Goal: Answer question/provide support: Share knowledge or assist other users

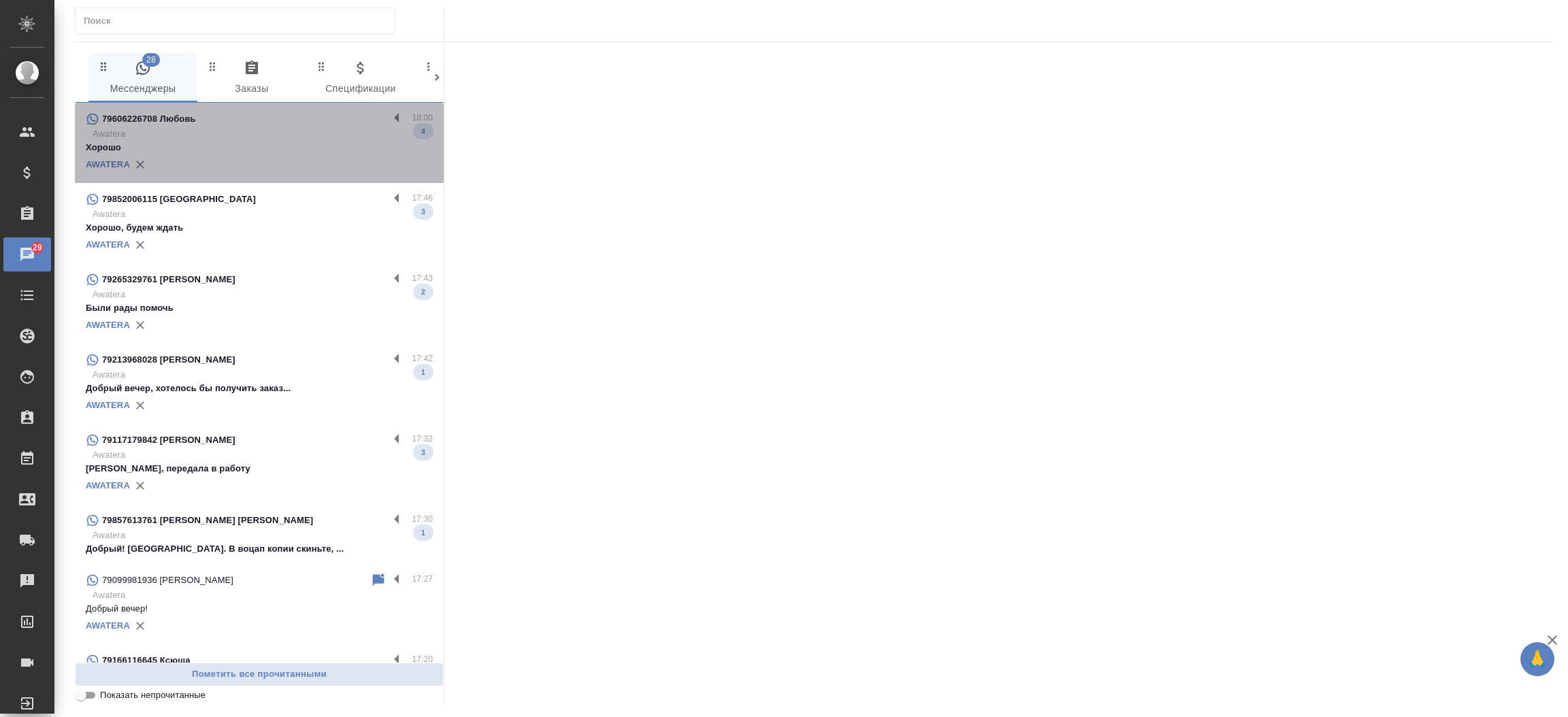
click at [317, 142] on p "Хорошо" at bounding box center [259, 148] width 347 height 14
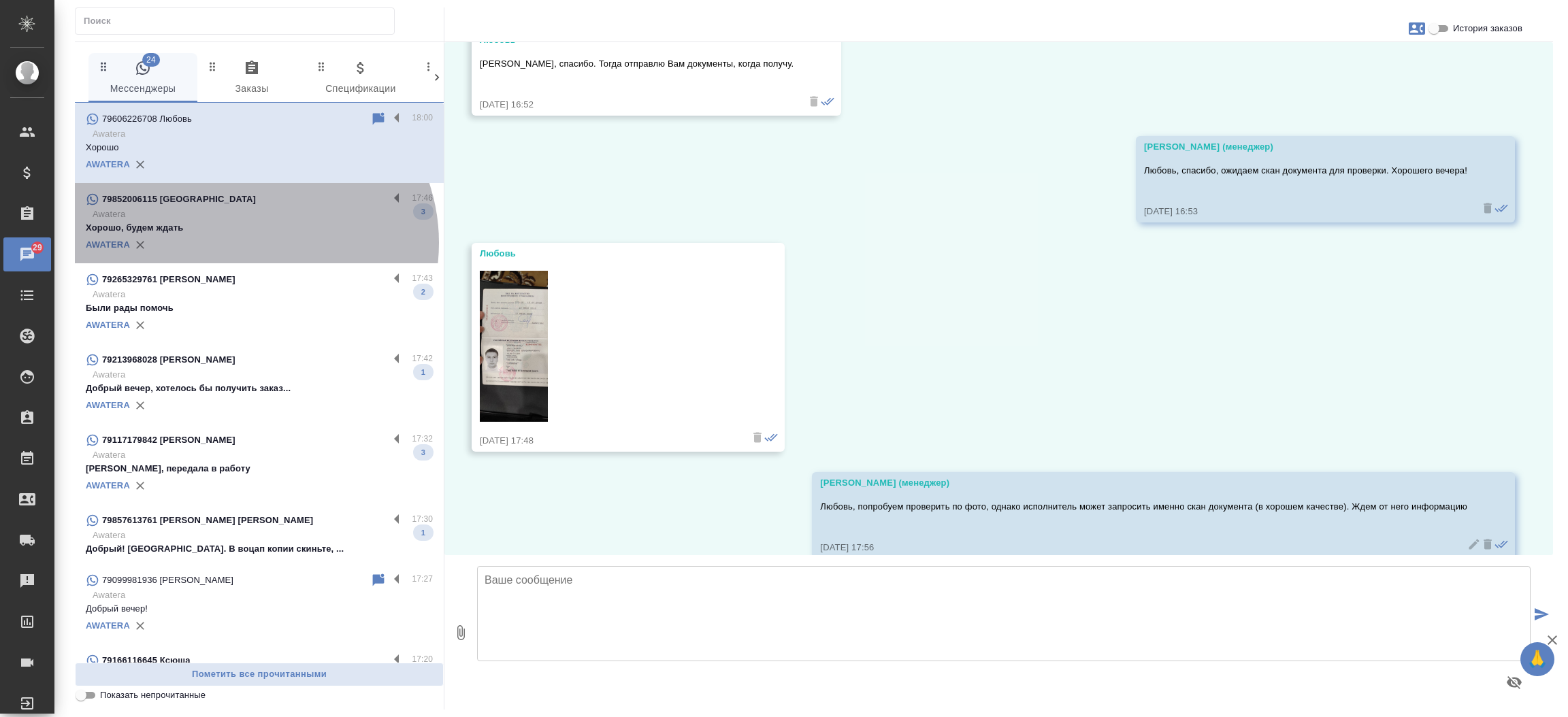
click at [250, 243] on div "AWATERA" at bounding box center [259, 245] width 347 height 21
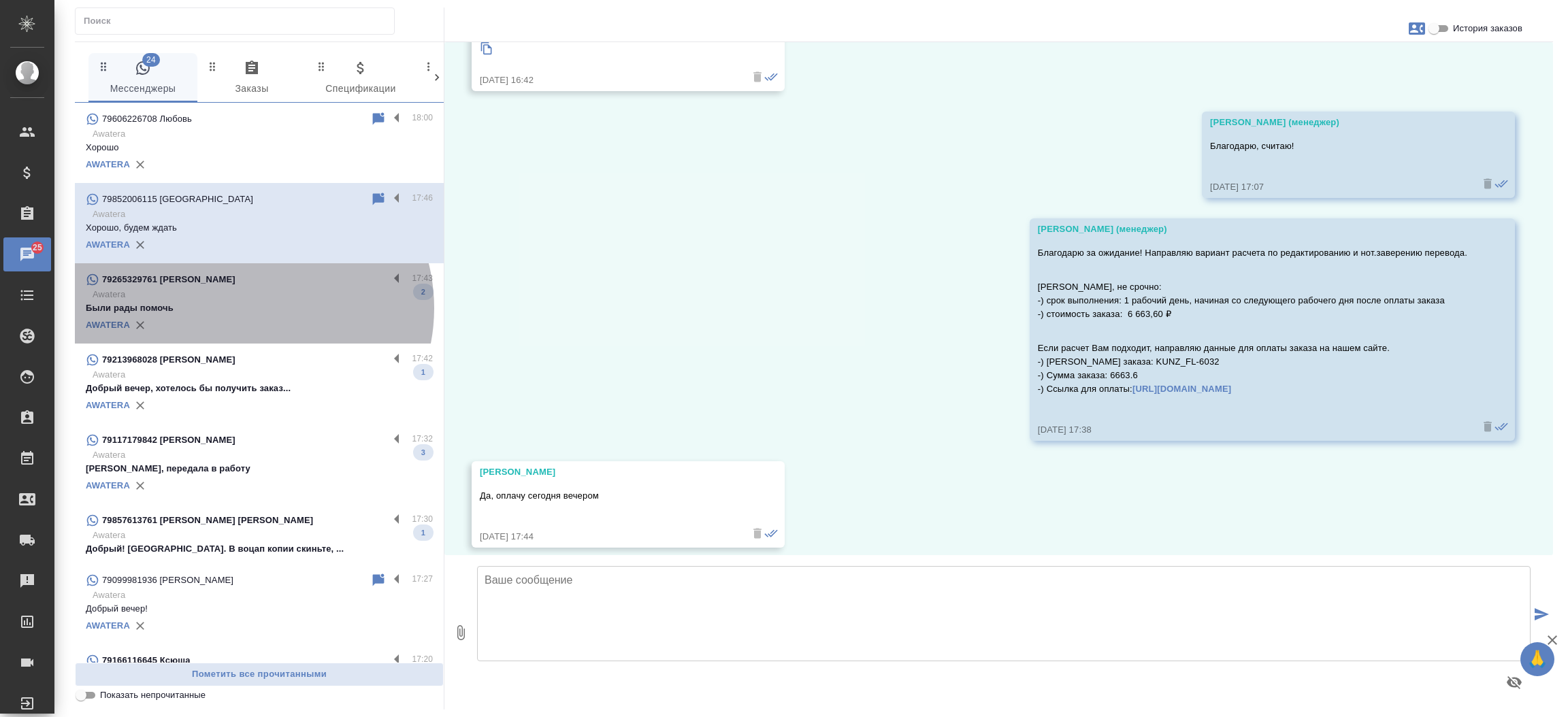
click at [249, 308] on p "Были рады помочь" at bounding box center [259, 308] width 347 height 14
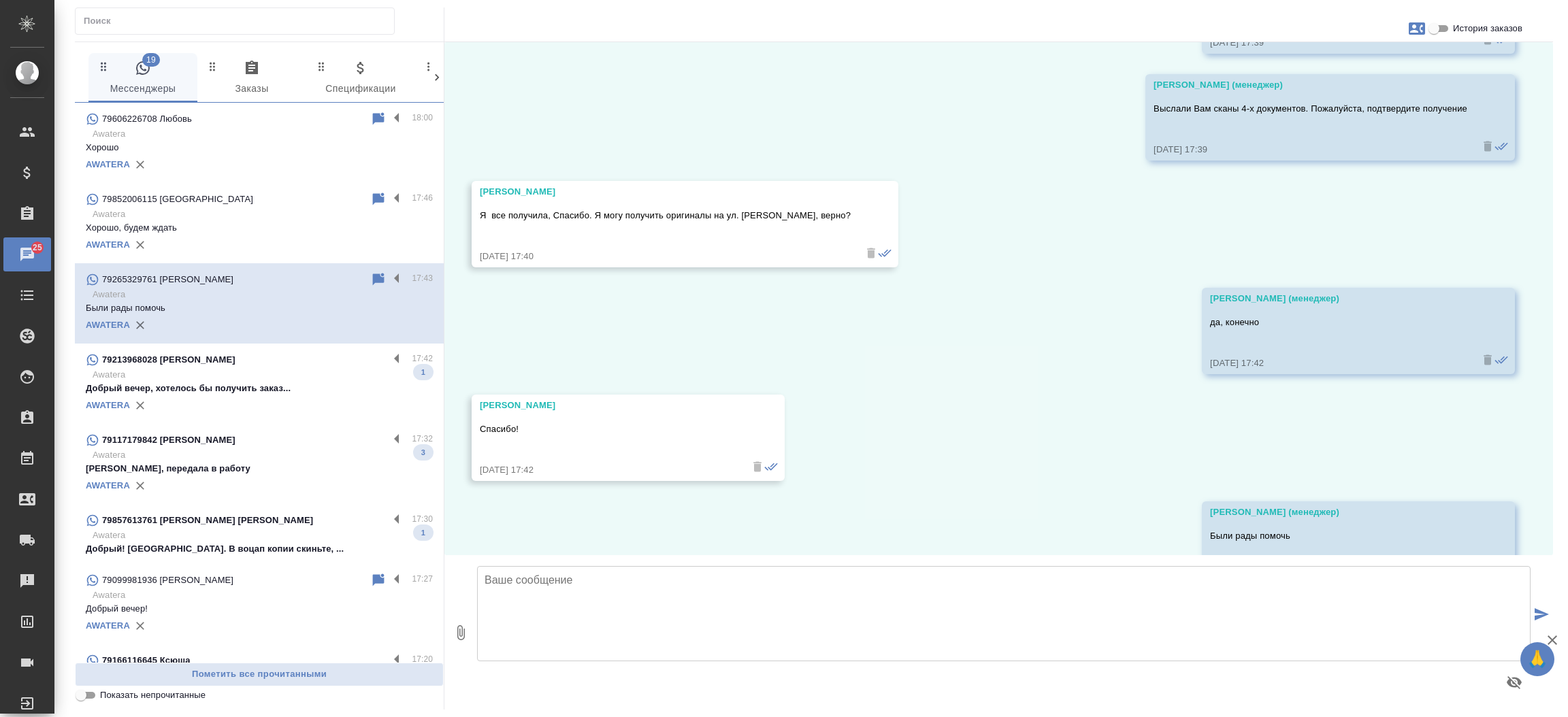
scroll to position [6622, 0]
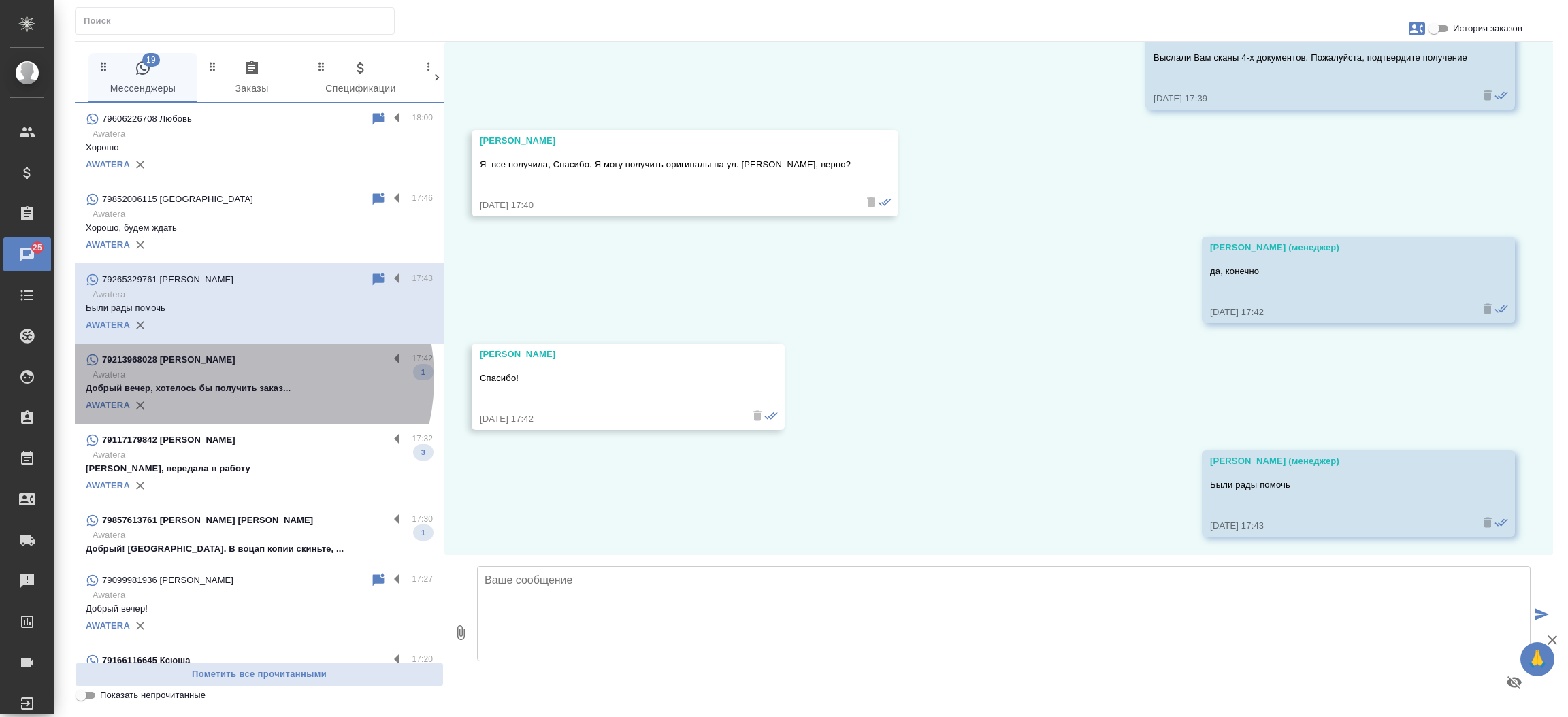
click at [227, 378] on p "Awatera" at bounding box center [263, 375] width 341 height 14
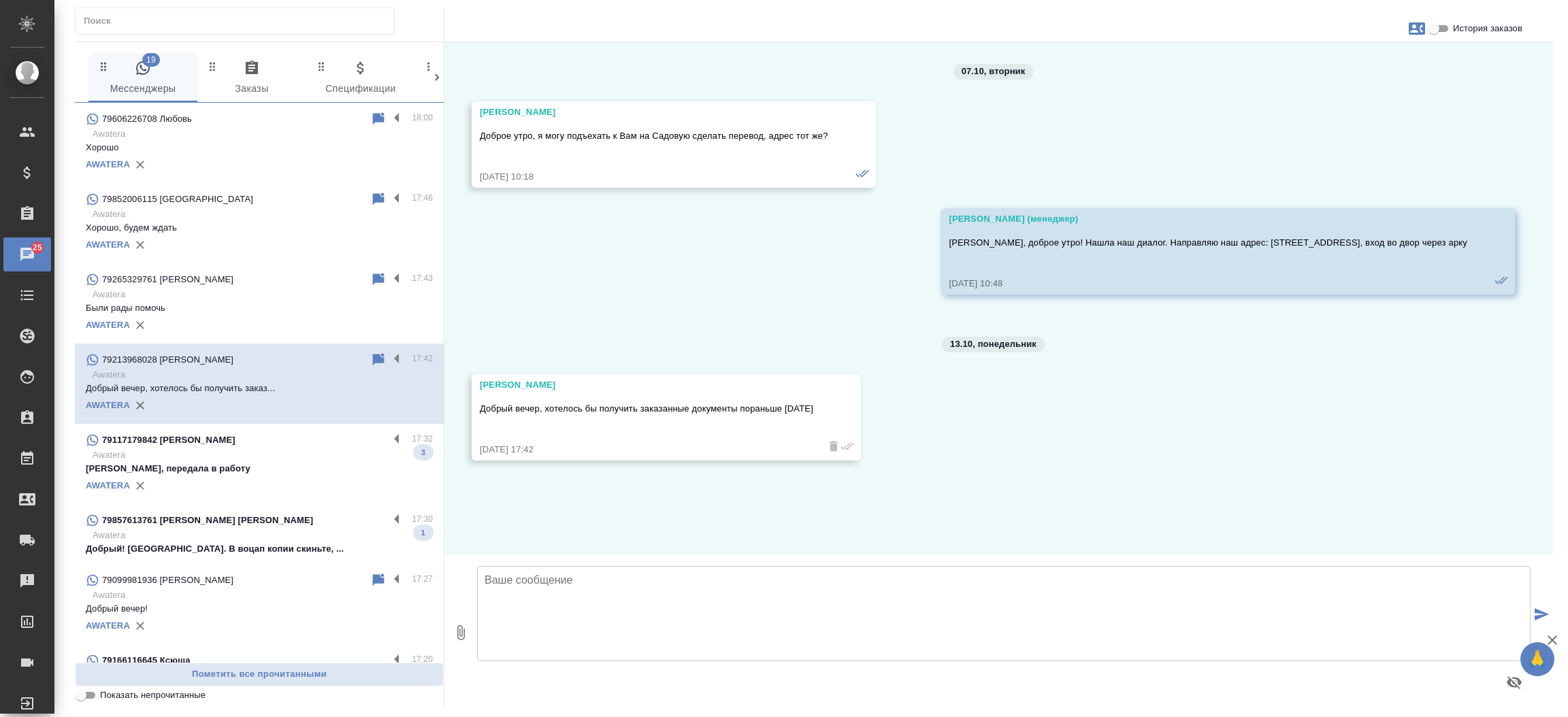
scroll to position [0, 0]
click at [1439, 26] on input "История заказов" at bounding box center [1434, 28] width 49 height 16
checkbox input "true"
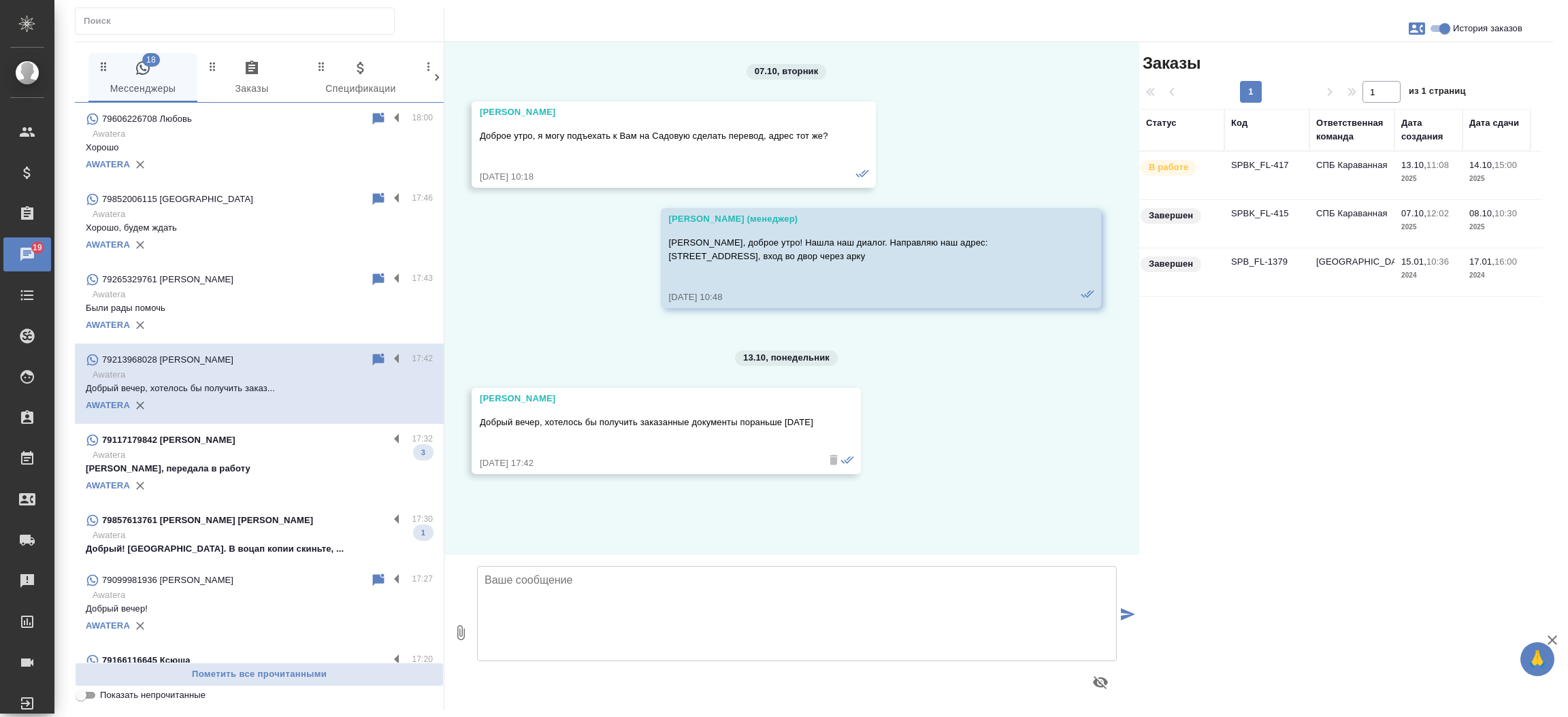
click at [1280, 163] on td "SPBK_FL-417" at bounding box center [1267, 176] width 85 height 48
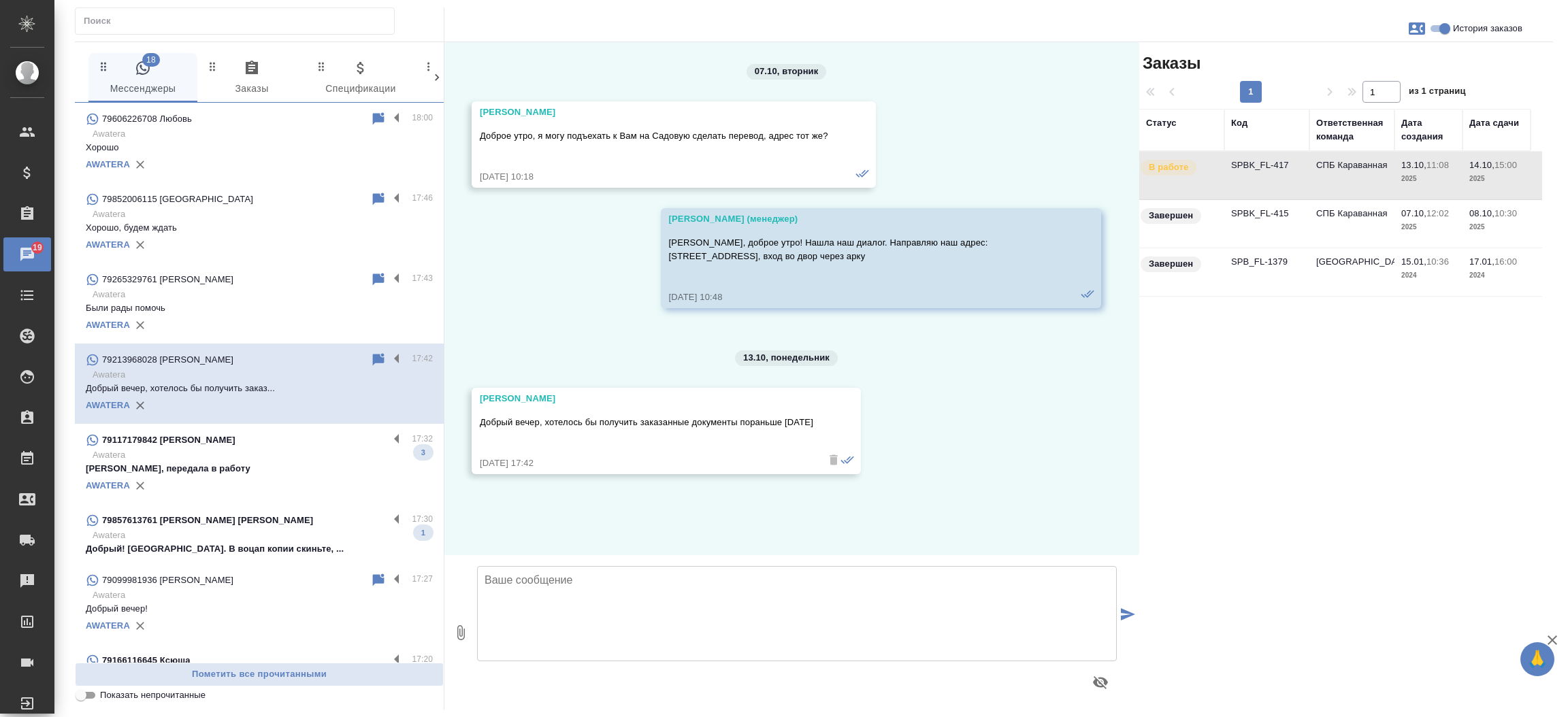
click at [1280, 163] on td "SPBK_FL-417" at bounding box center [1267, 176] width 85 height 48
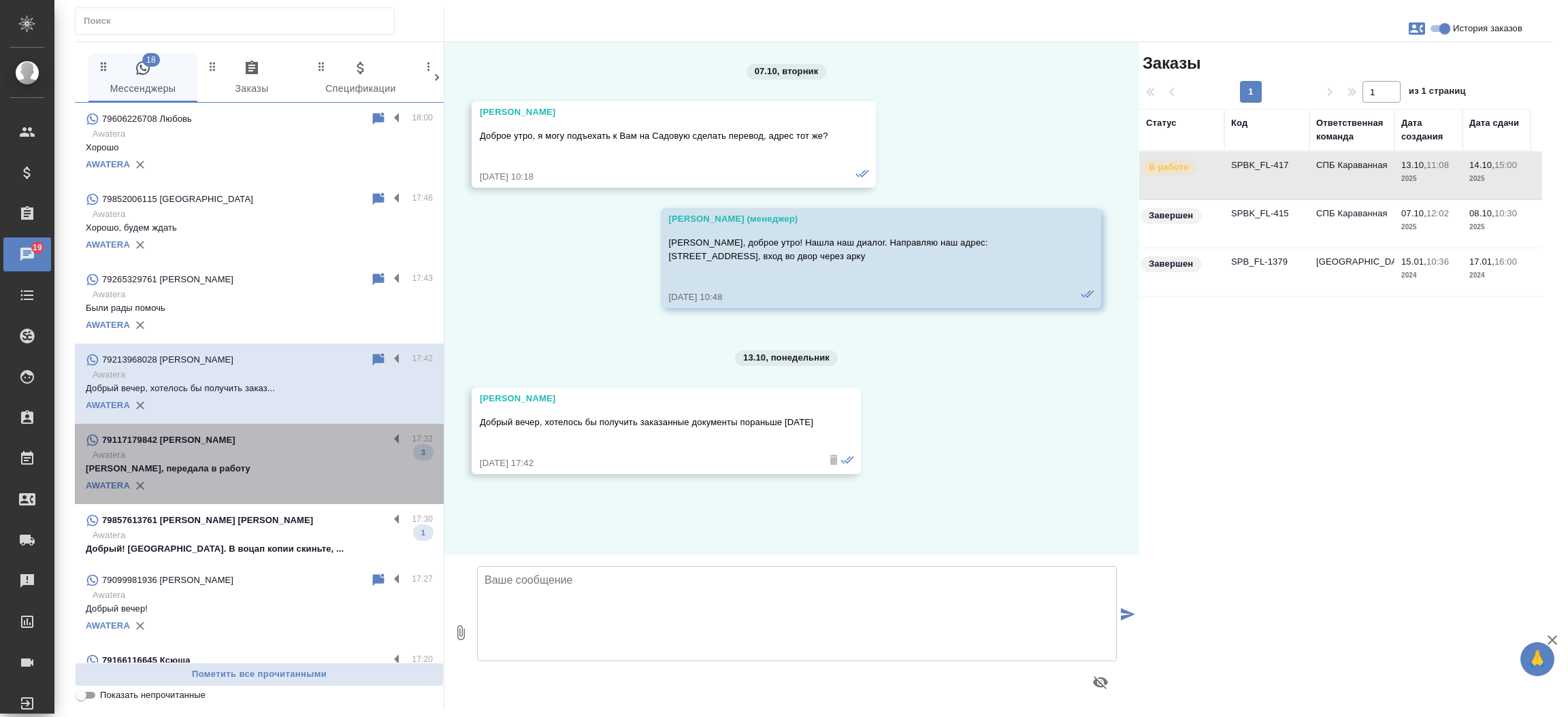
click at [315, 448] on div "79117179842 Александра" at bounding box center [237, 439] width 303 height 16
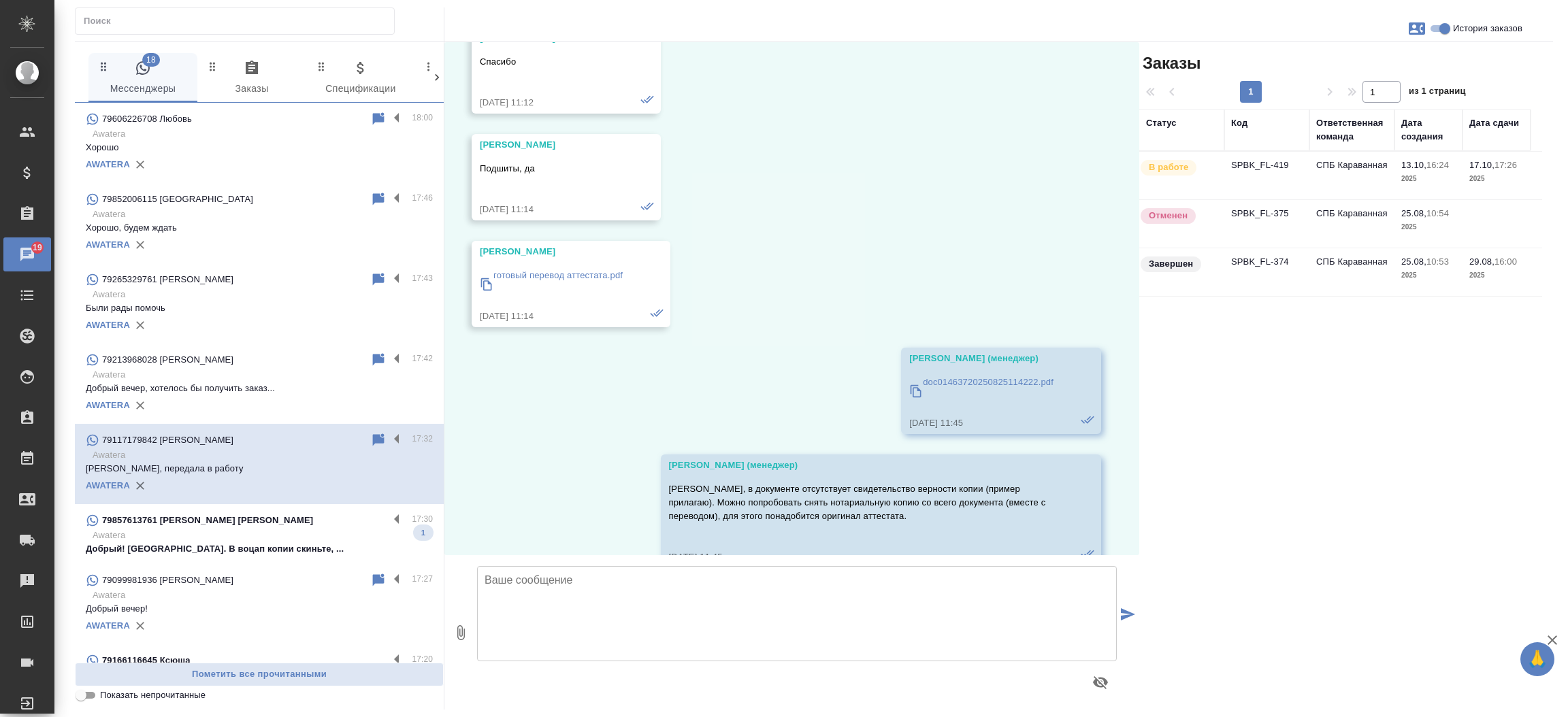
scroll to position [4442, 0]
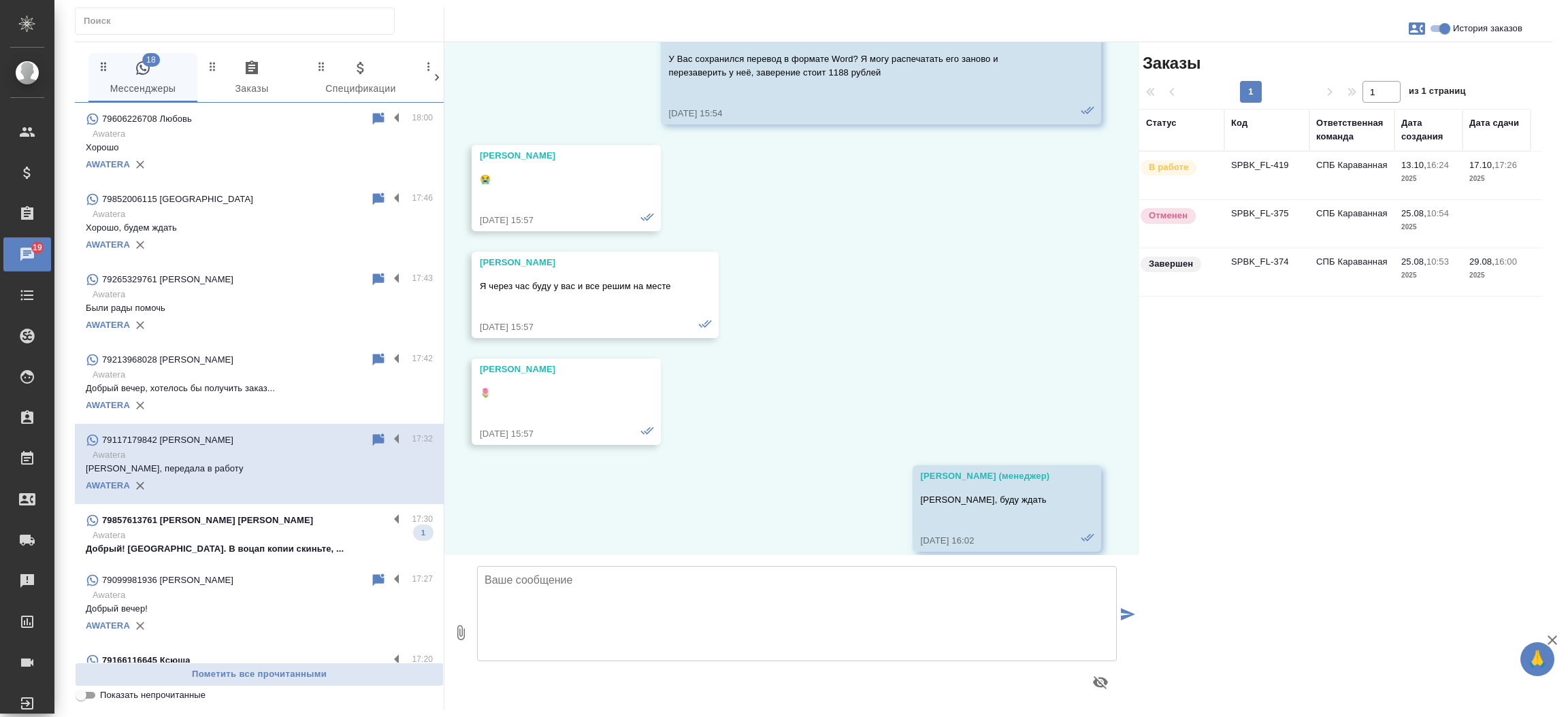
click at [278, 527] on div "79857613761 Frolovsky Igor" at bounding box center [237, 520] width 303 height 16
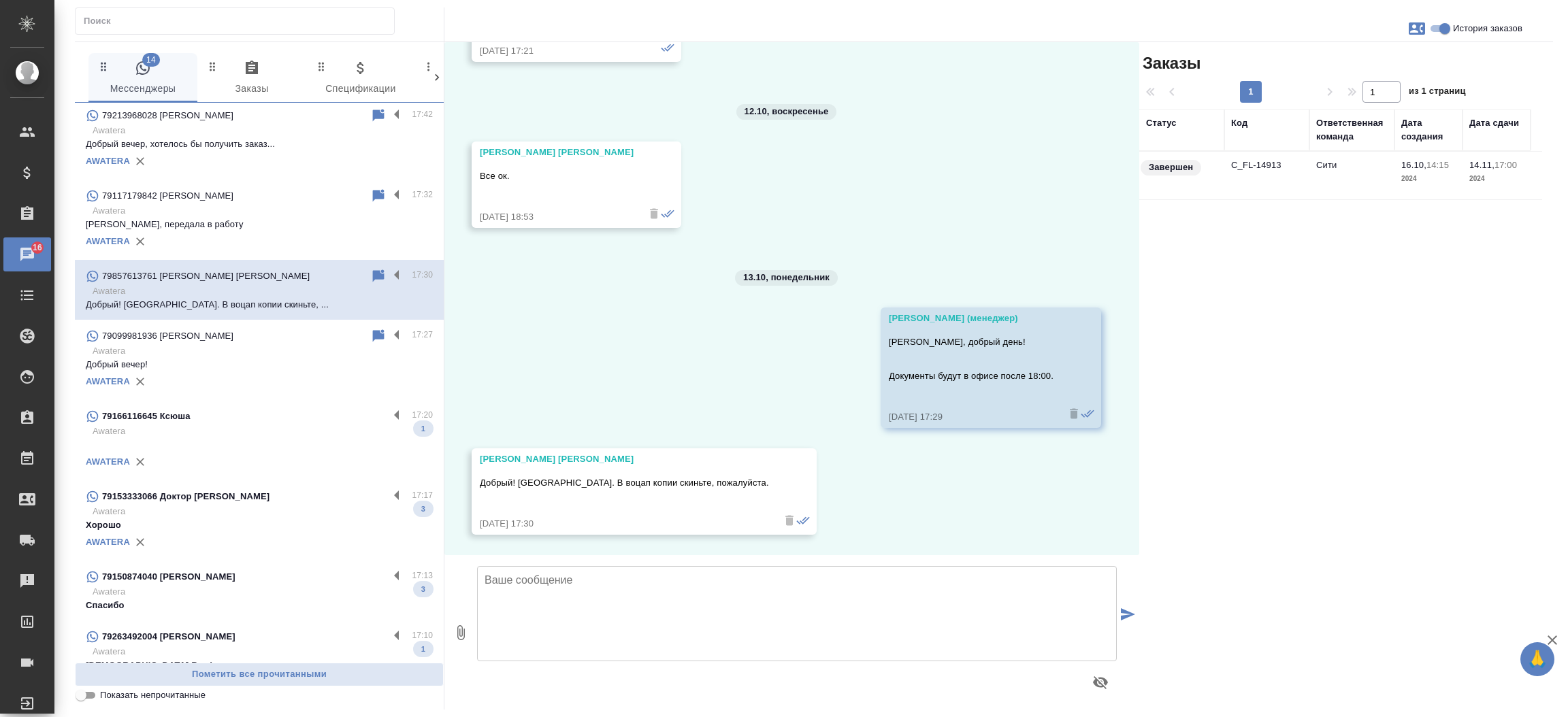
scroll to position [325, 0]
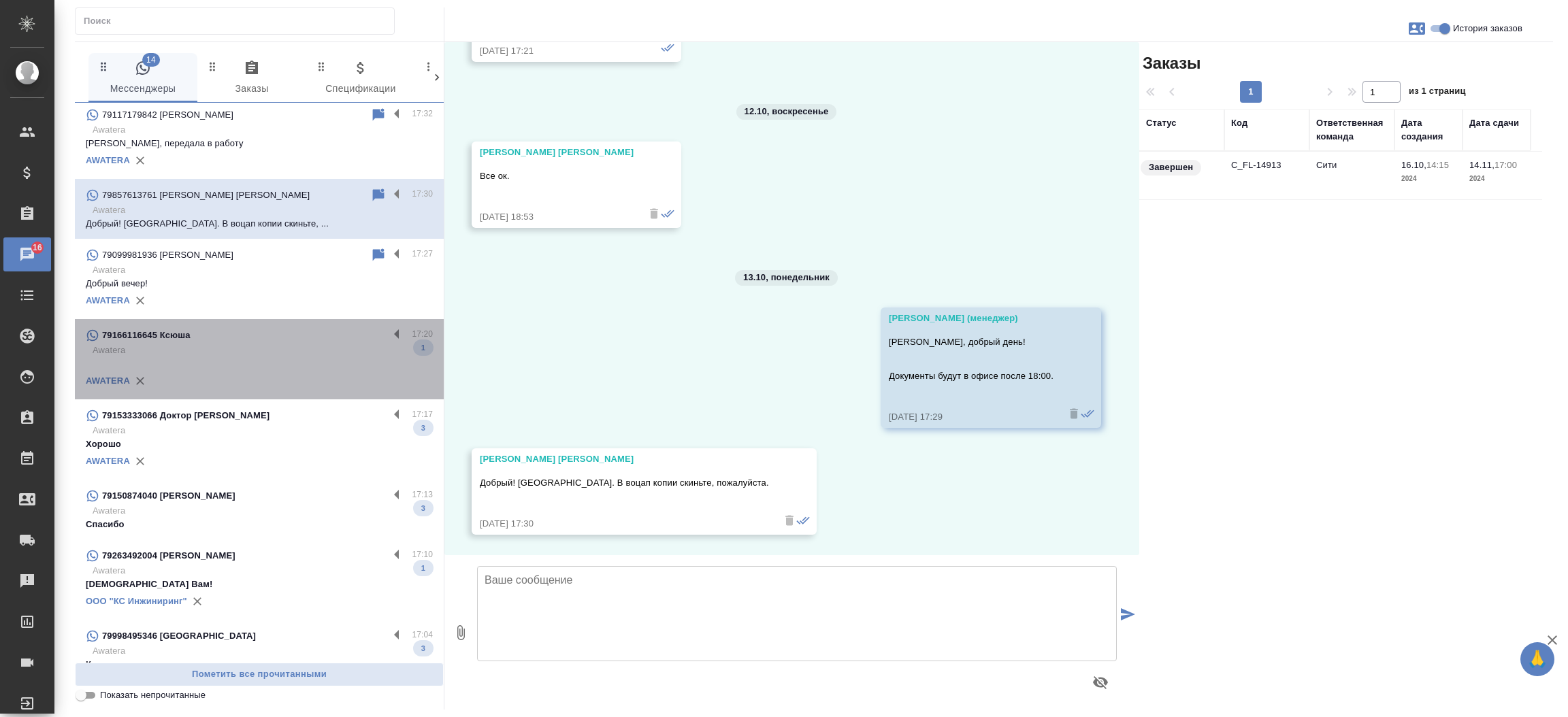
click at [262, 359] on p at bounding box center [259, 364] width 347 height 14
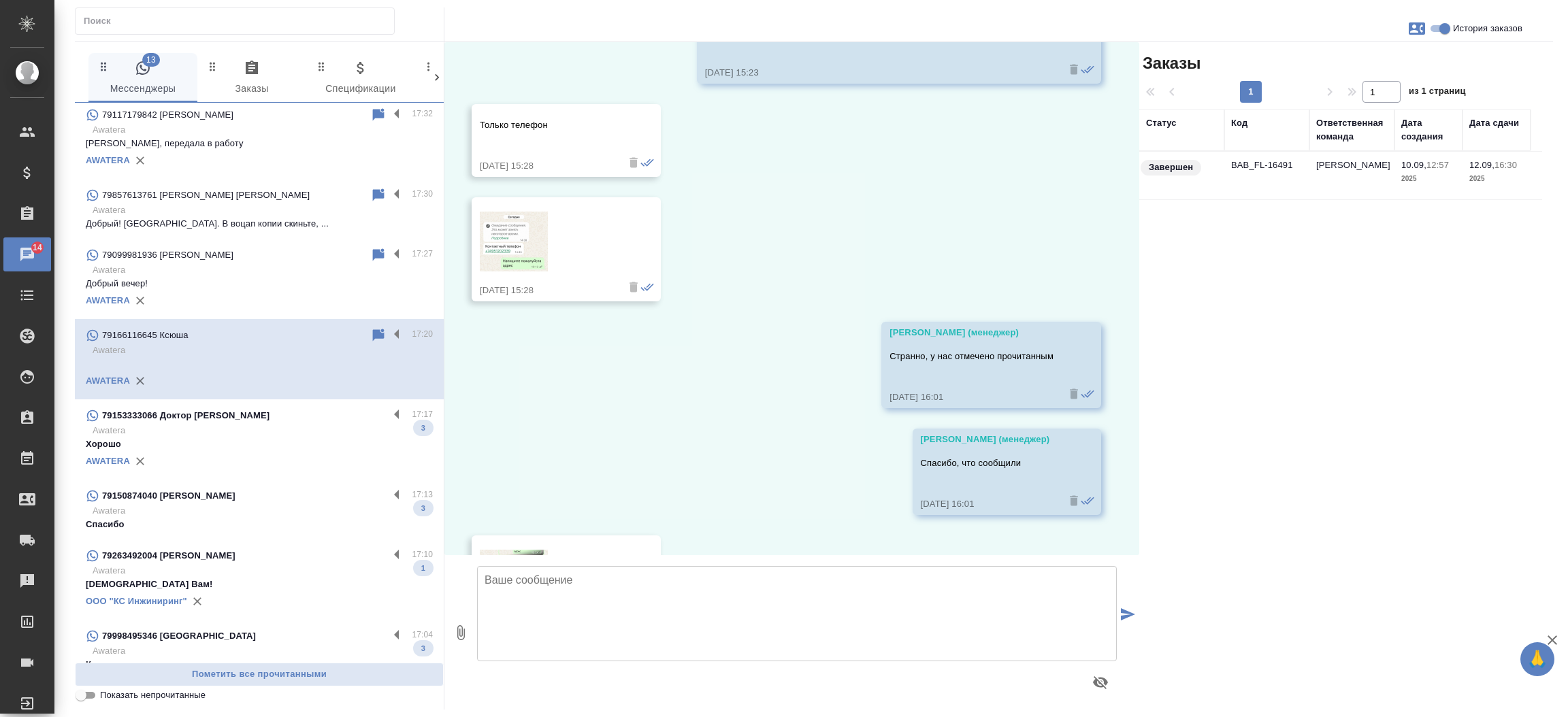
scroll to position [1274, 0]
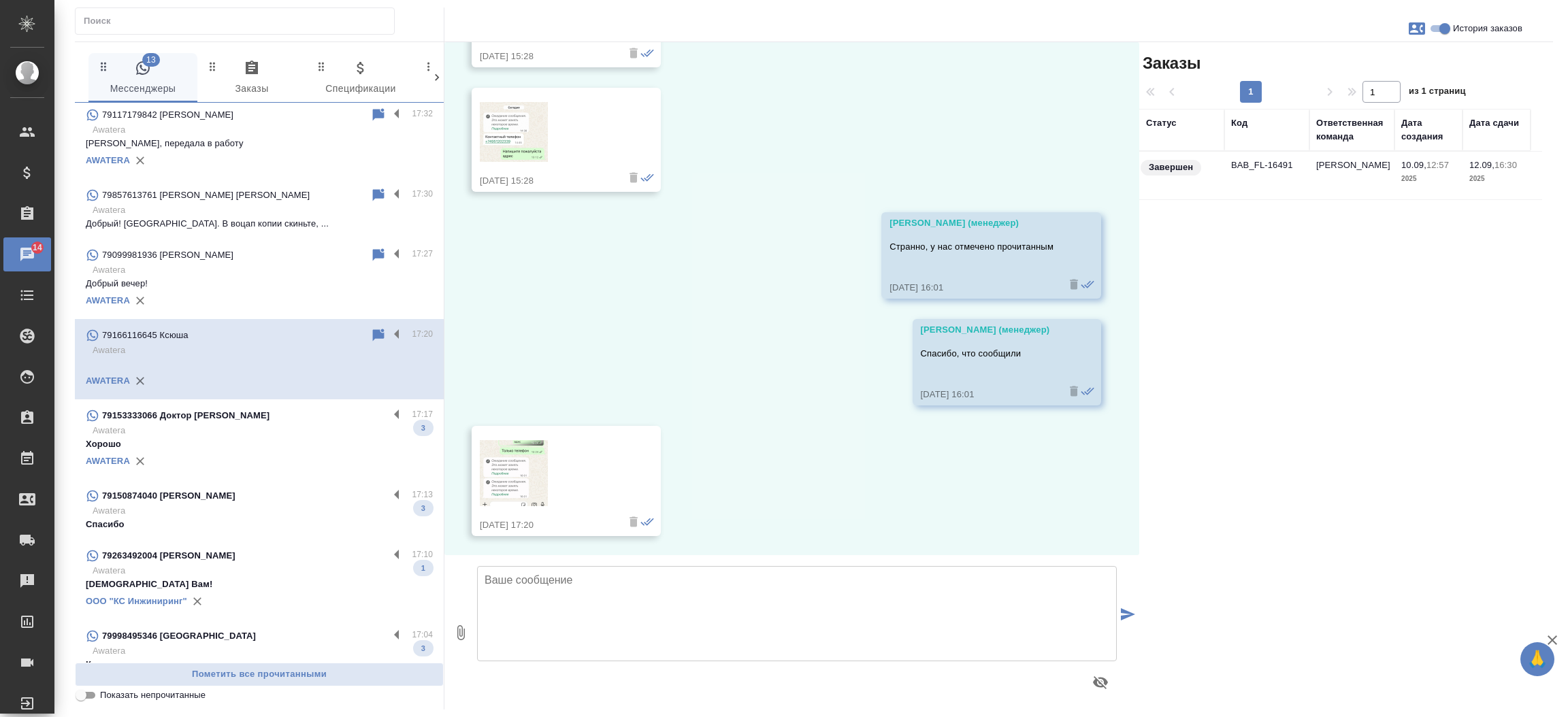
click at [534, 472] on img at bounding box center [513, 473] width 68 height 66
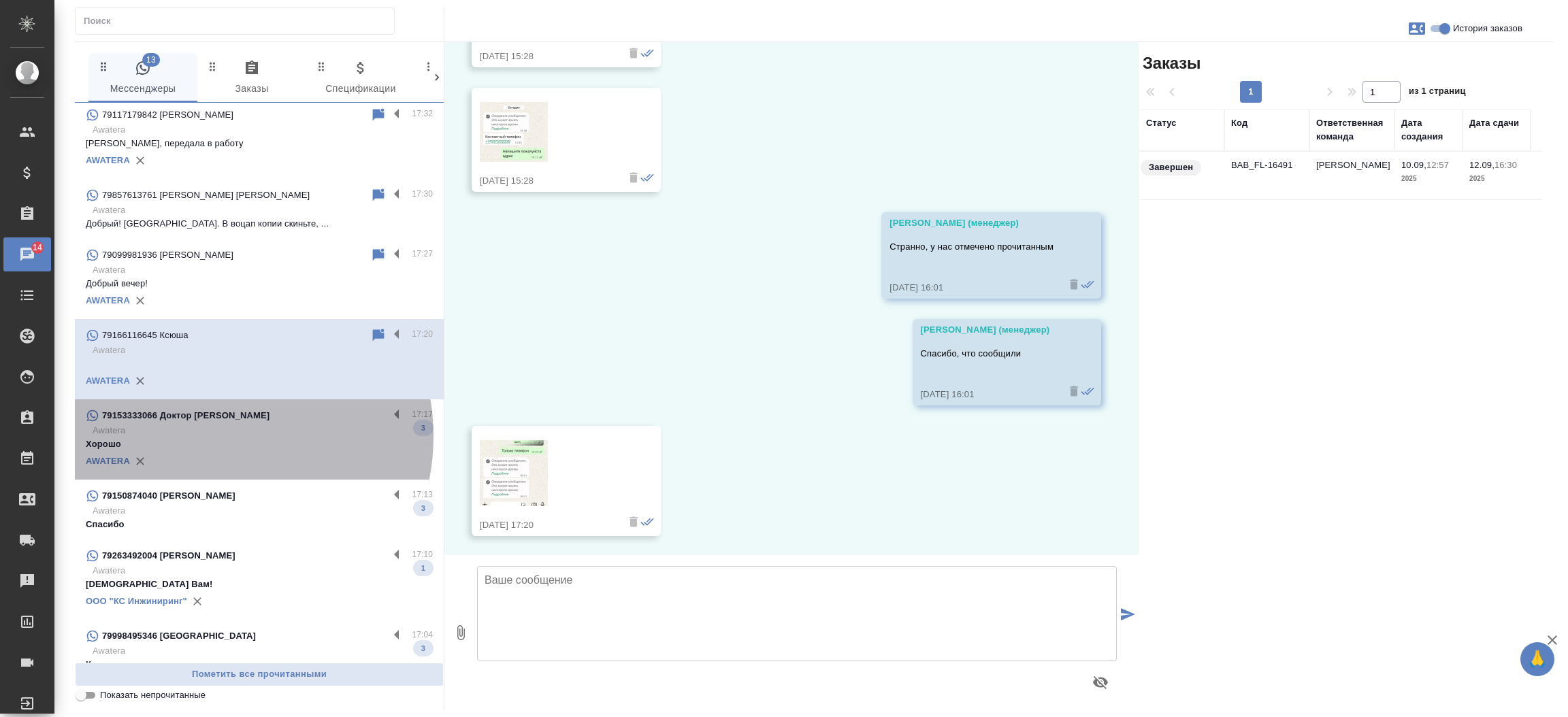
click at [209, 436] on p "Awatera" at bounding box center [263, 431] width 341 height 14
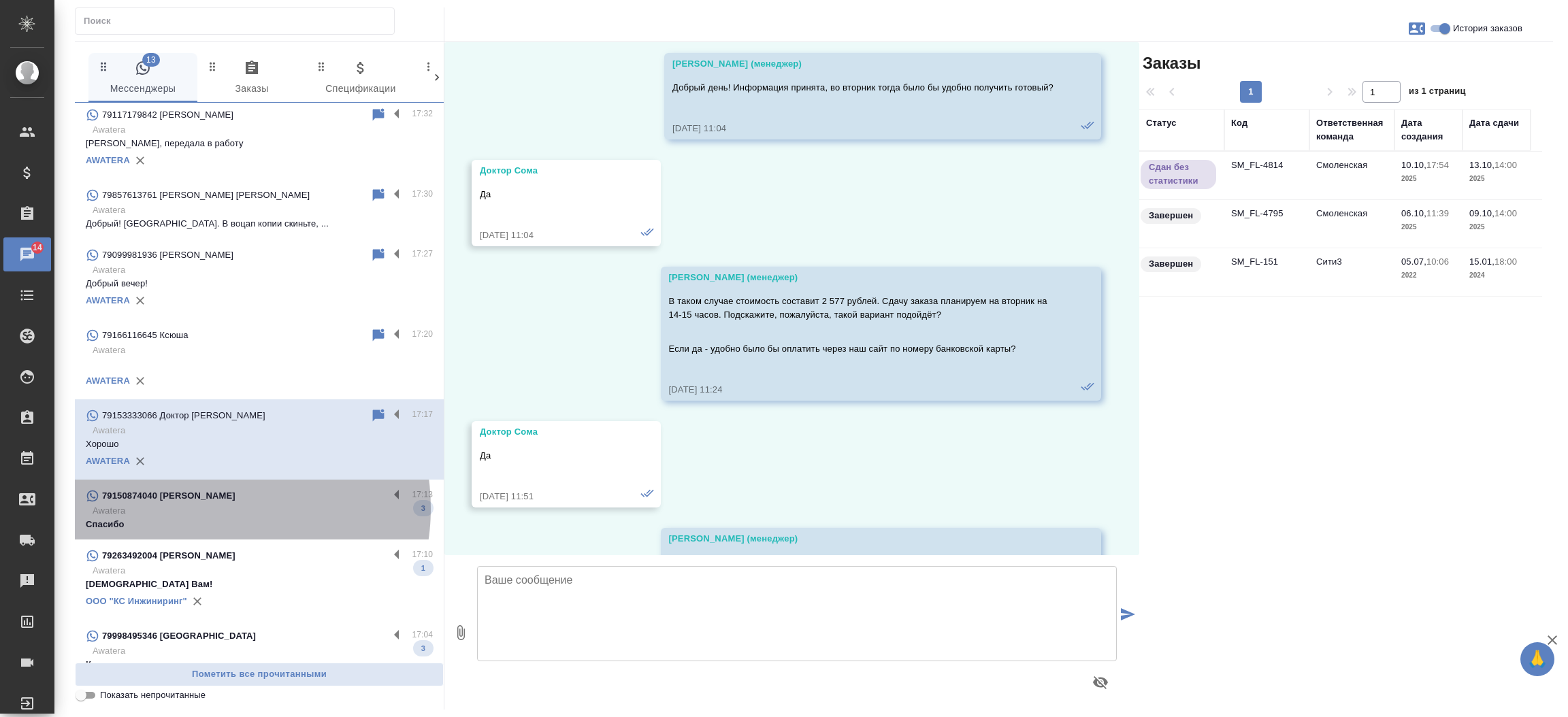
click at [207, 508] on p "Awatera" at bounding box center [263, 511] width 341 height 14
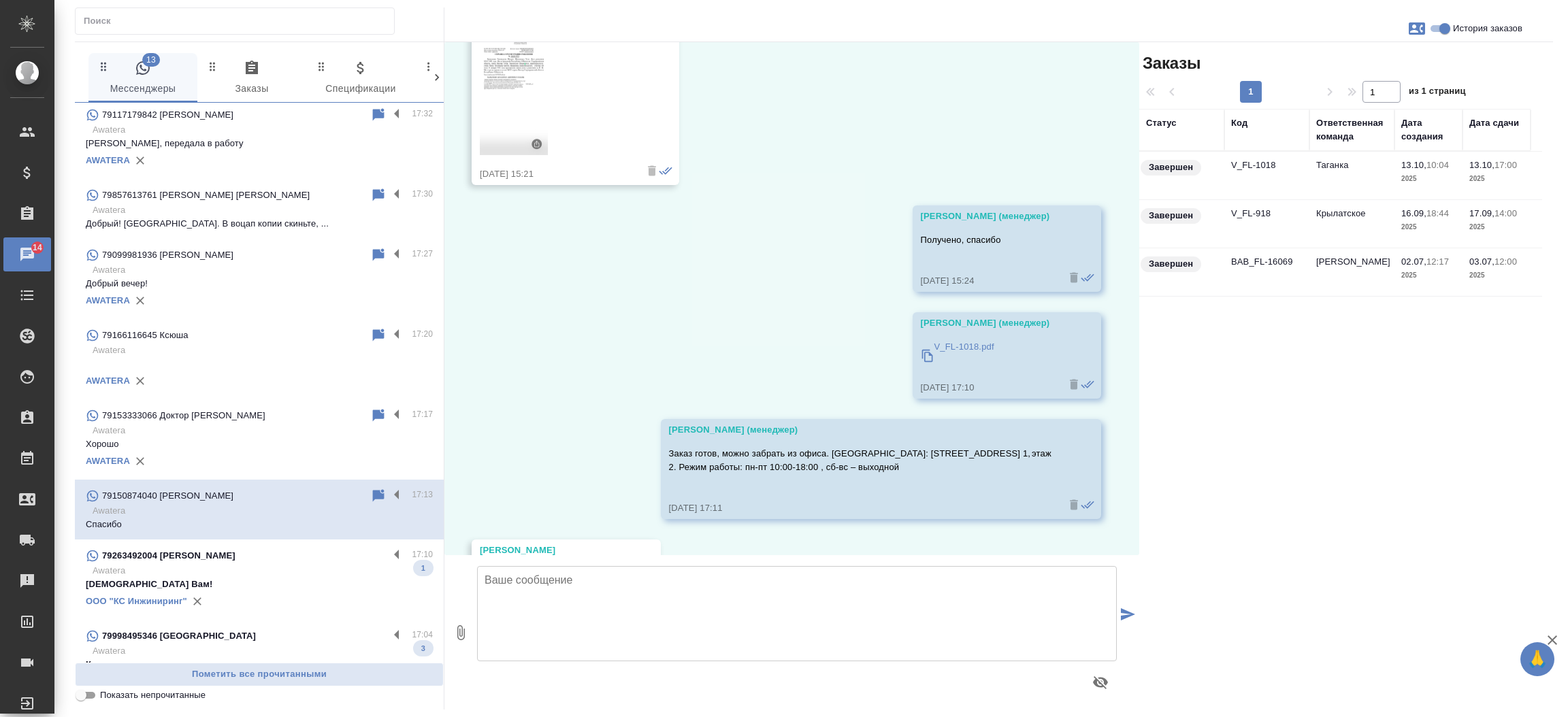
scroll to position [7108, 0]
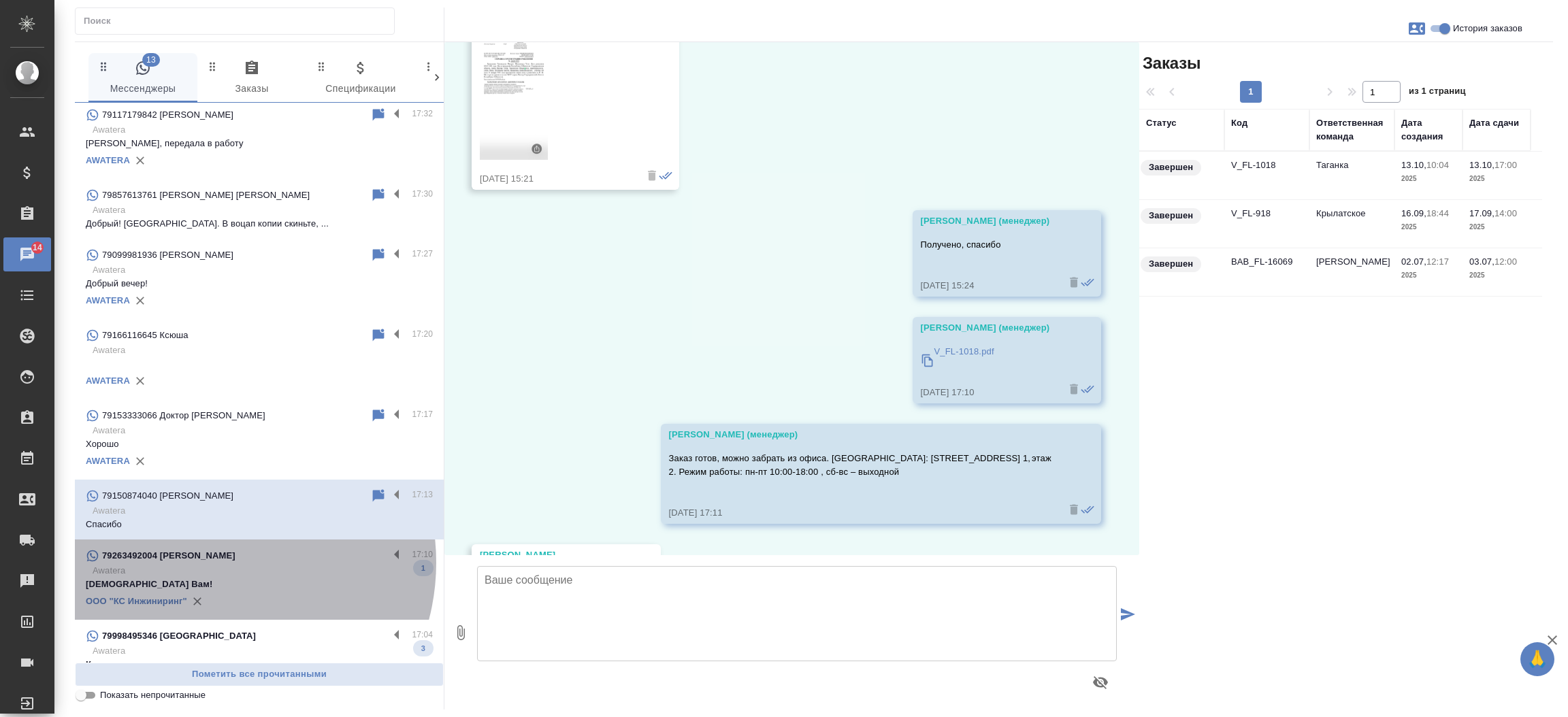
click at [209, 562] on div "79263492004 Лисицына Анна" at bounding box center [237, 555] width 303 height 16
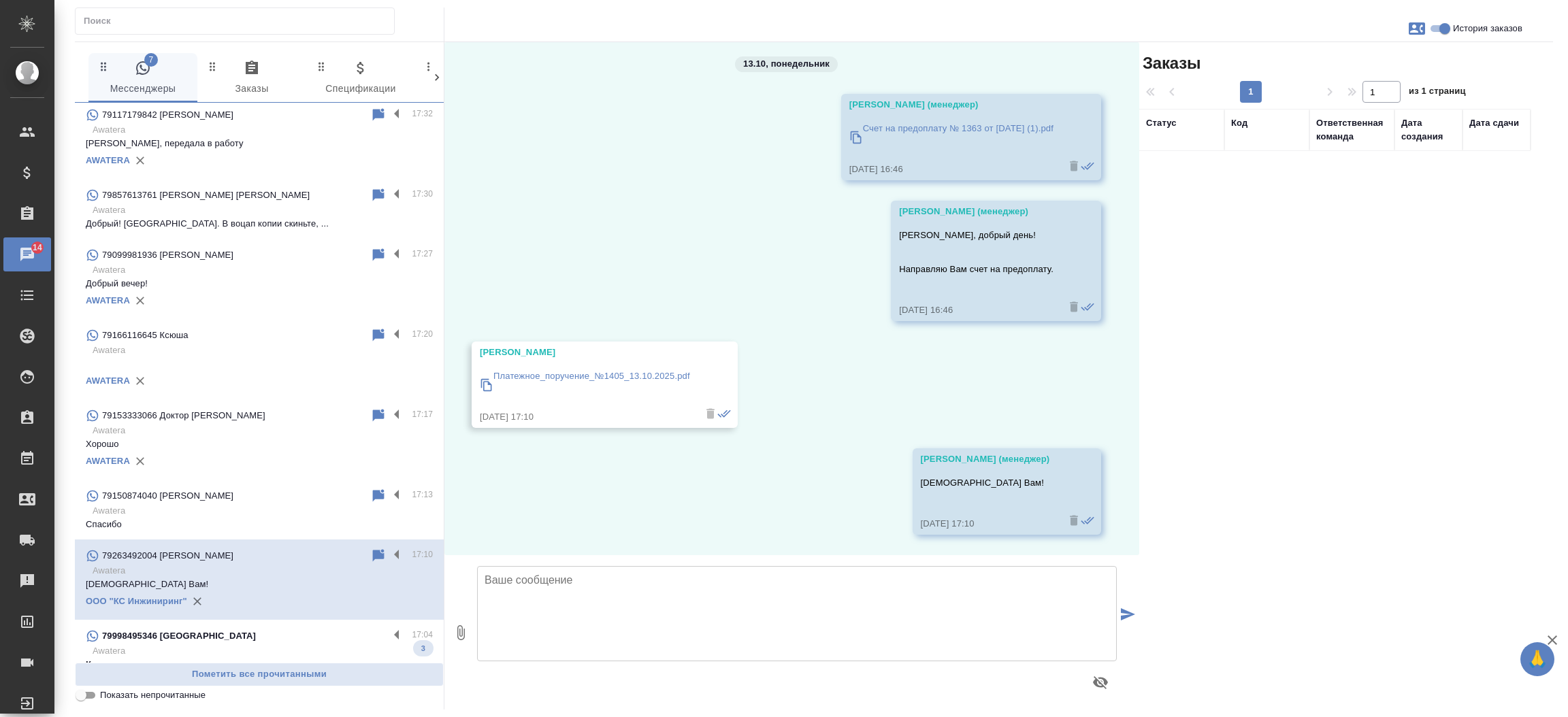
scroll to position [6, 0]
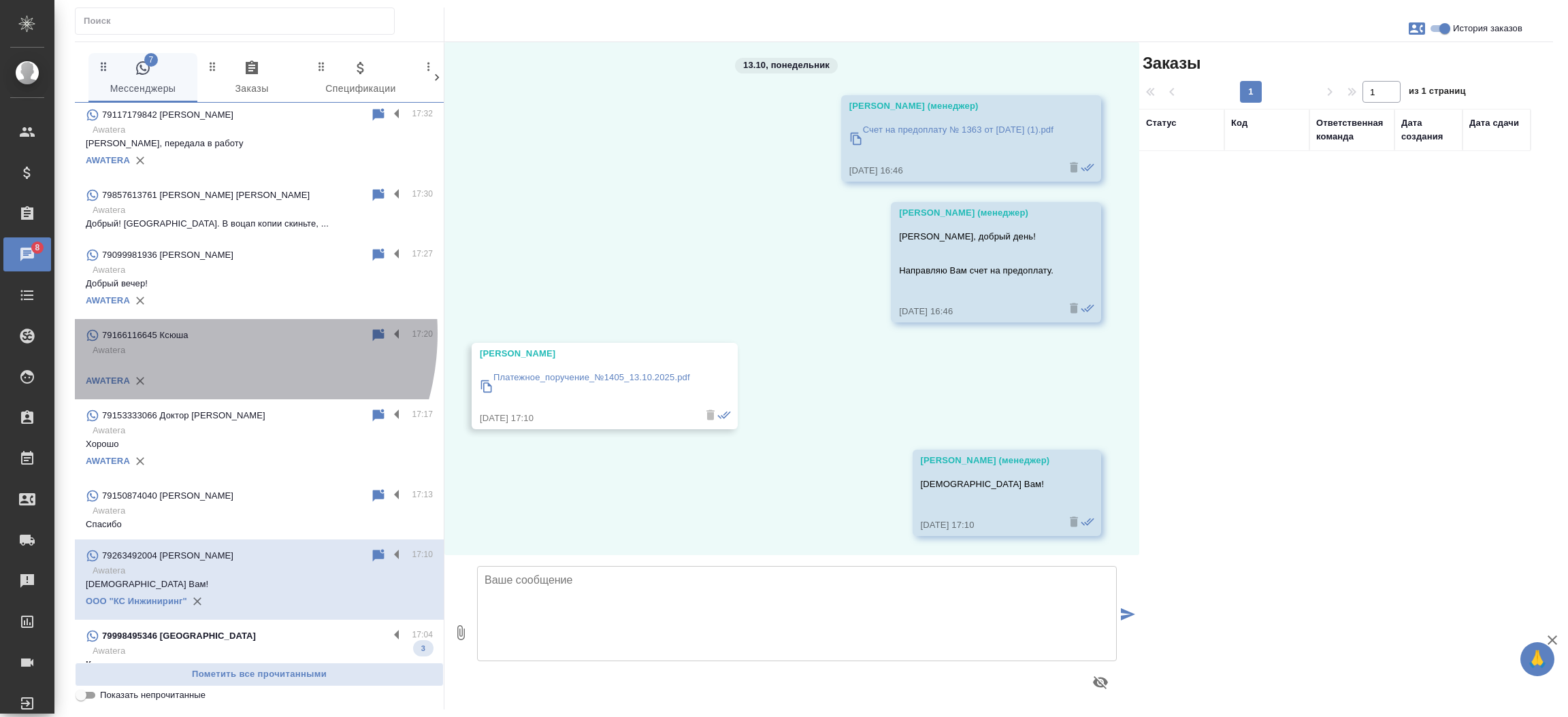
click at [183, 333] on p "79166116645 Ксюша" at bounding box center [145, 335] width 87 height 14
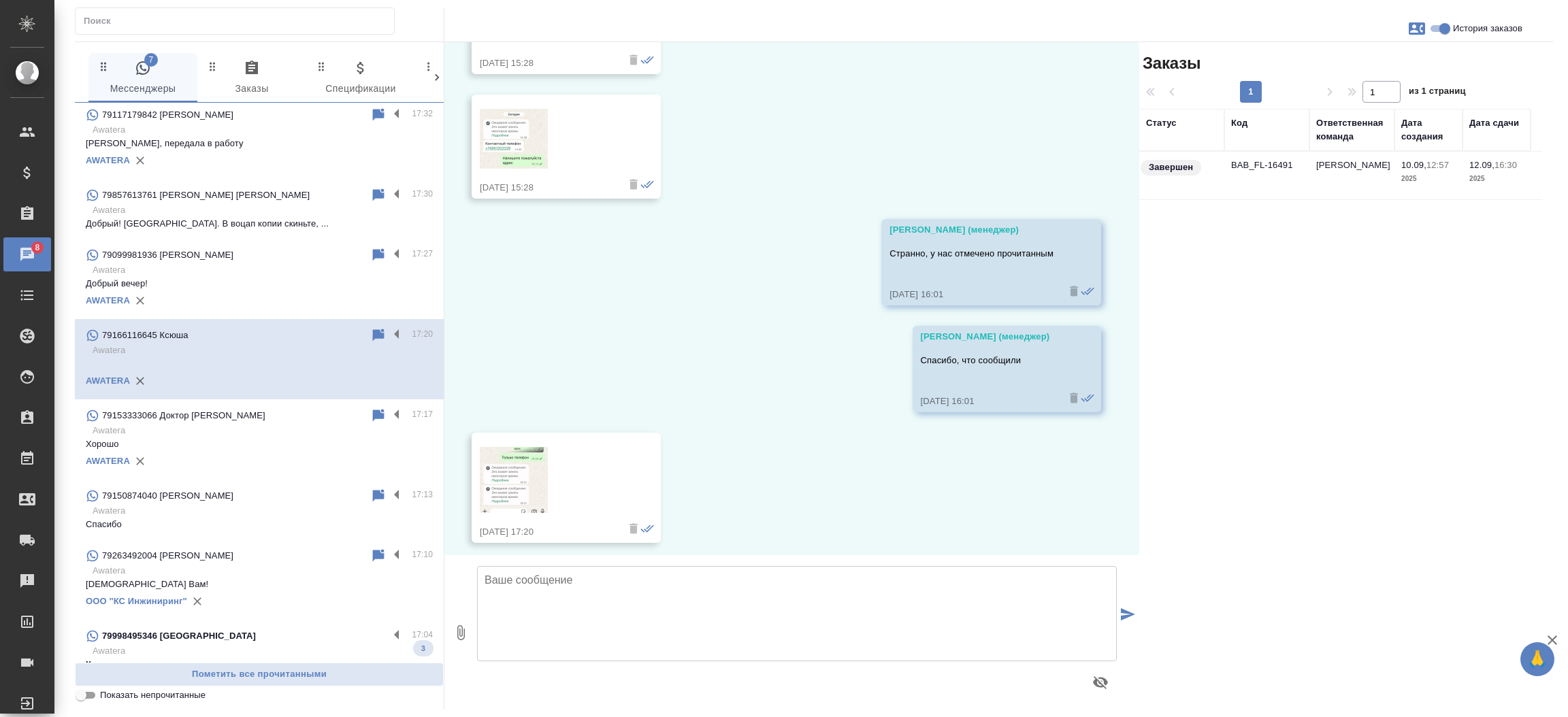
scroll to position [1274, 0]
click at [1269, 160] on td "BAB_FL-16491" at bounding box center [1267, 176] width 85 height 48
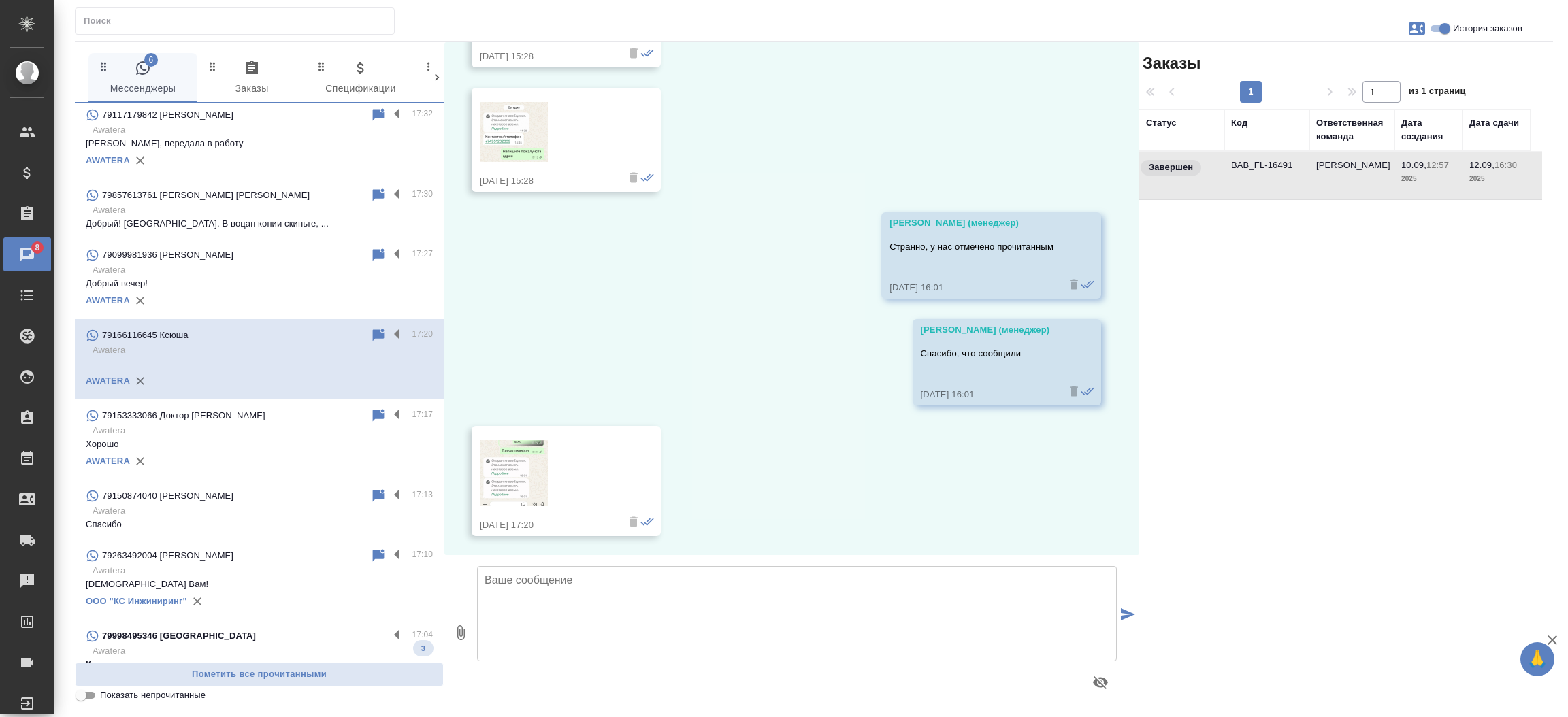
click at [1269, 160] on td "BAB_FL-16491" at bounding box center [1267, 176] width 85 height 48
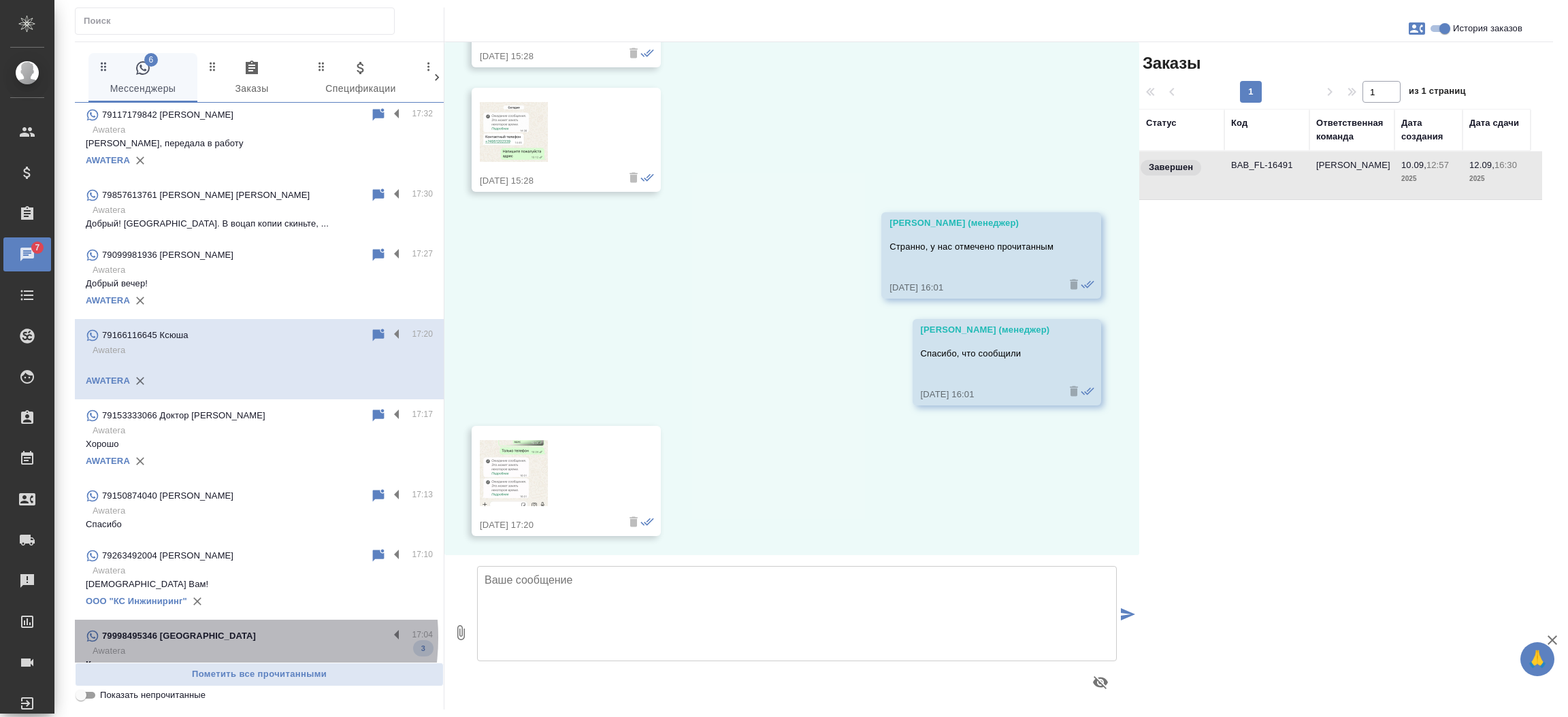
click at [220, 636] on div "79998495346 Araltan" at bounding box center [237, 636] width 303 height 16
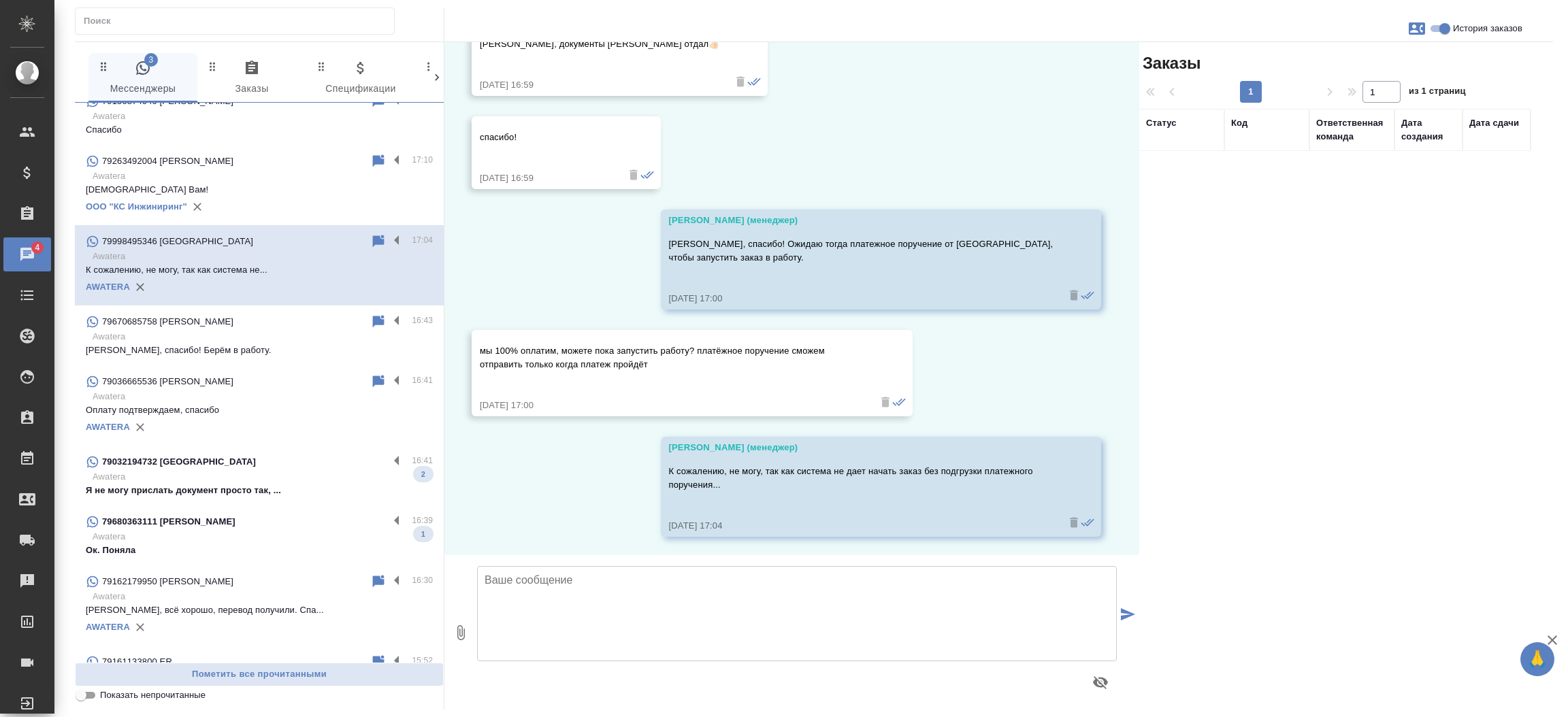
scroll to position [789, 0]
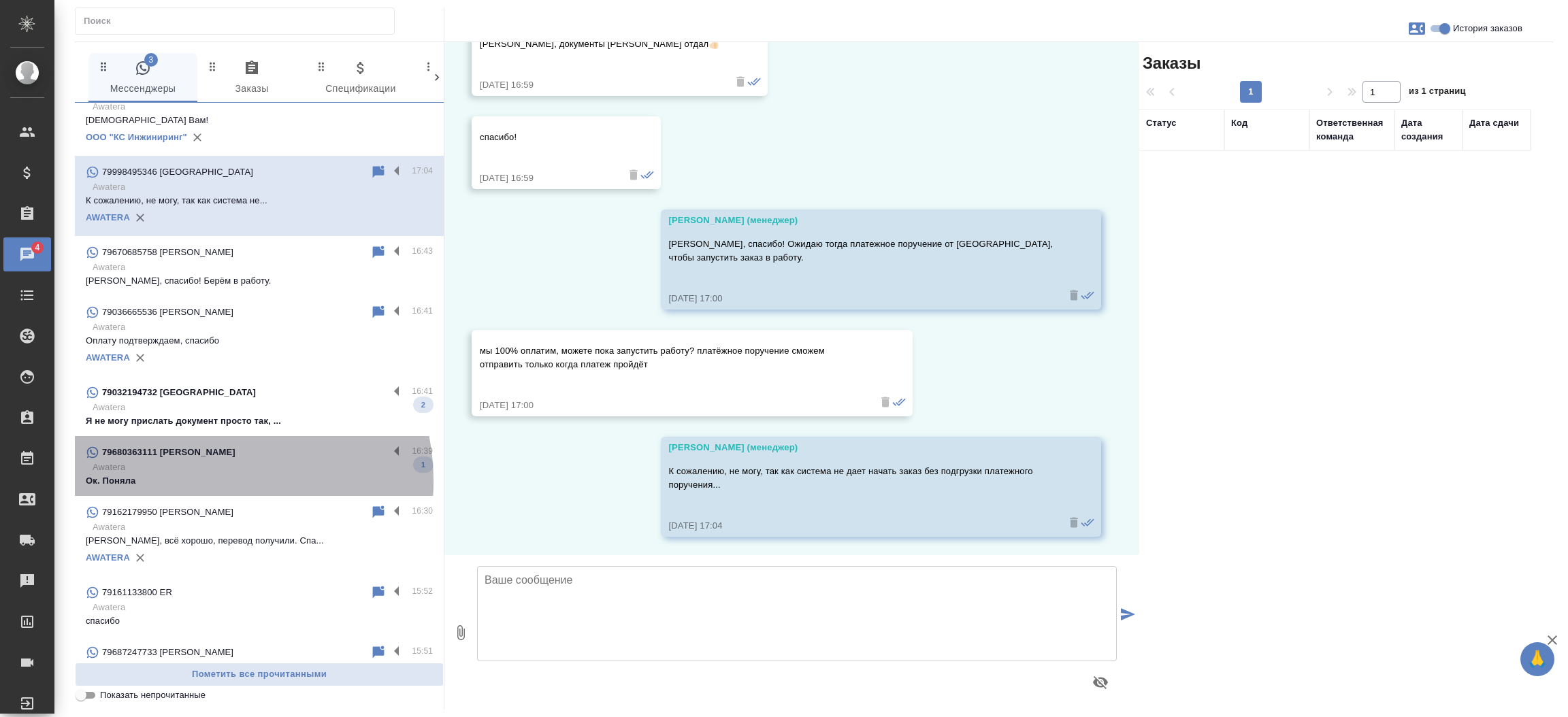
click at [196, 481] on p "Ок. Поняла" at bounding box center [259, 481] width 347 height 14
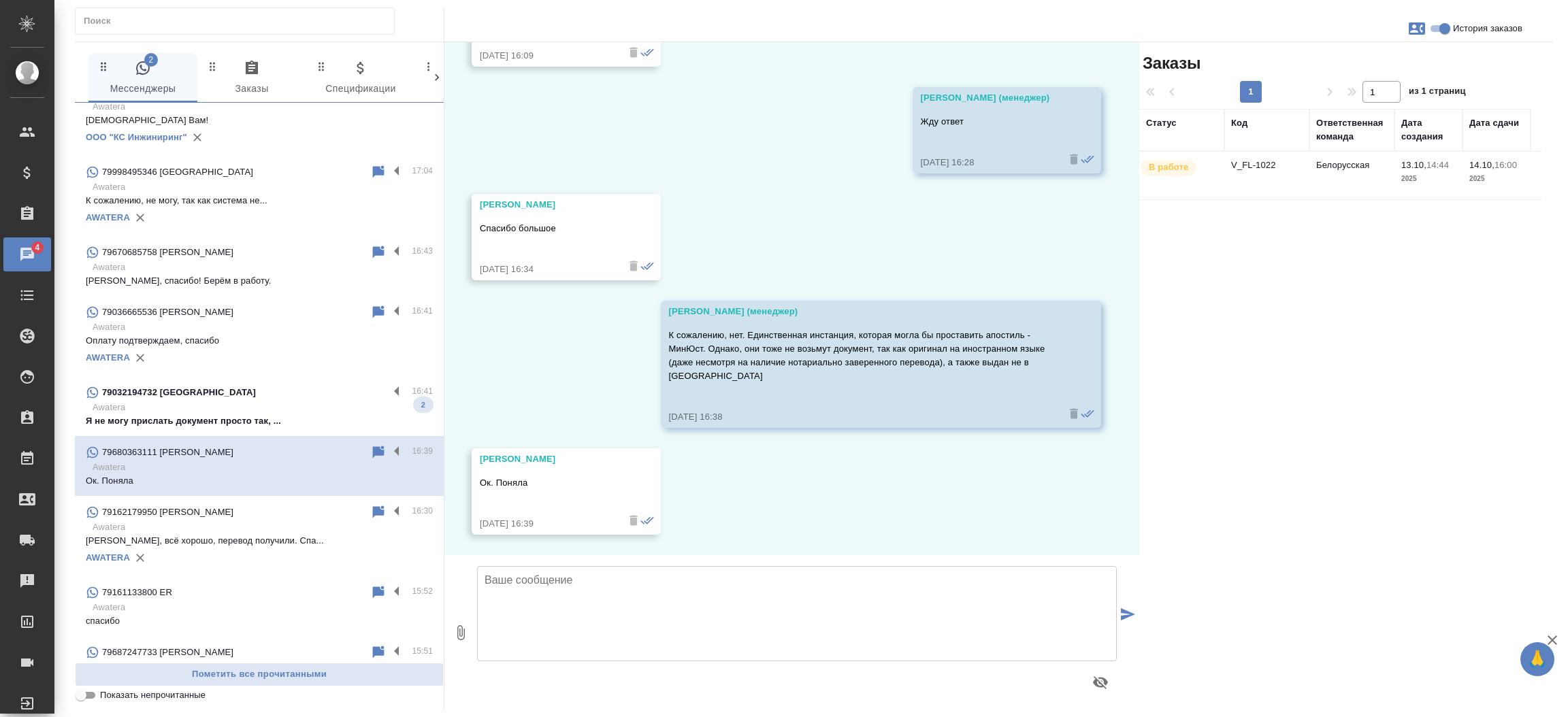
scroll to position [7053, 0]
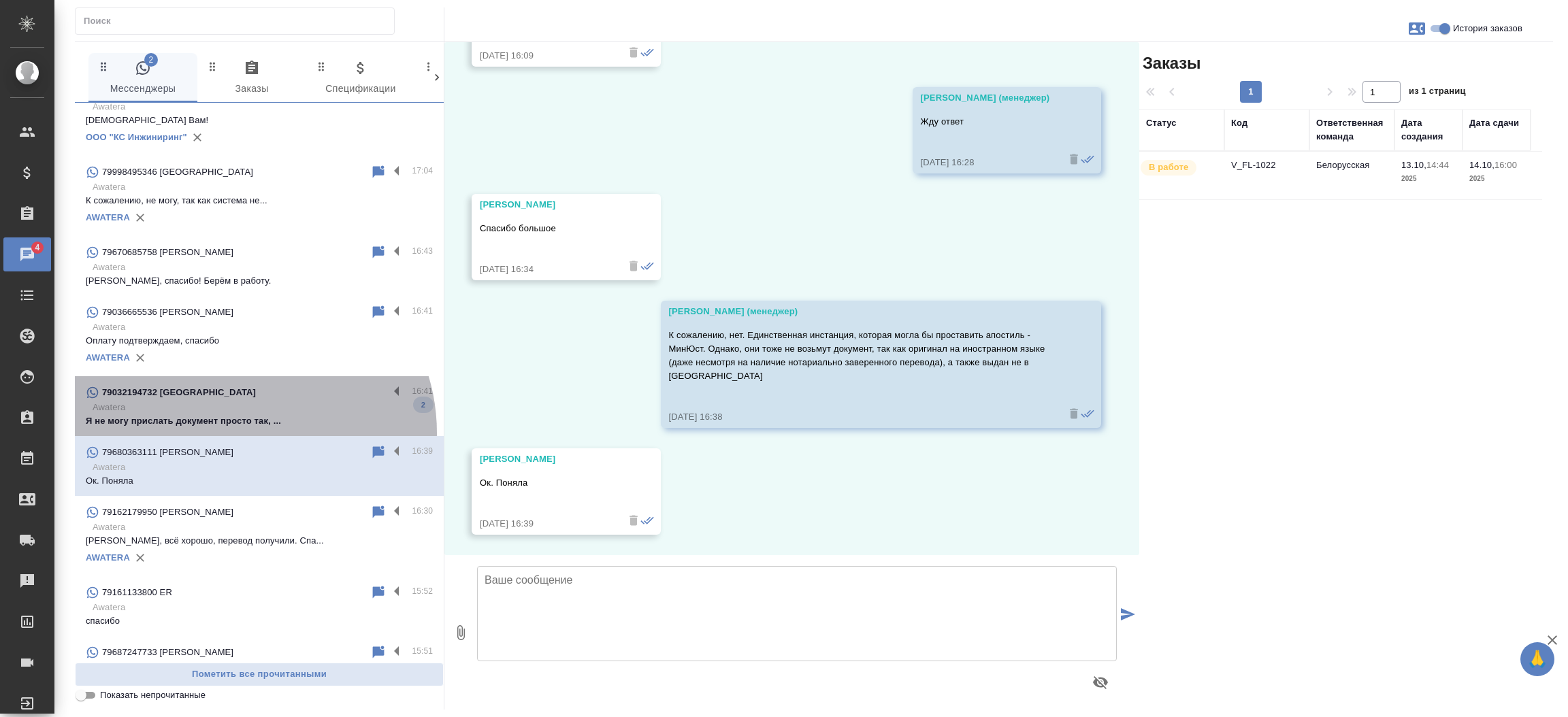
click at [240, 432] on div "79032194732 Victoria 16:41 Awatera Я не могу прислать документ просто так, ... 2" at bounding box center [259, 406] width 369 height 60
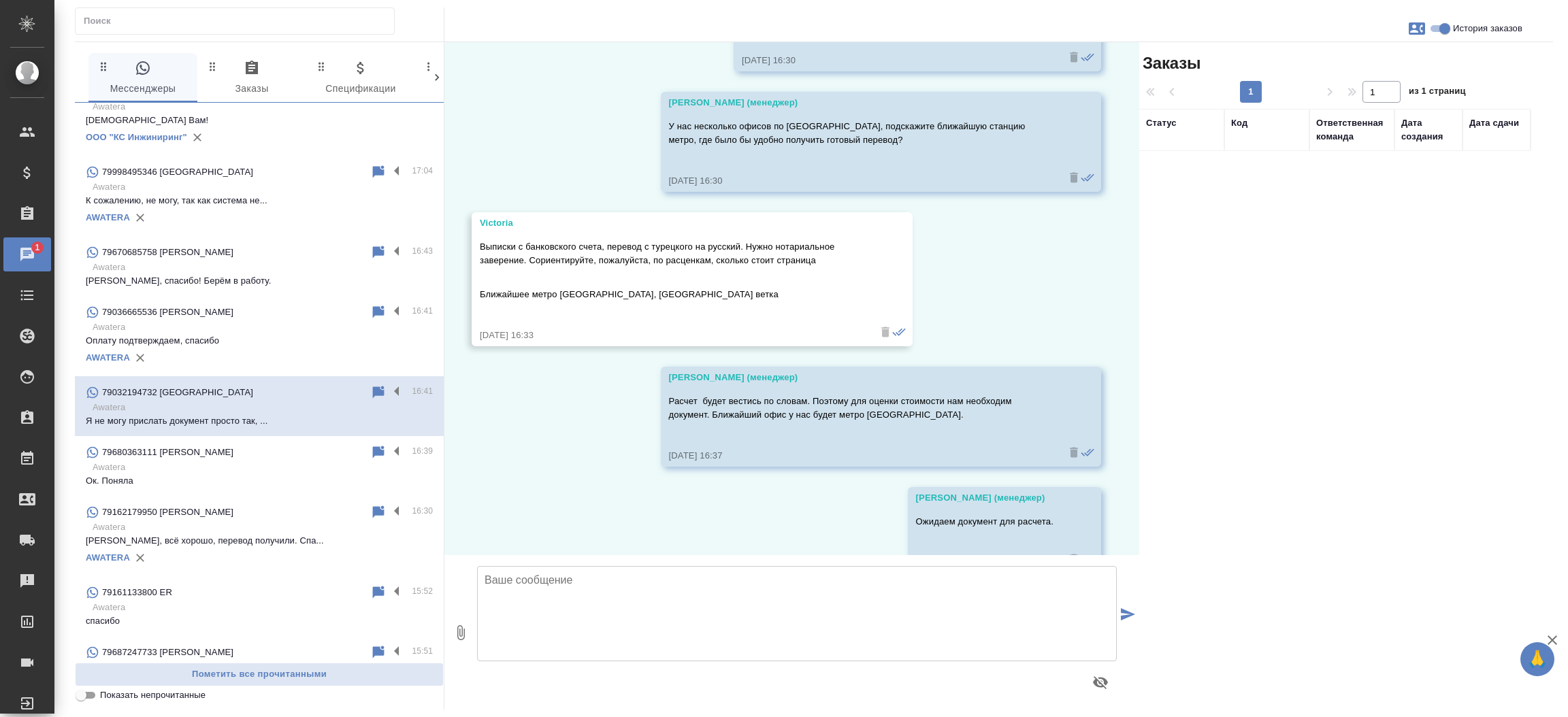
scroll to position [334, 0]
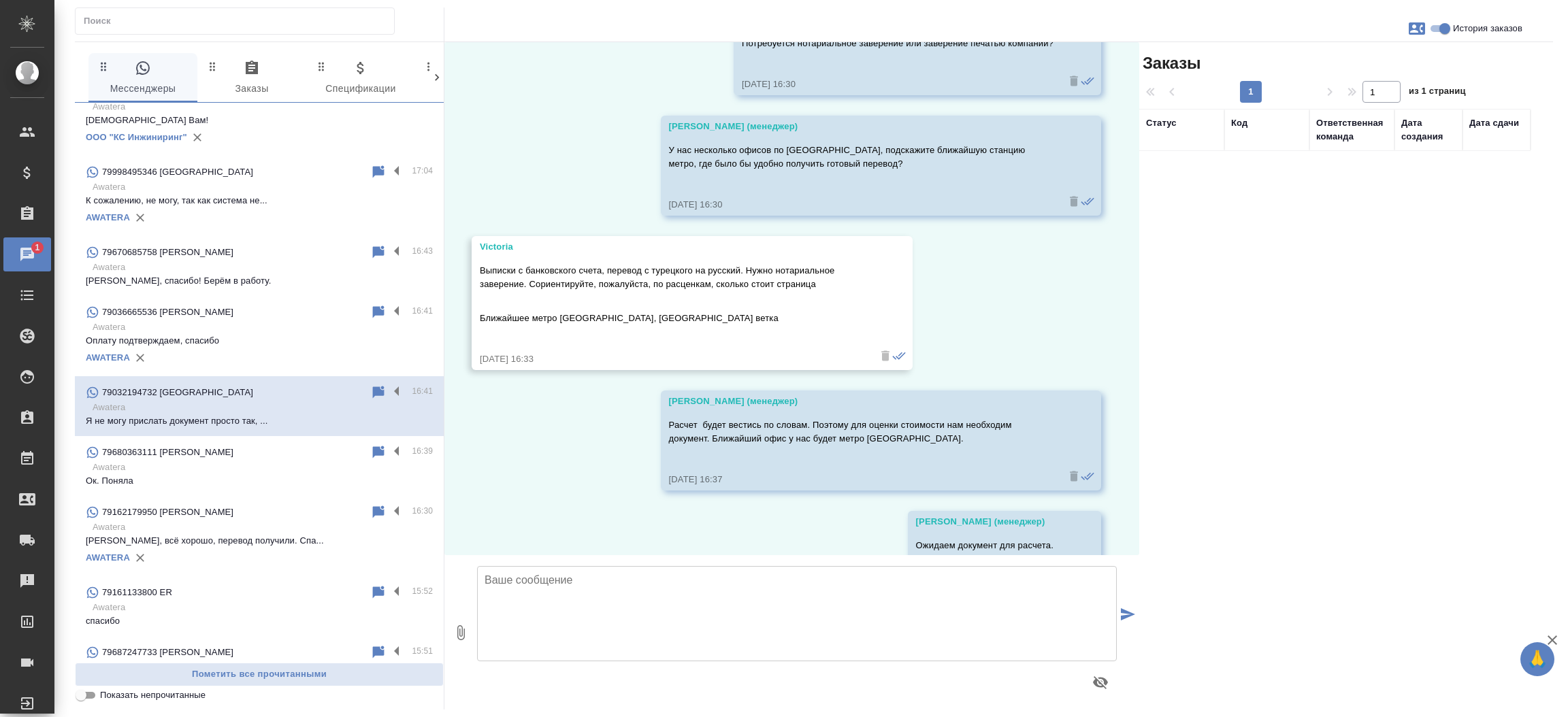
click at [521, 600] on textarea at bounding box center [797, 613] width 640 height 95
type textarea "За слово получится 5,508р."
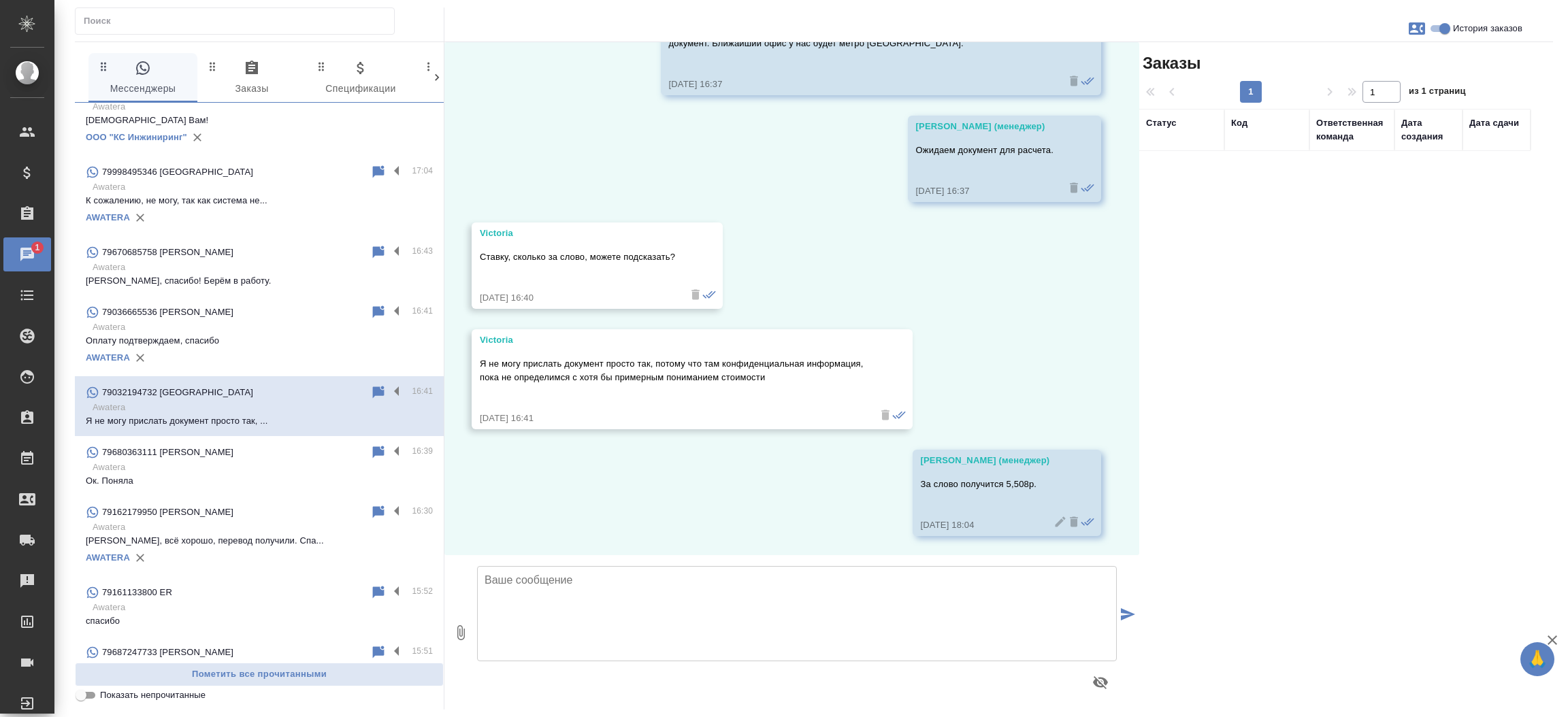
scroll to position [0, 0]
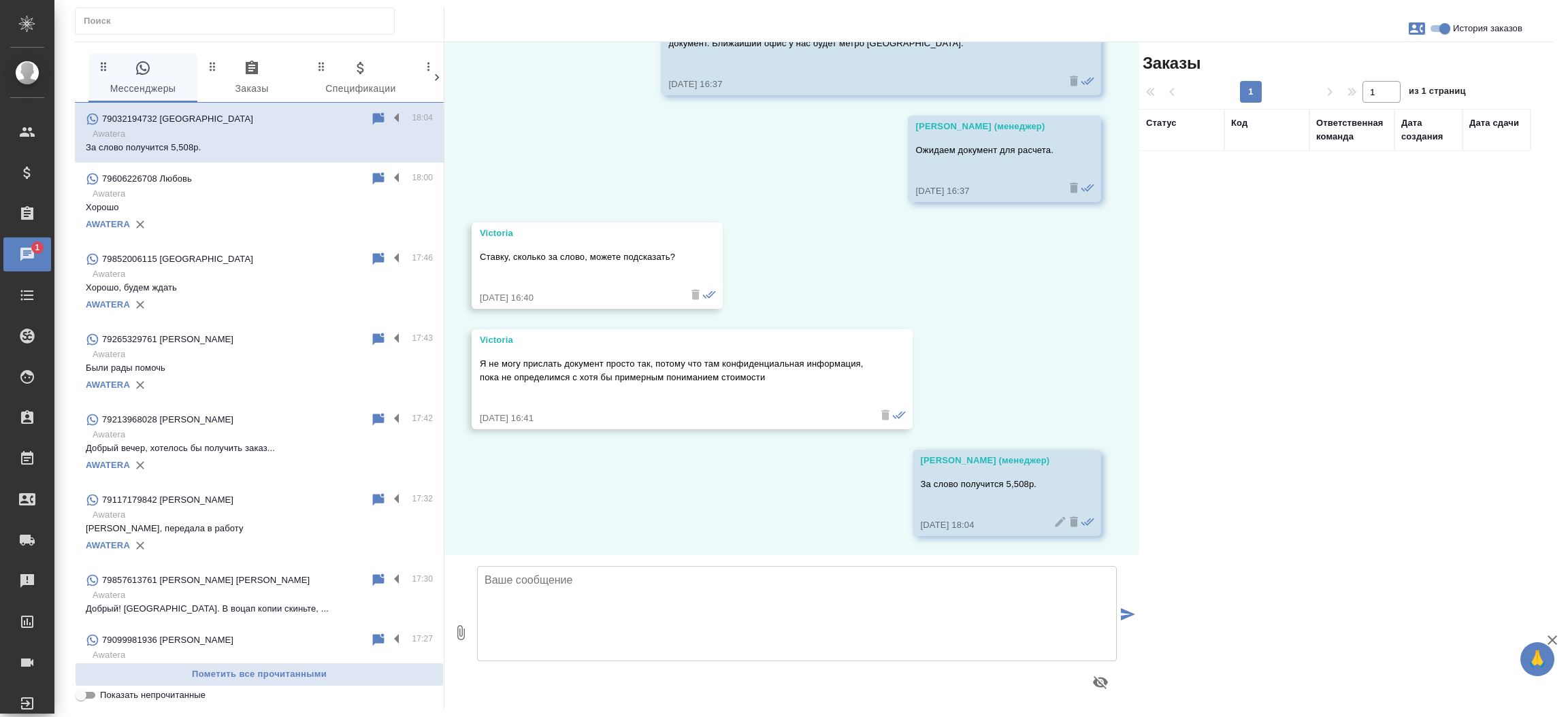
drag, startPoint x: 552, startPoint y: 355, endPoint x: 799, endPoint y: 378, distance: 248.1
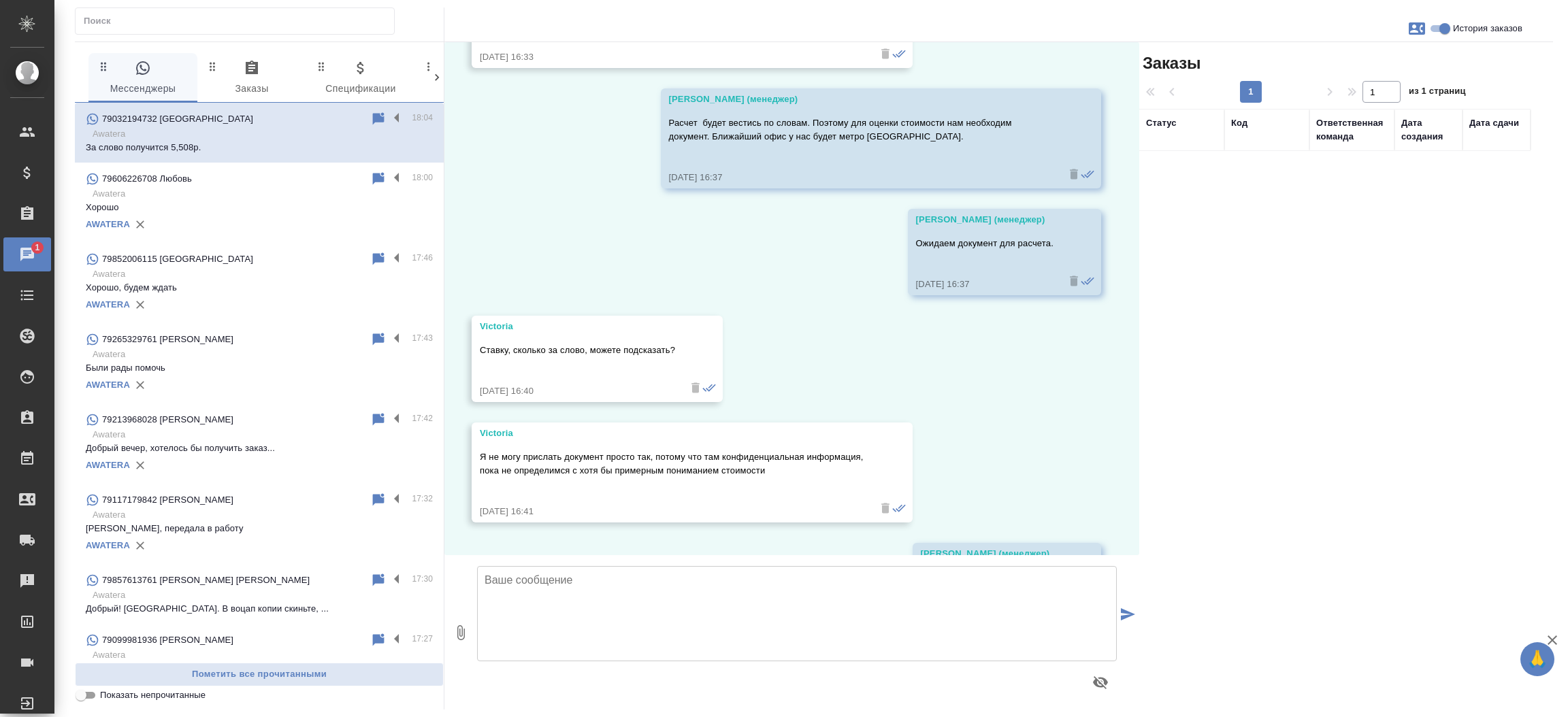
scroll to position [729, 0]
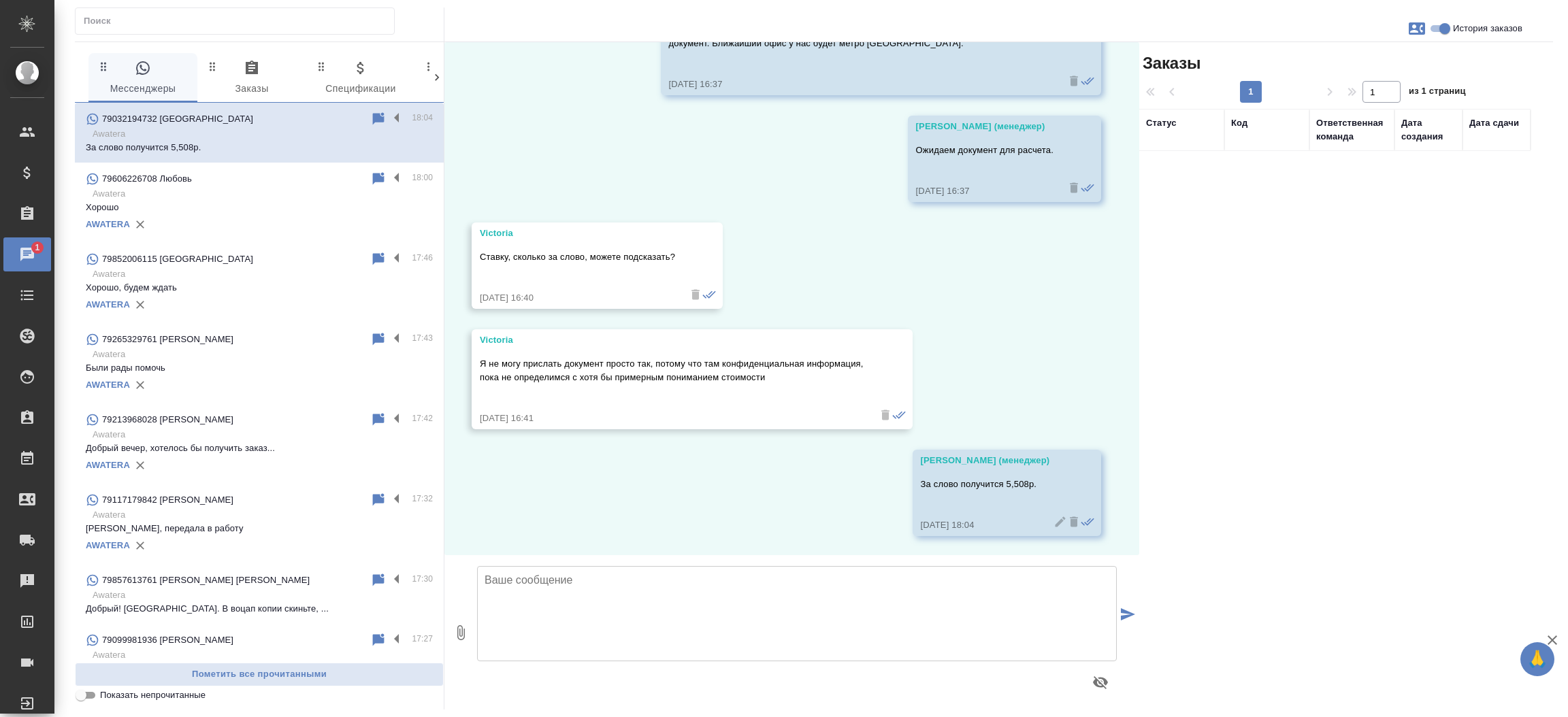
click at [537, 604] on textarea at bounding box center [797, 613] width 640 height 95
type textarea "Будете выступать как юридическое лицо? Если как юридическое можем подписать сог…"
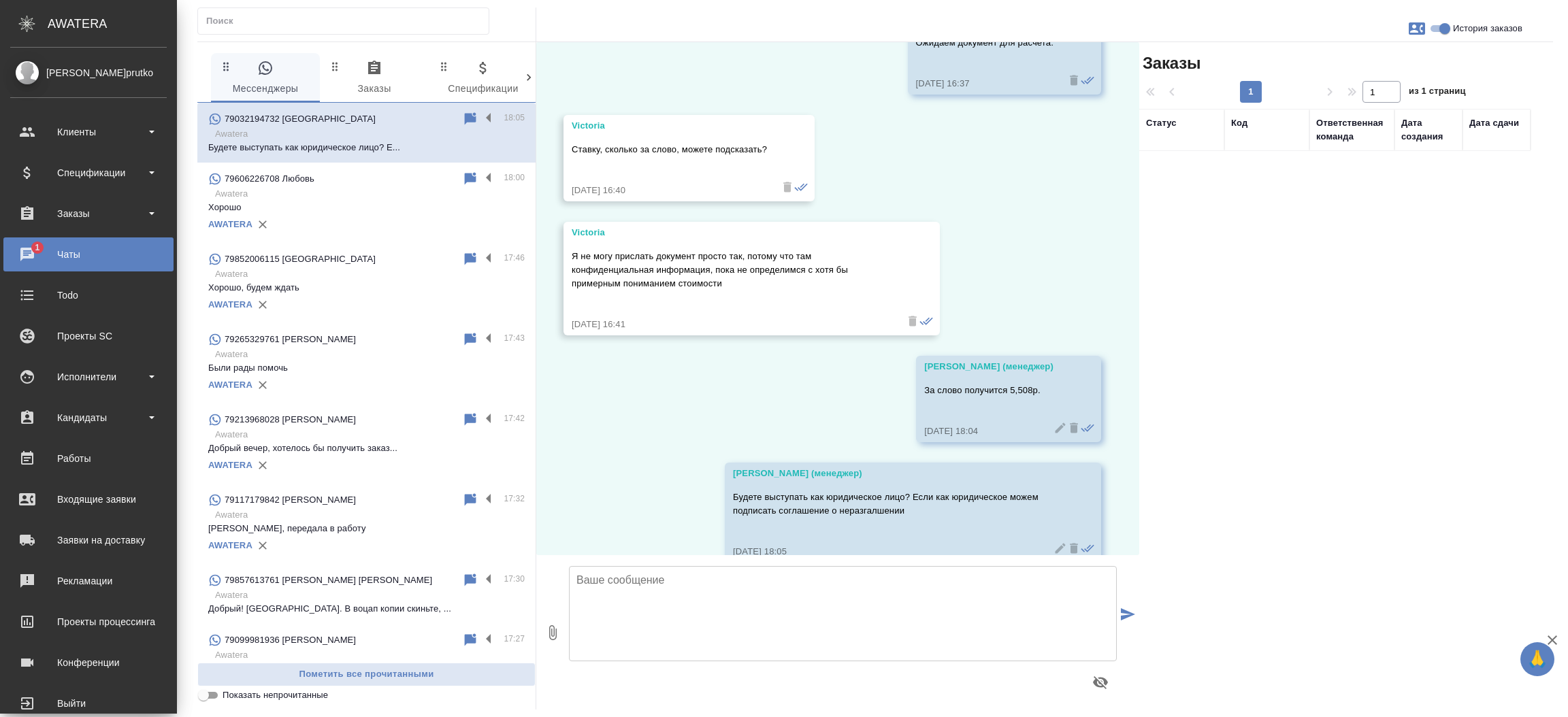
scroll to position [890, 0]
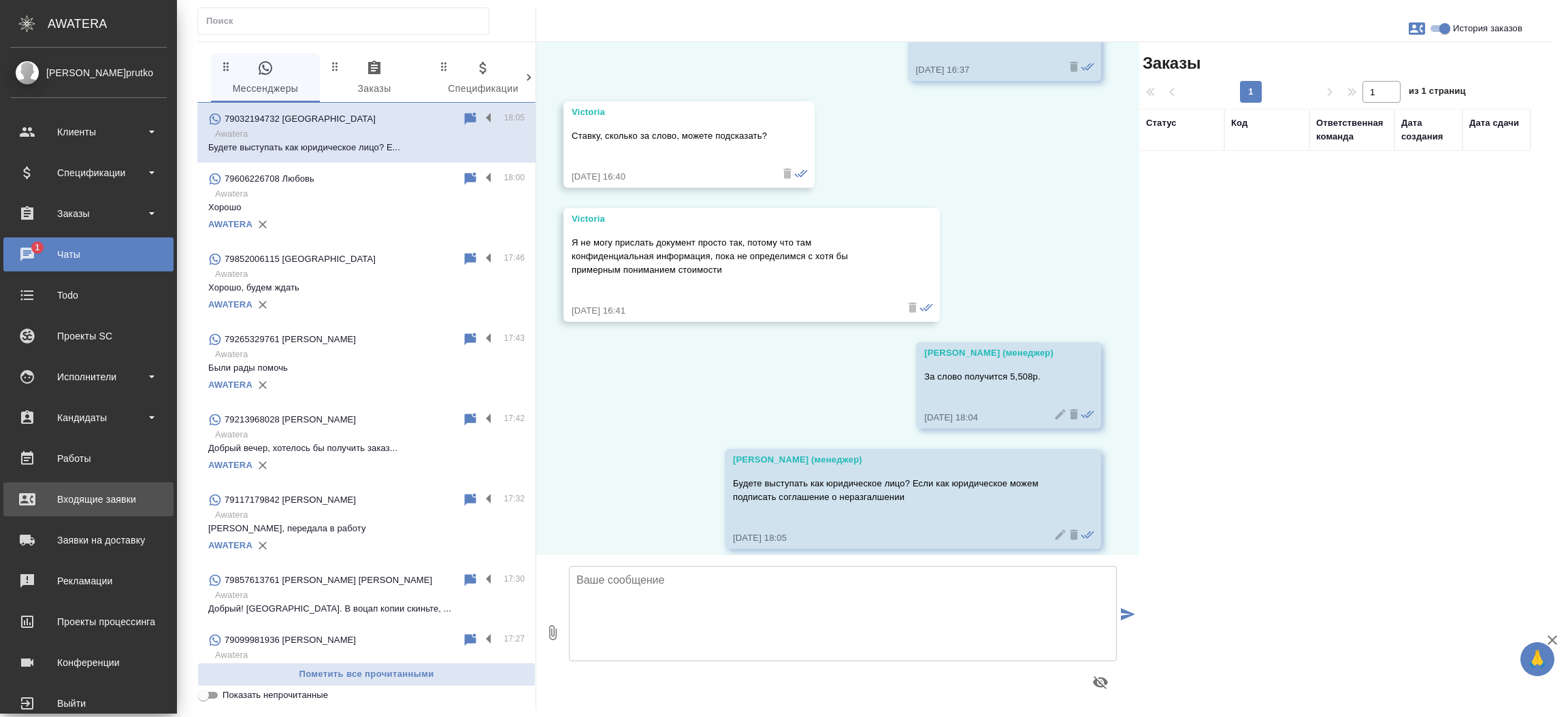
click at [75, 509] on div "Входящие заявки" at bounding box center [88, 499] width 156 height 21
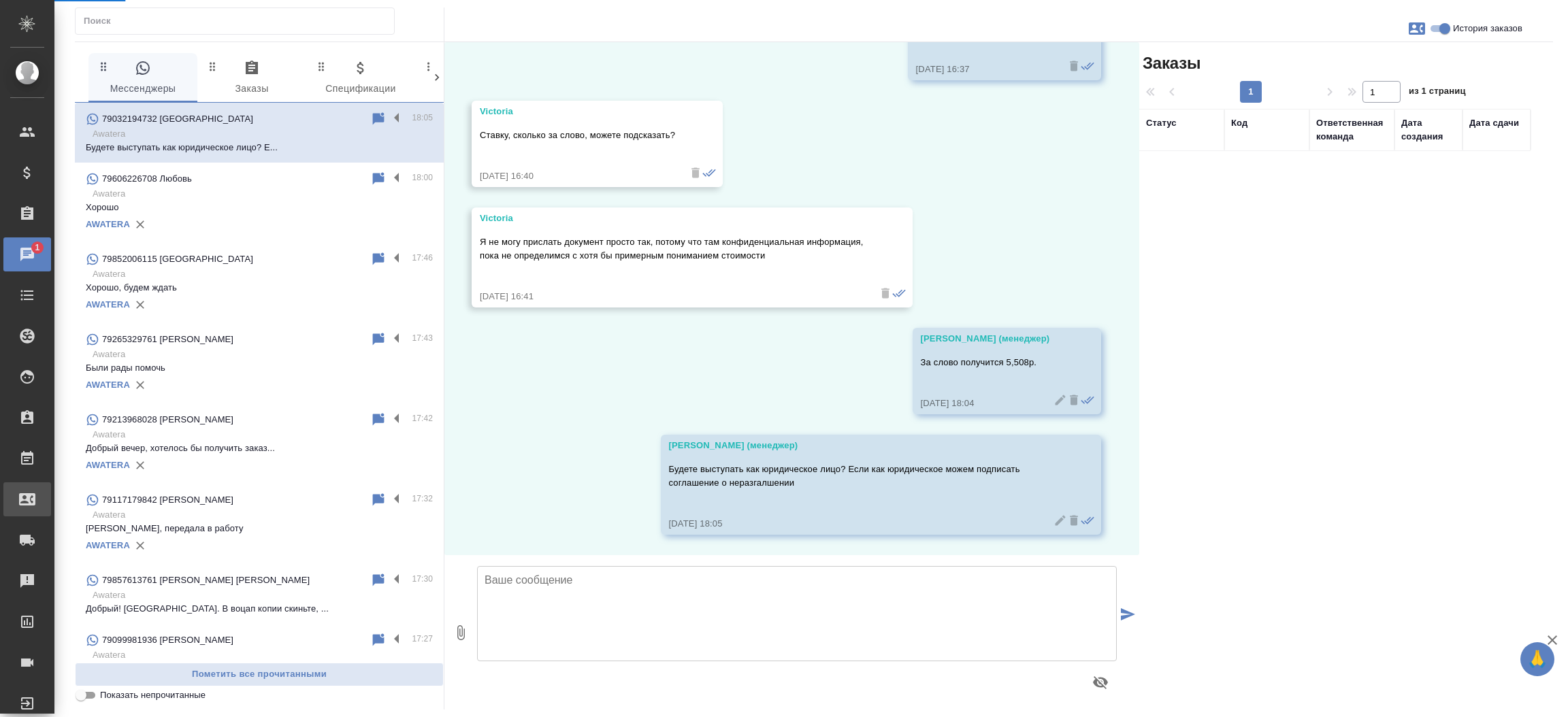
scroll to position [850, 0]
click at [75, 509] on div ".cls-1 fill:#fff; AWATERA Прутько Ирина i.prutko Клиенты Спецификации Заказы 1 …" at bounding box center [784, 358] width 1568 height 717
select select "RU"
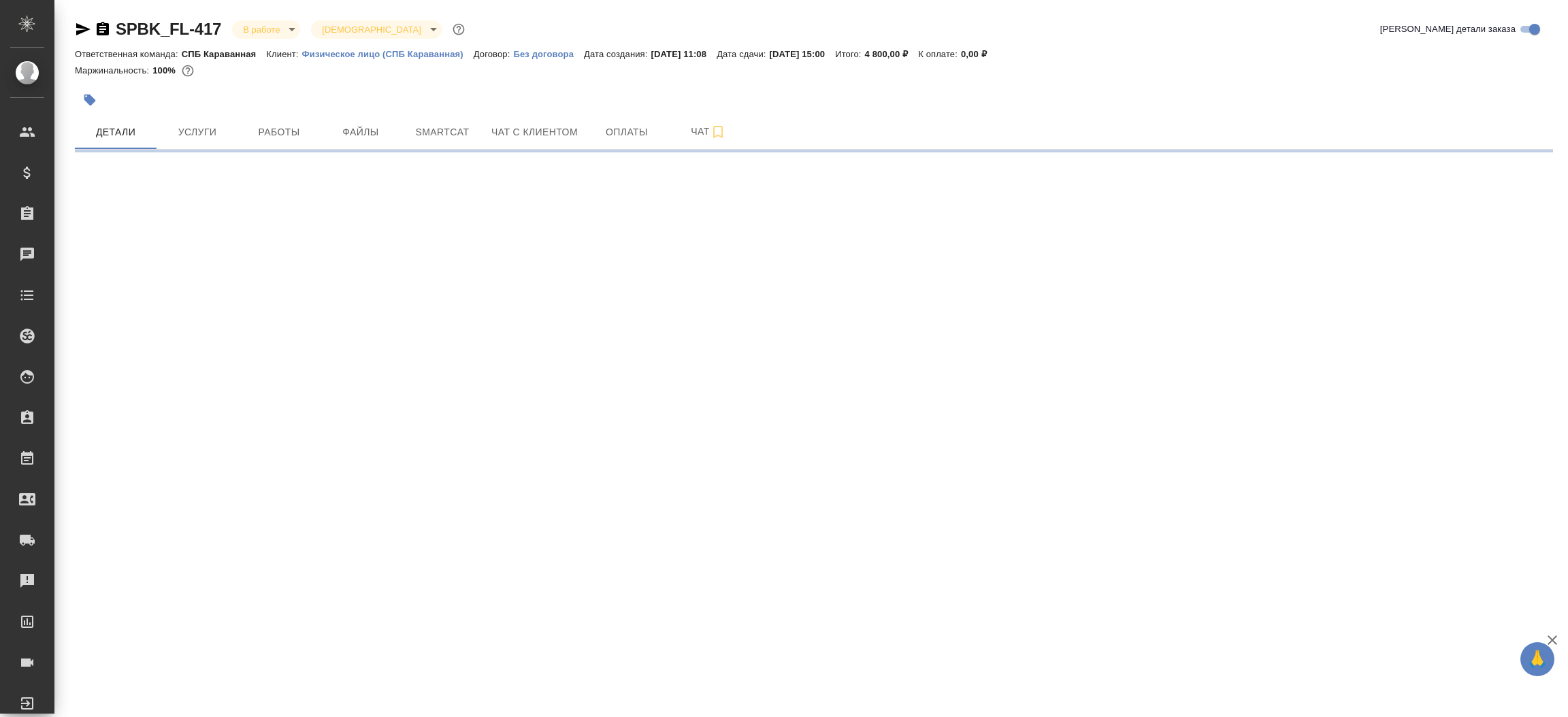
select select "RU"
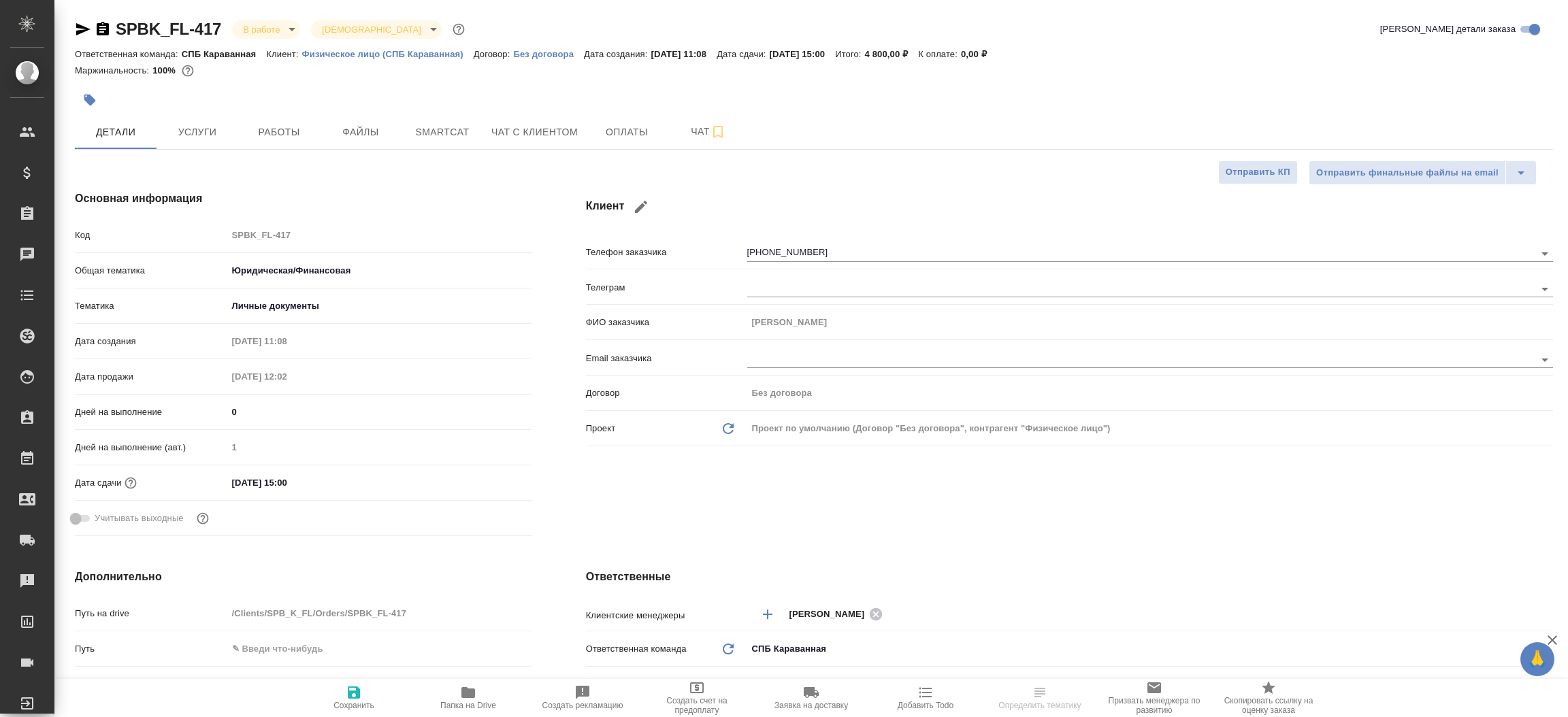
type textarea "x"
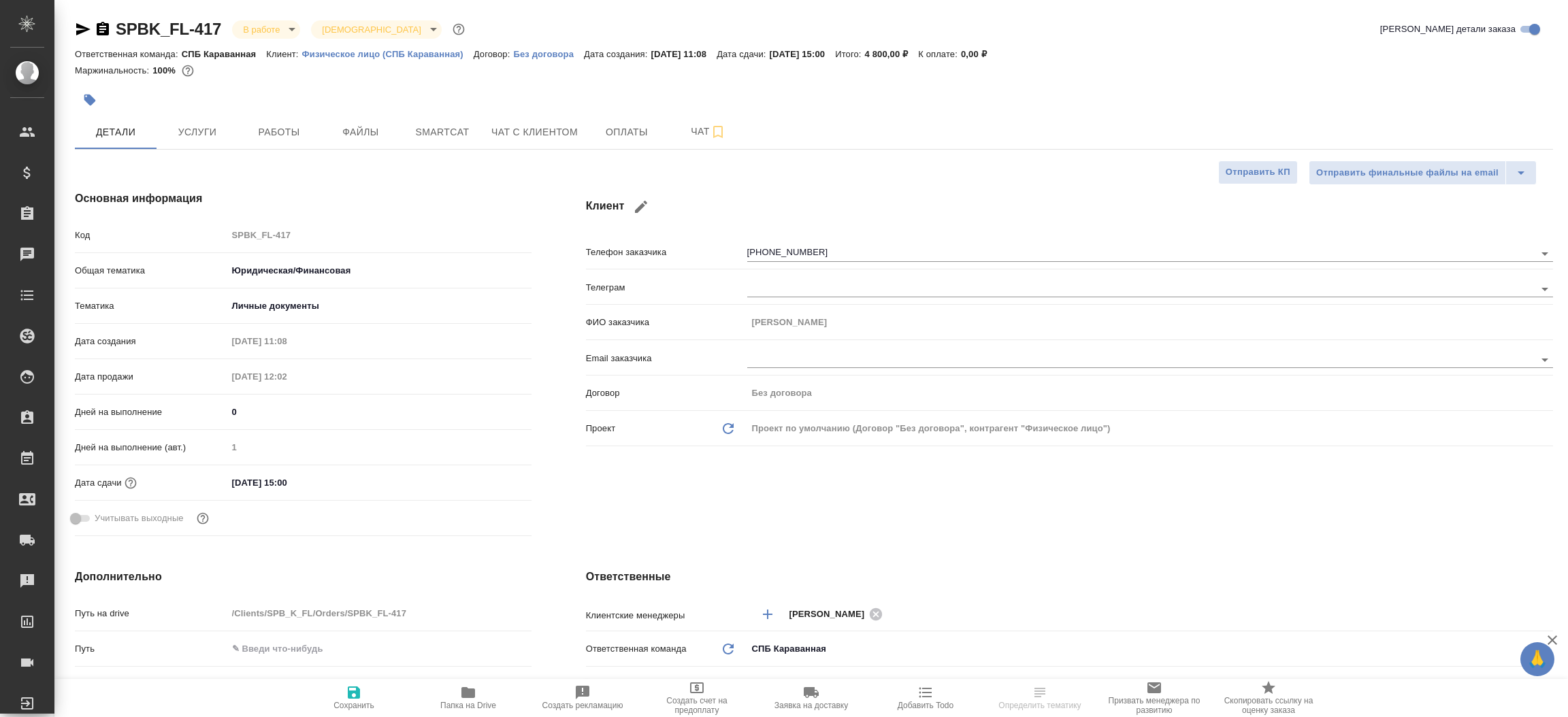
type textarea "x"
click at [78, 31] on icon "button" at bounding box center [83, 29] width 15 height 12
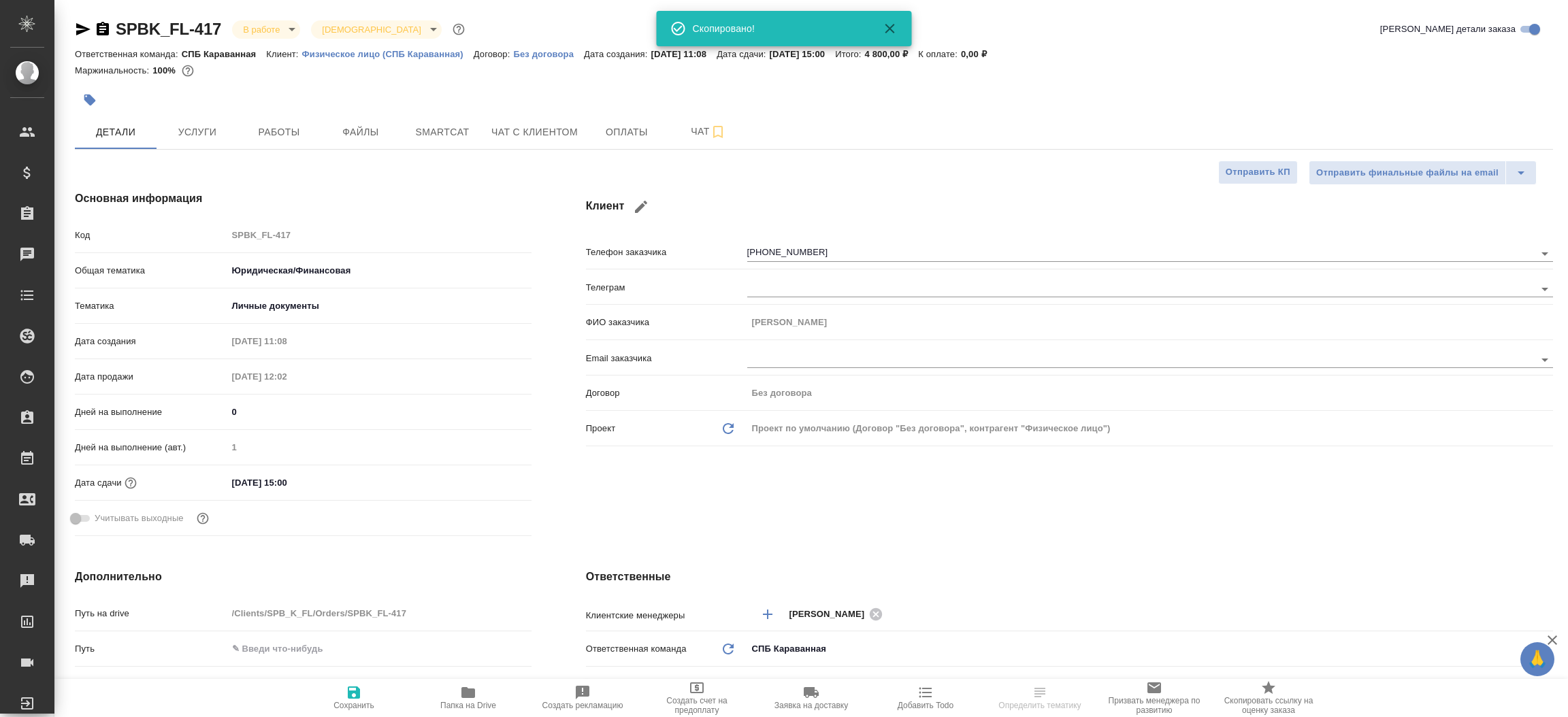
type textarea "x"
select select "RU"
type textarea "x"
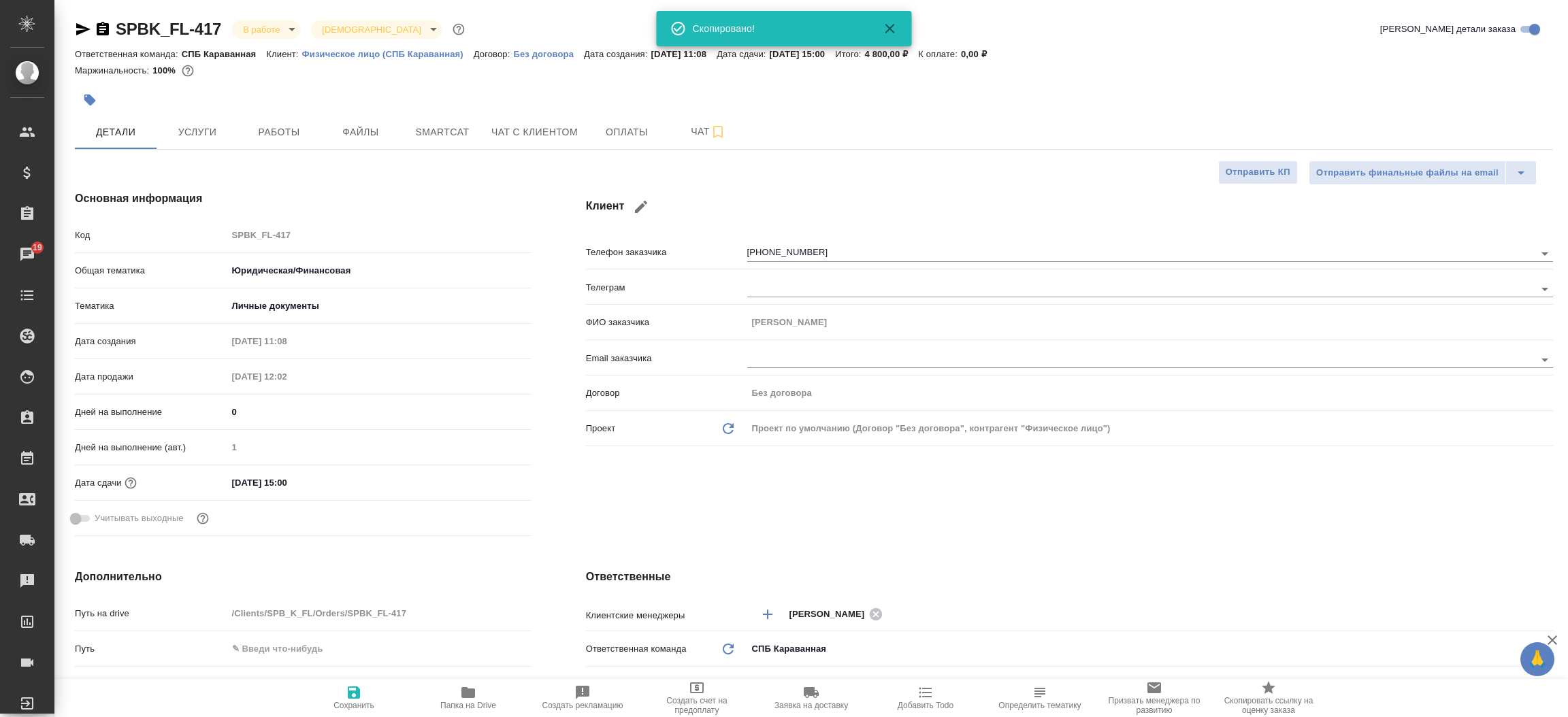
type textarea "x"
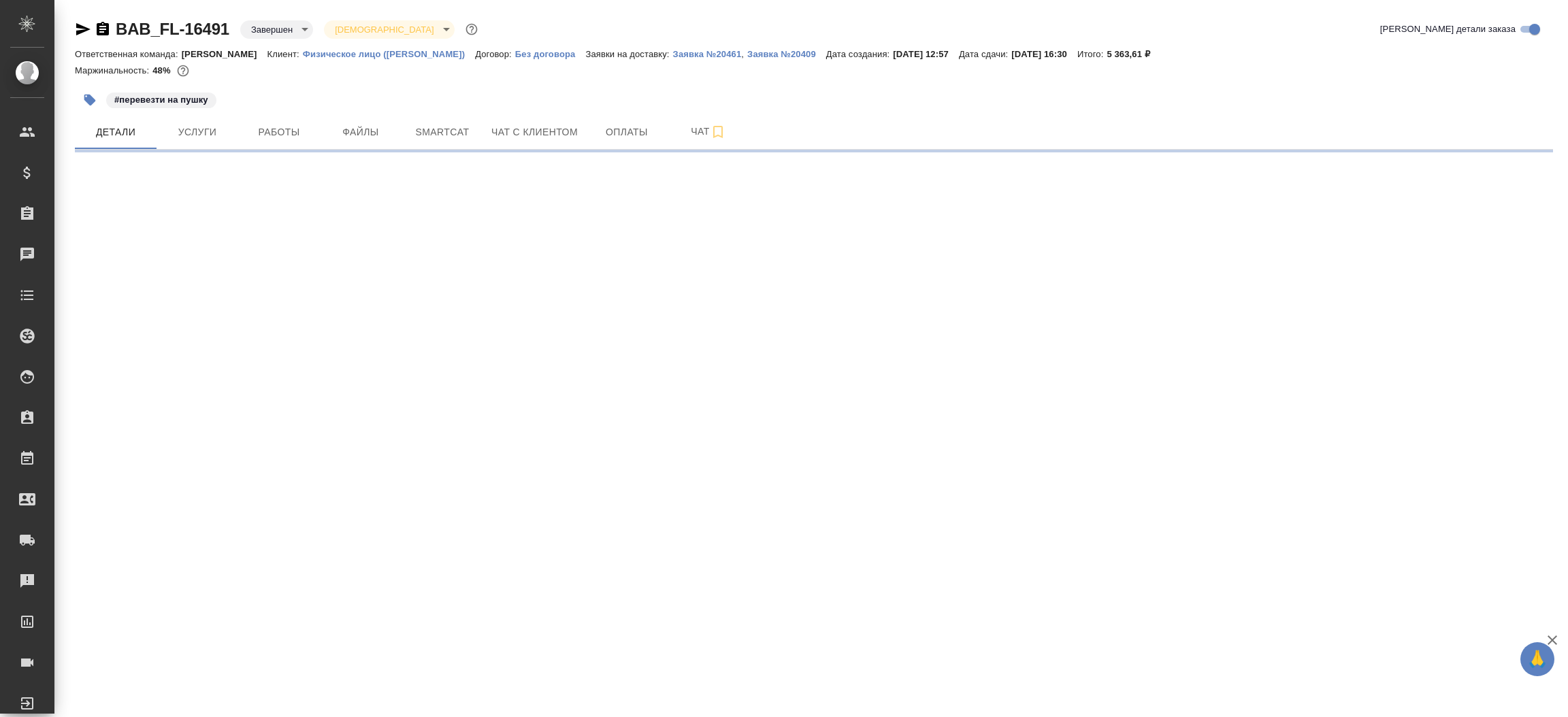
drag, startPoint x: 87, startPoint y: 37, endPoint x: 74, endPoint y: 30, distance: 14.8
click at [75, 30] on icon "button" at bounding box center [83, 29] width 16 height 16
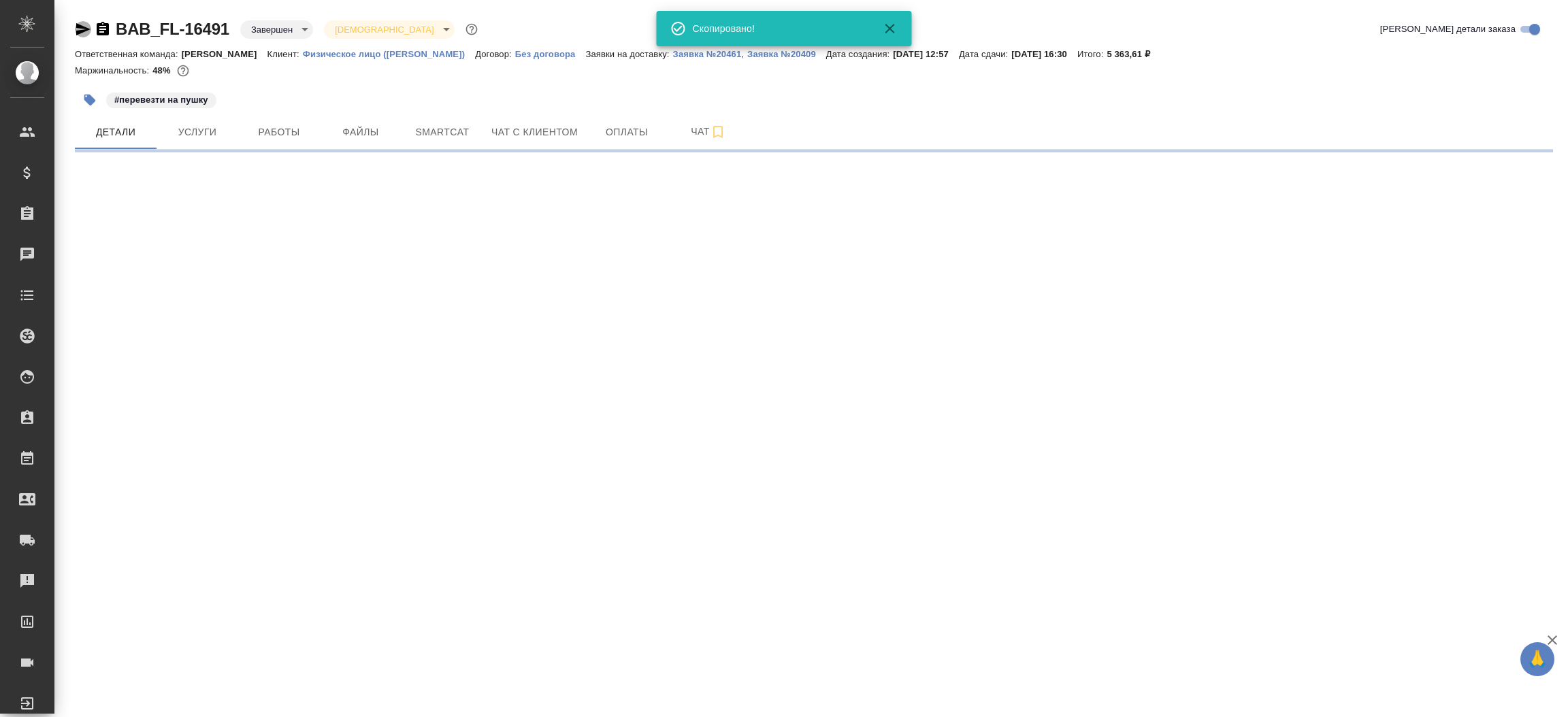
click at [75, 30] on icon "button" at bounding box center [83, 29] width 16 height 16
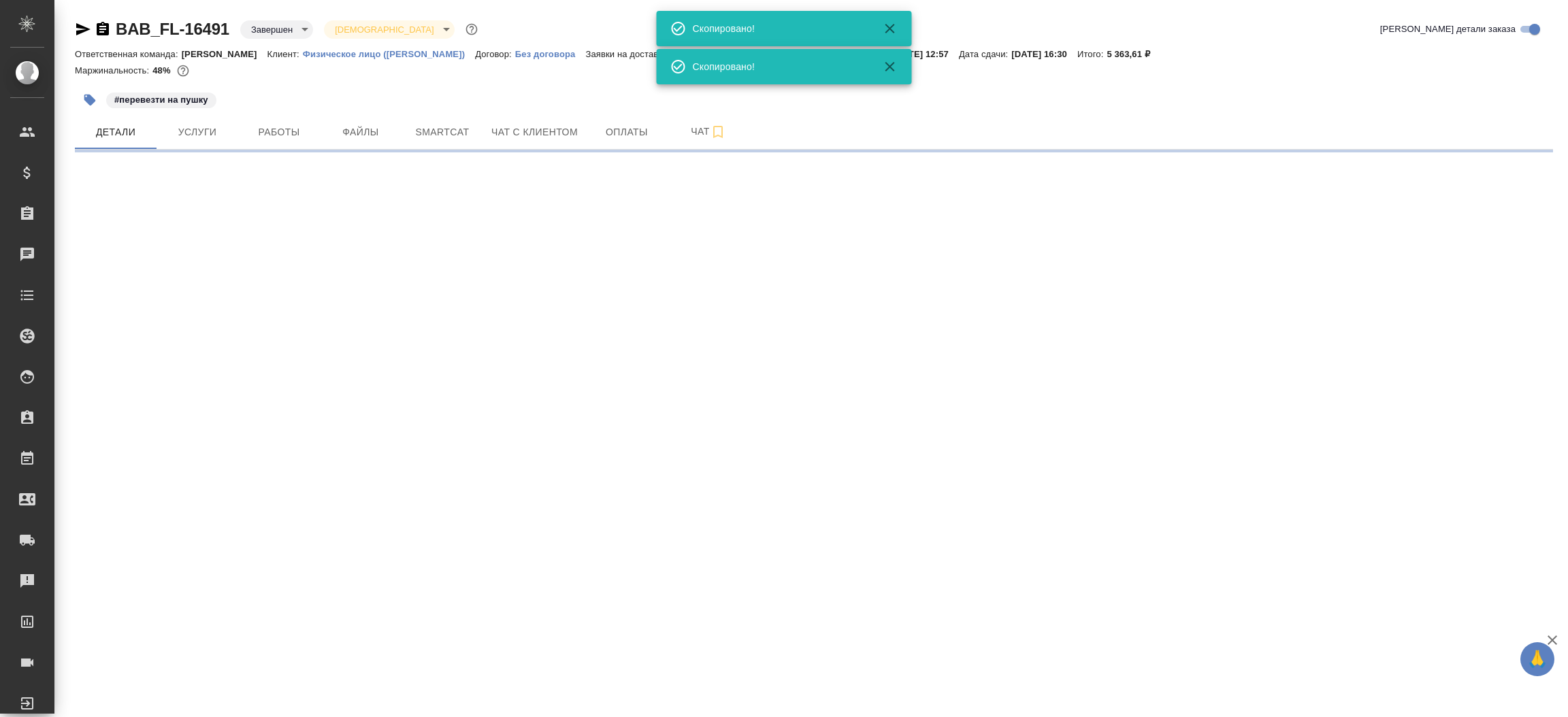
select select "RU"
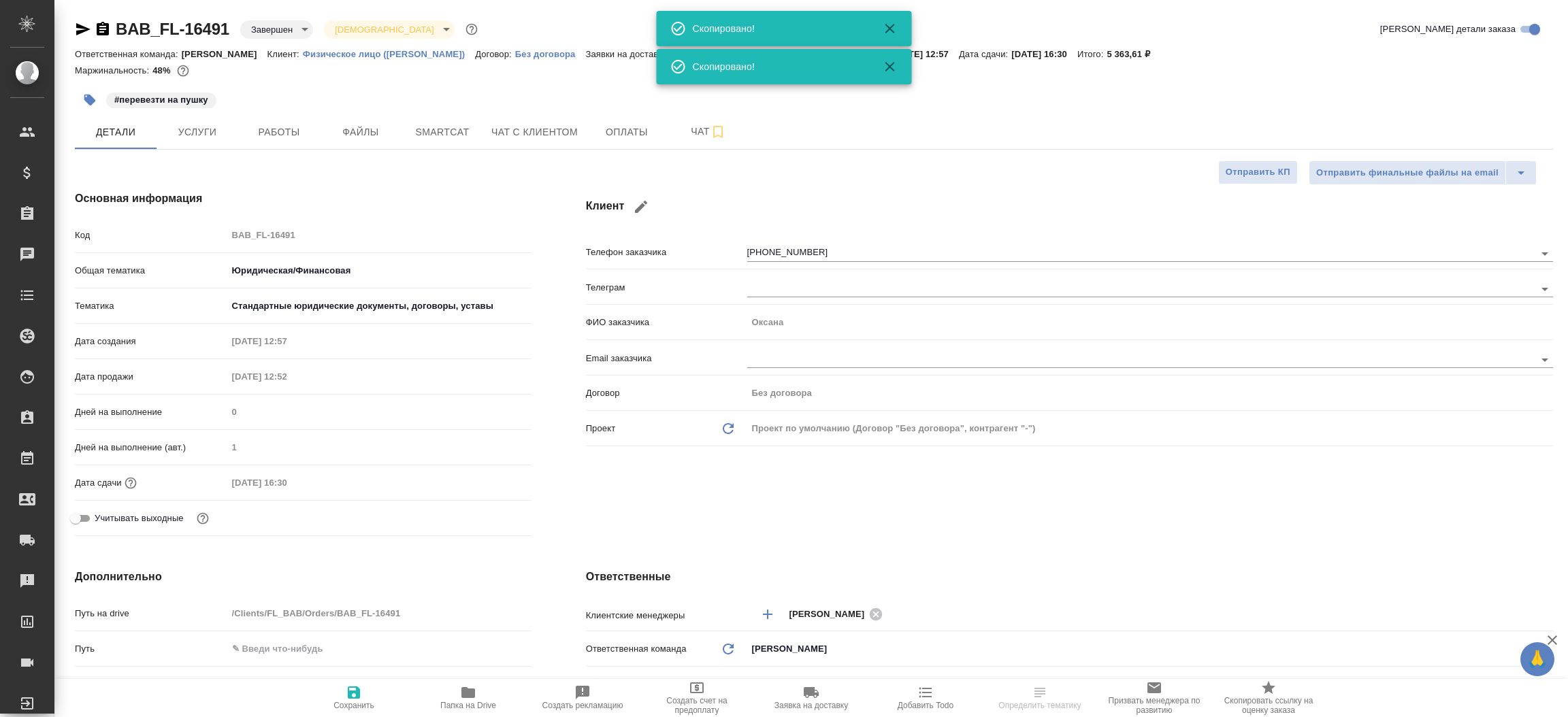
type textarea "x"
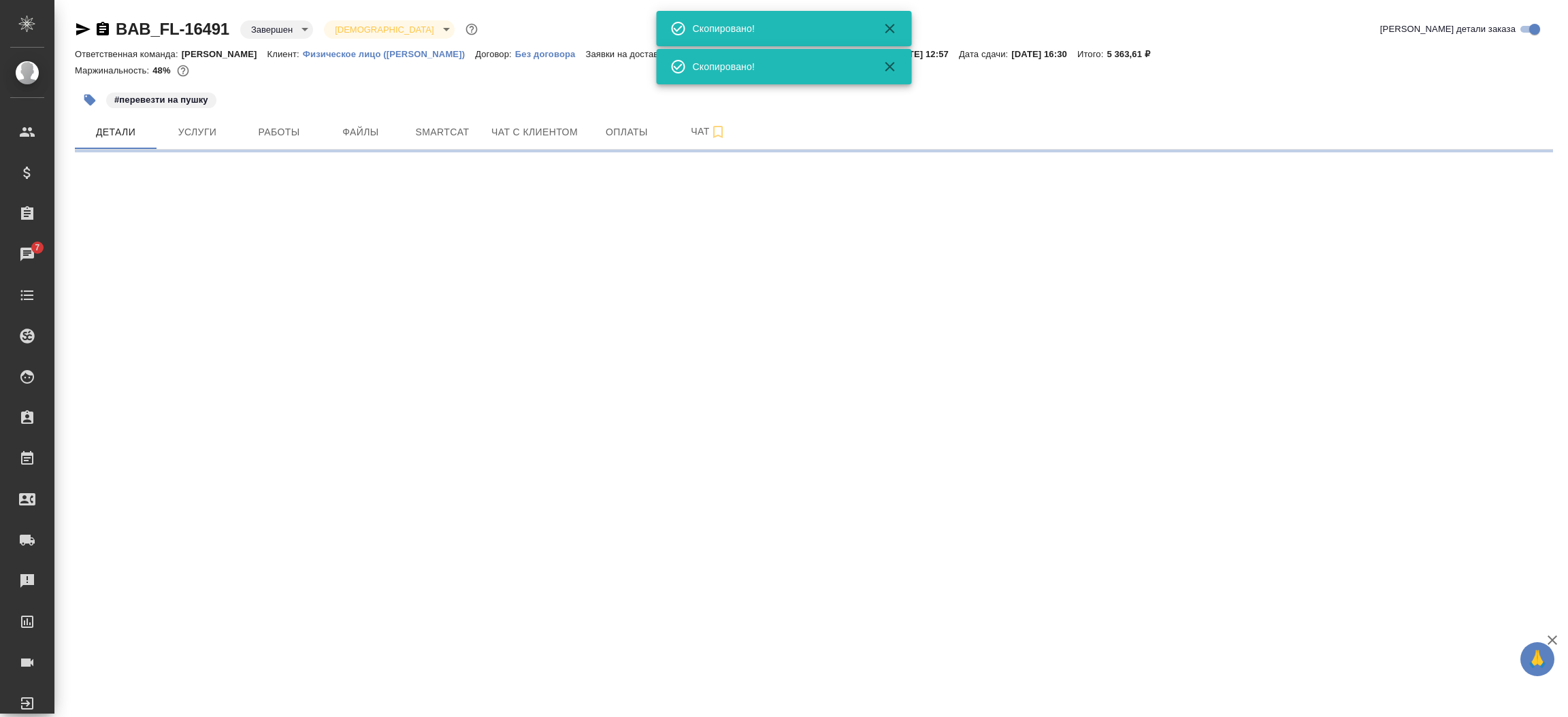
select select "RU"
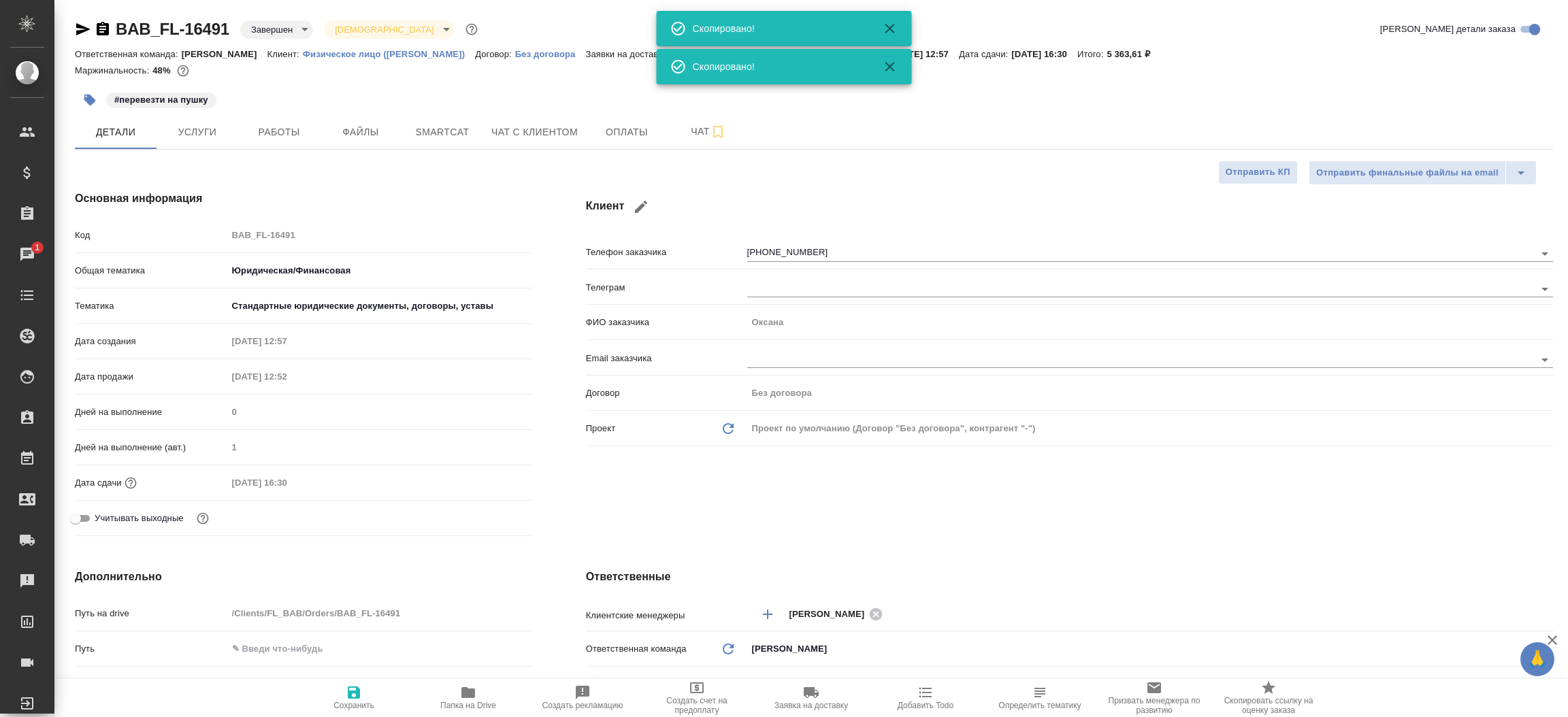
type textarea "x"
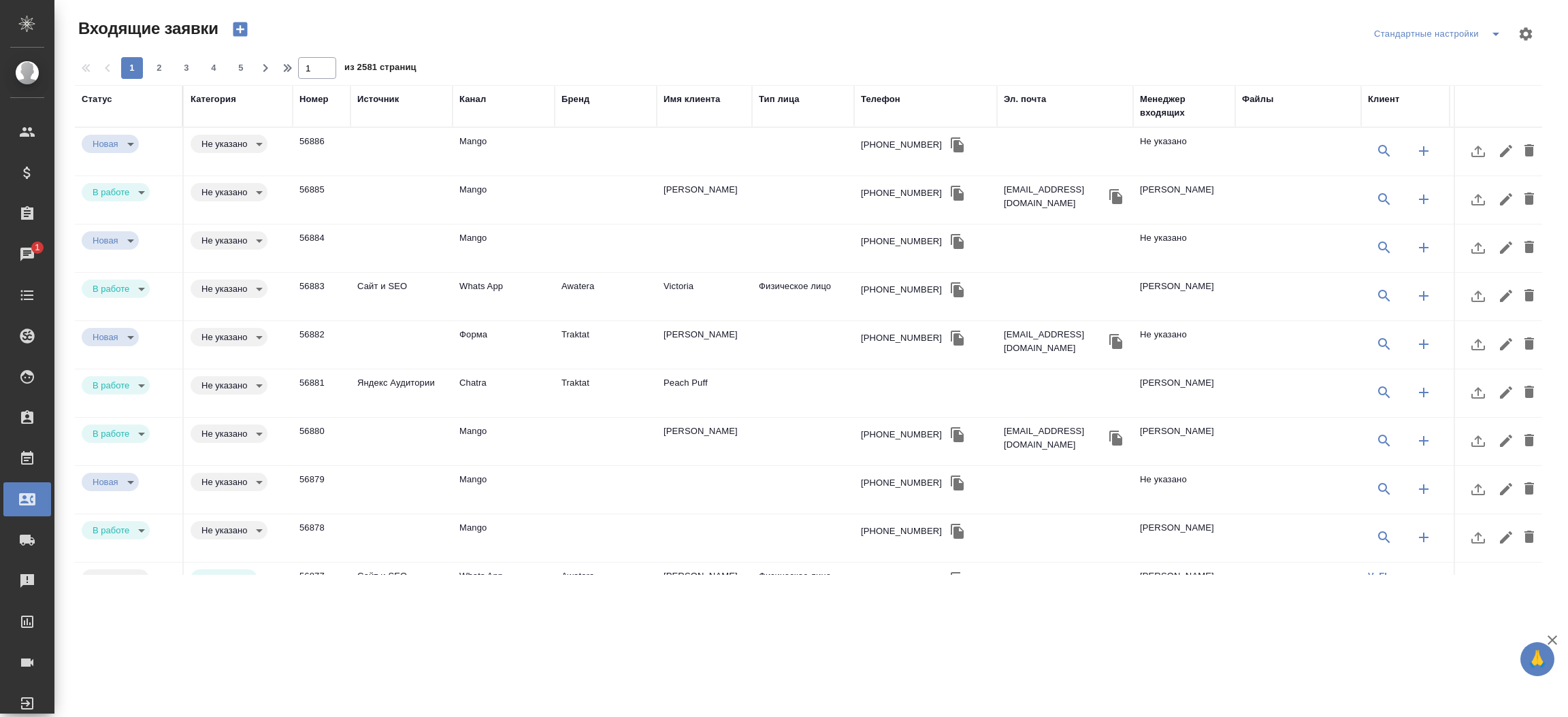
select select "RU"
click at [87, 95] on div "Статус" at bounding box center [97, 100] width 31 height 14
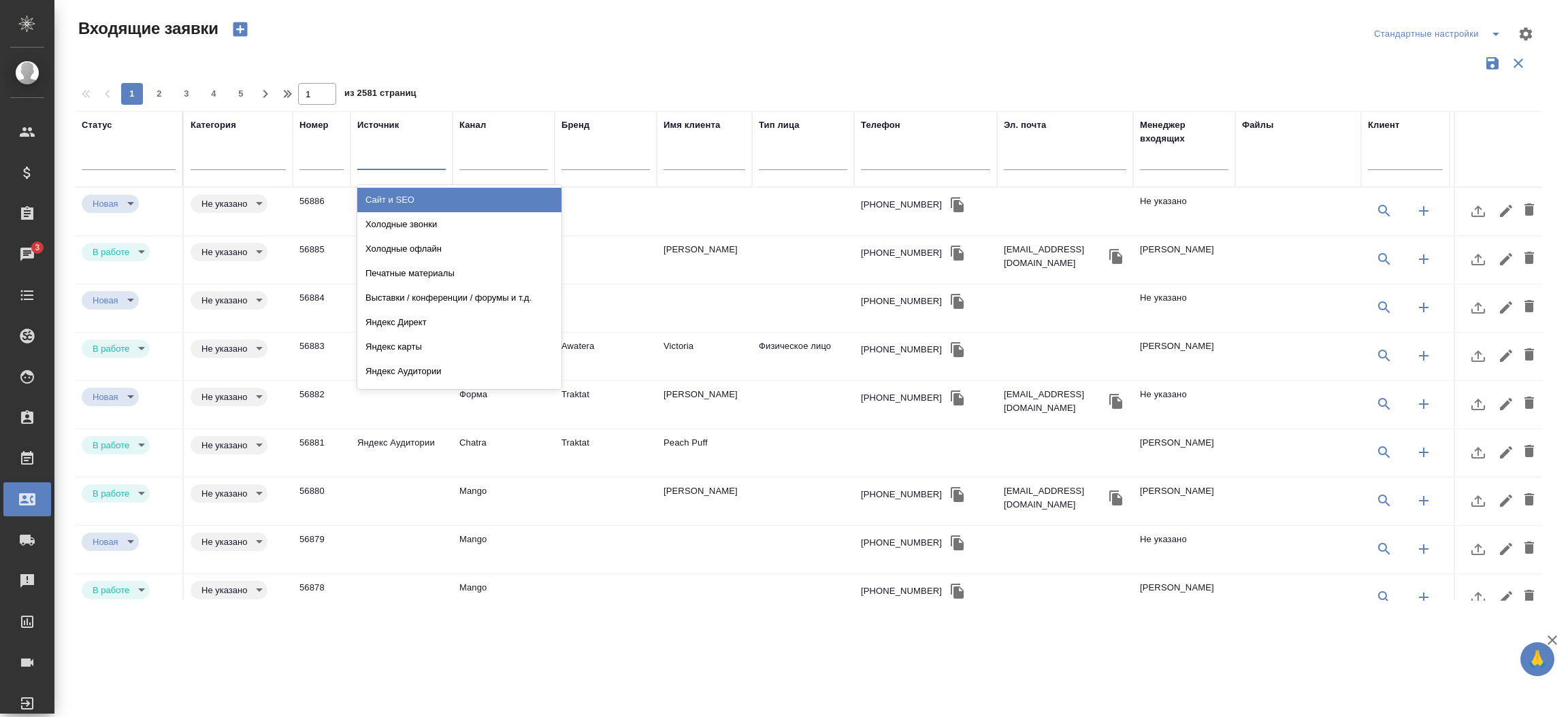
click at [371, 166] on div at bounding box center [401, 156] width 88 height 20
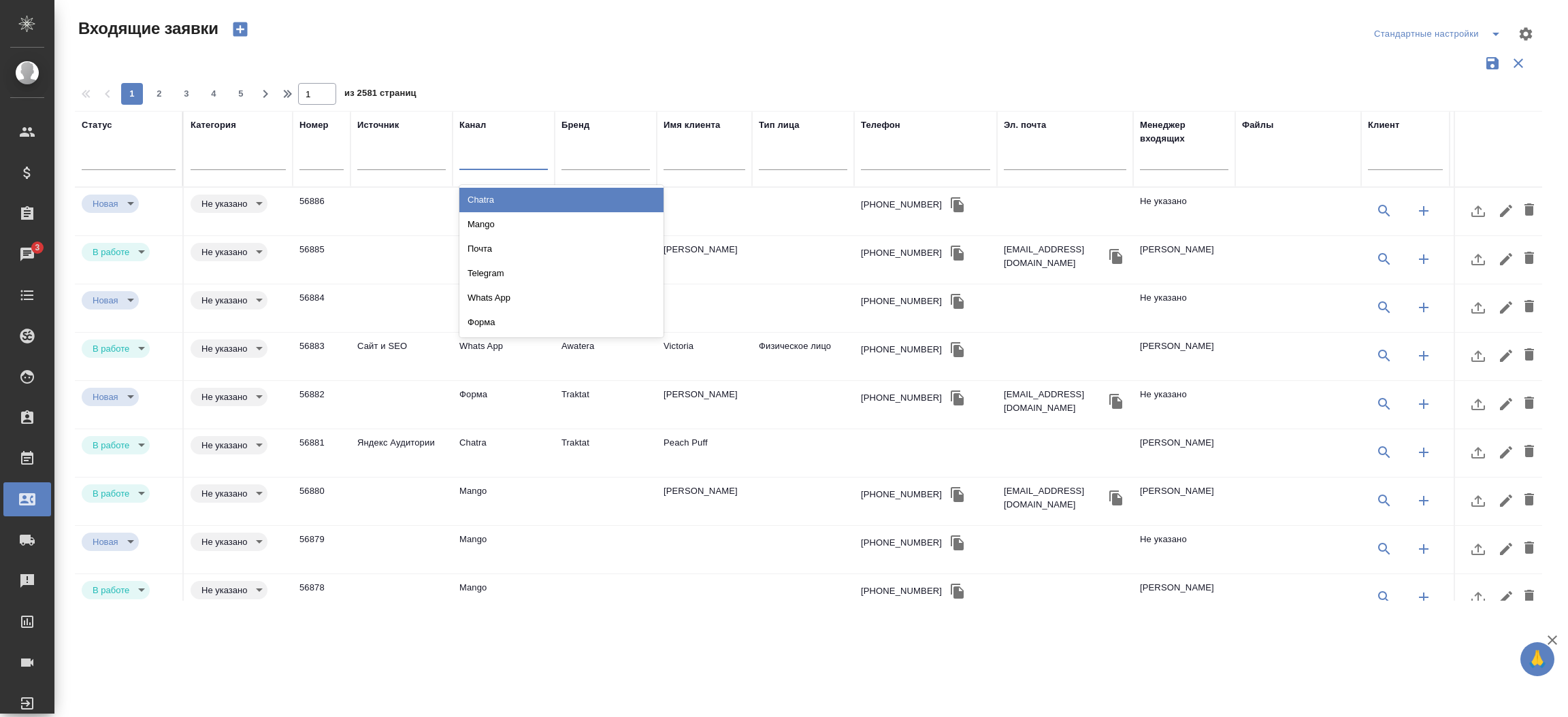
click at [468, 159] on div at bounding box center [503, 156] width 88 height 20
type input "фор"
click at [473, 192] on div "Форма" at bounding box center [562, 200] width 204 height 25
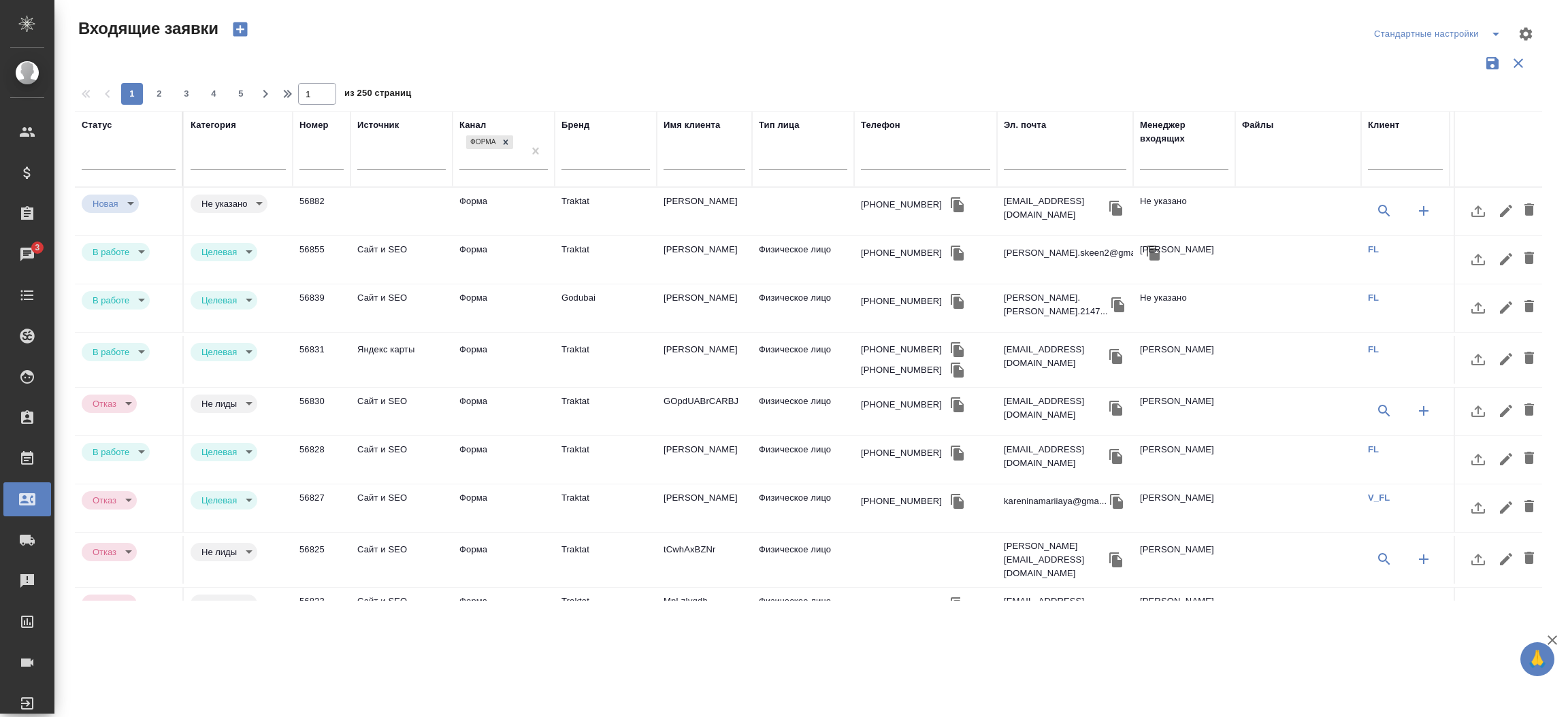
click at [733, 200] on td "[PERSON_NAME]" at bounding box center [704, 212] width 95 height 48
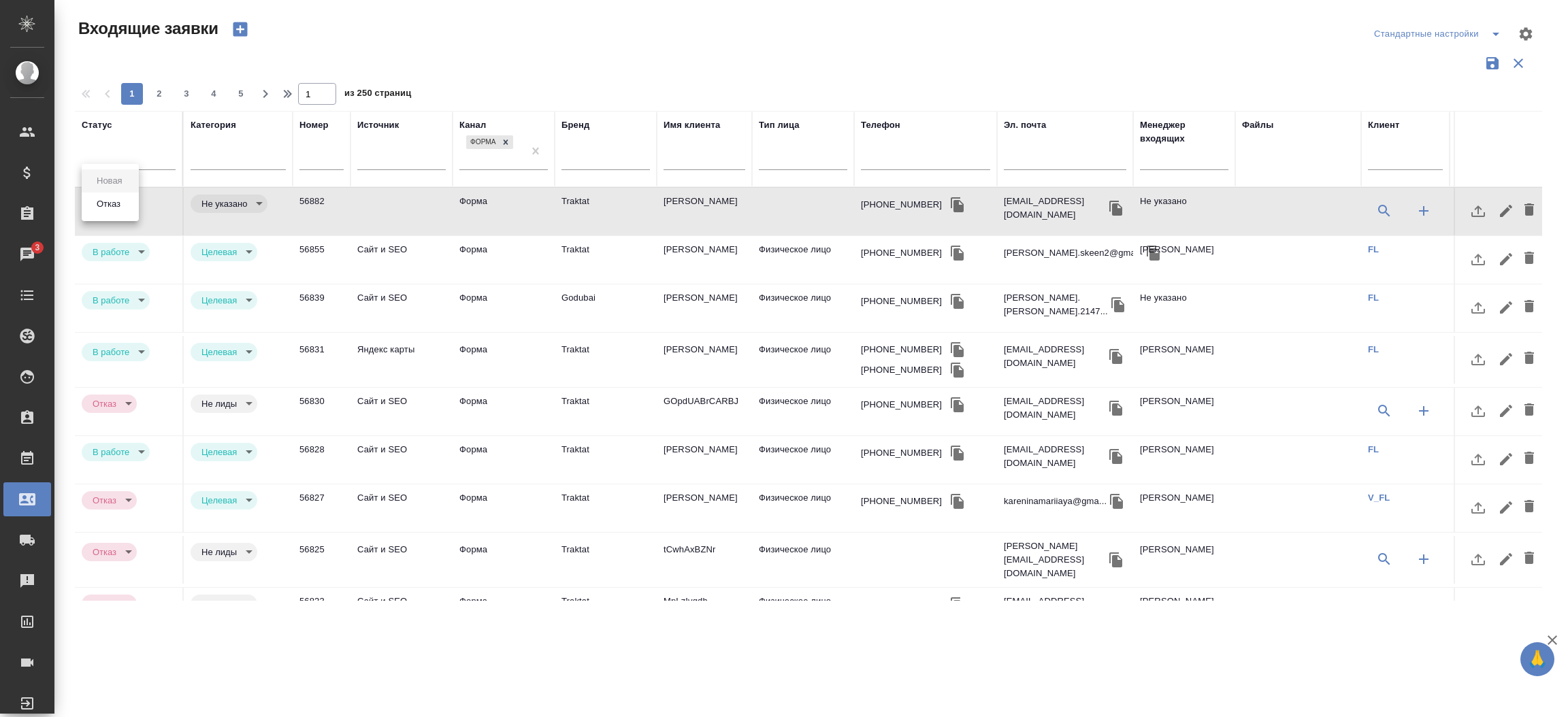
click at [120, 195] on body "🙏 .cls-1 fill:#fff; AWATERA Прутько Ирина i.prutko Клиенты Спецификации Заказы …" at bounding box center [784, 358] width 1568 height 717
click at [117, 202] on button "Отказ" at bounding box center [109, 204] width 32 height 15
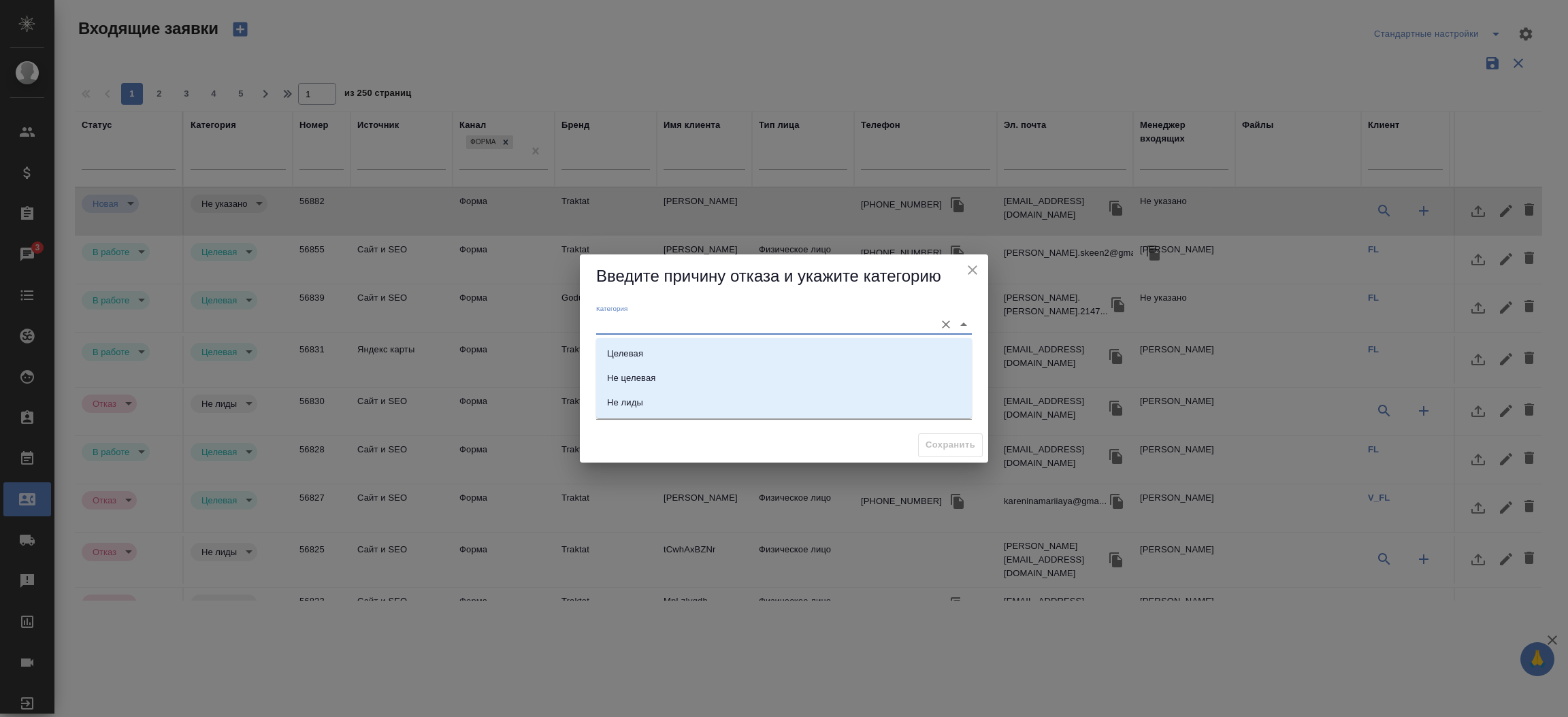
click at [662, 317] on input "Категория" at bounding box center [762, 324] width 332 height 18
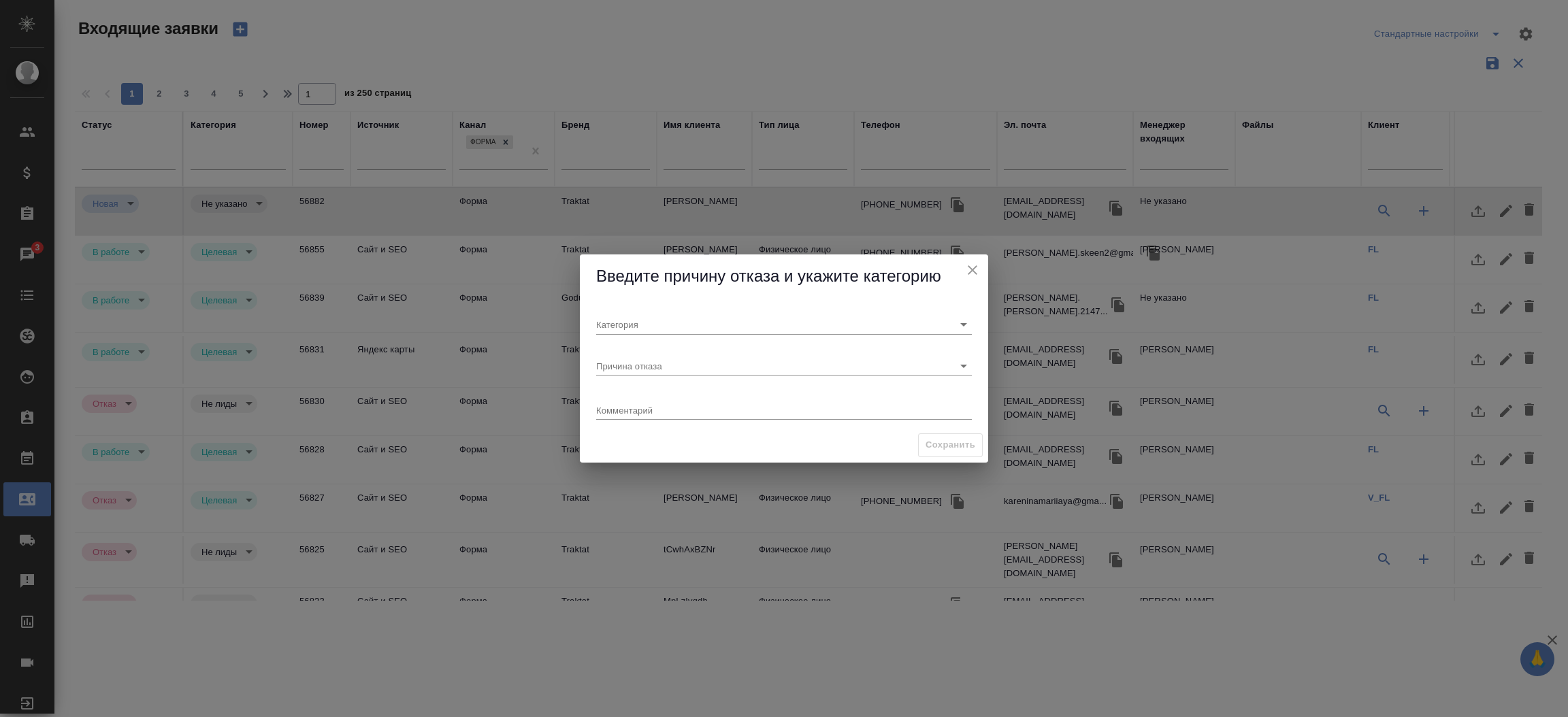
click at [666, 286] on h2 "Введите причину отказа и укажите категорию" at bounding box center [784, 276] width 376 height 22
click at [653, 376] on div at bounding box center [784, 366] width 376 height 19
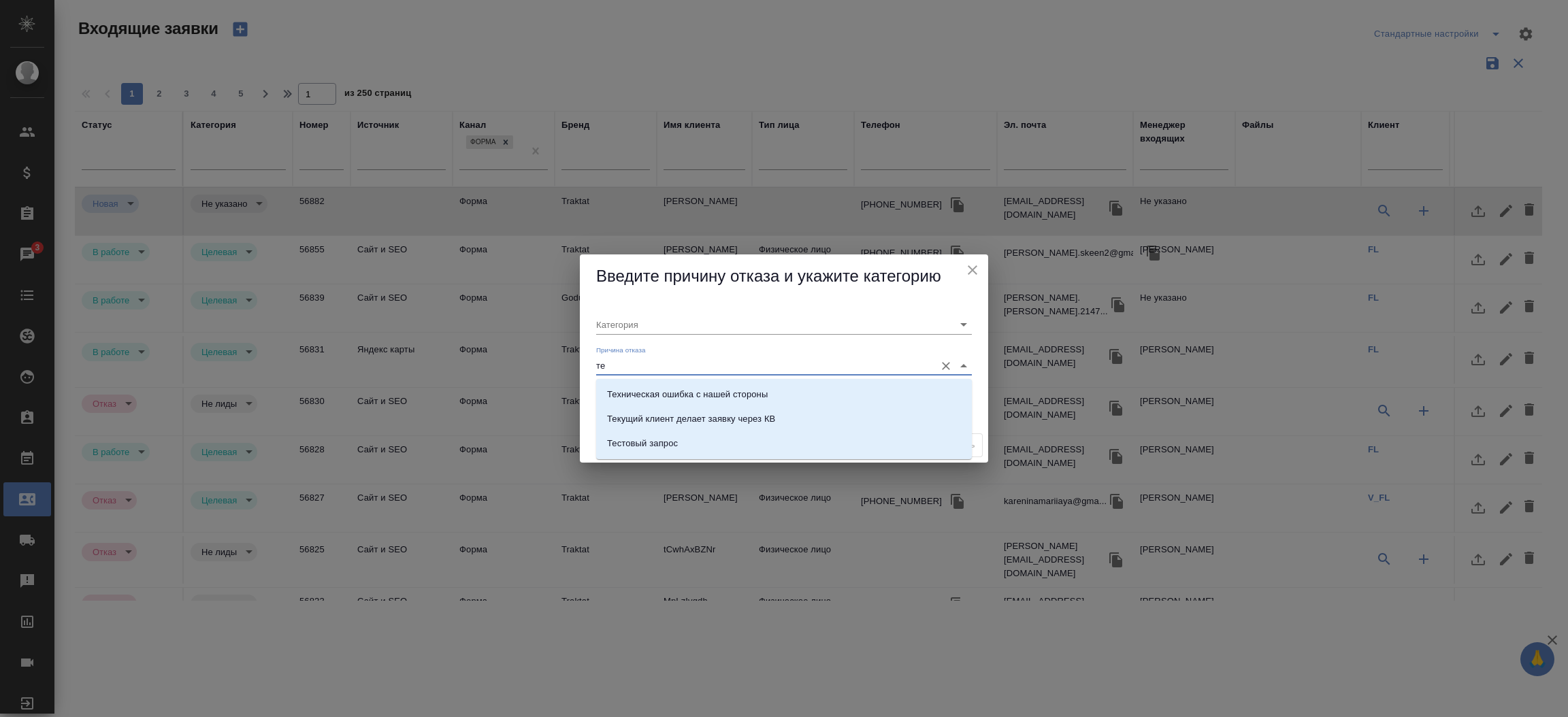
type input "т"
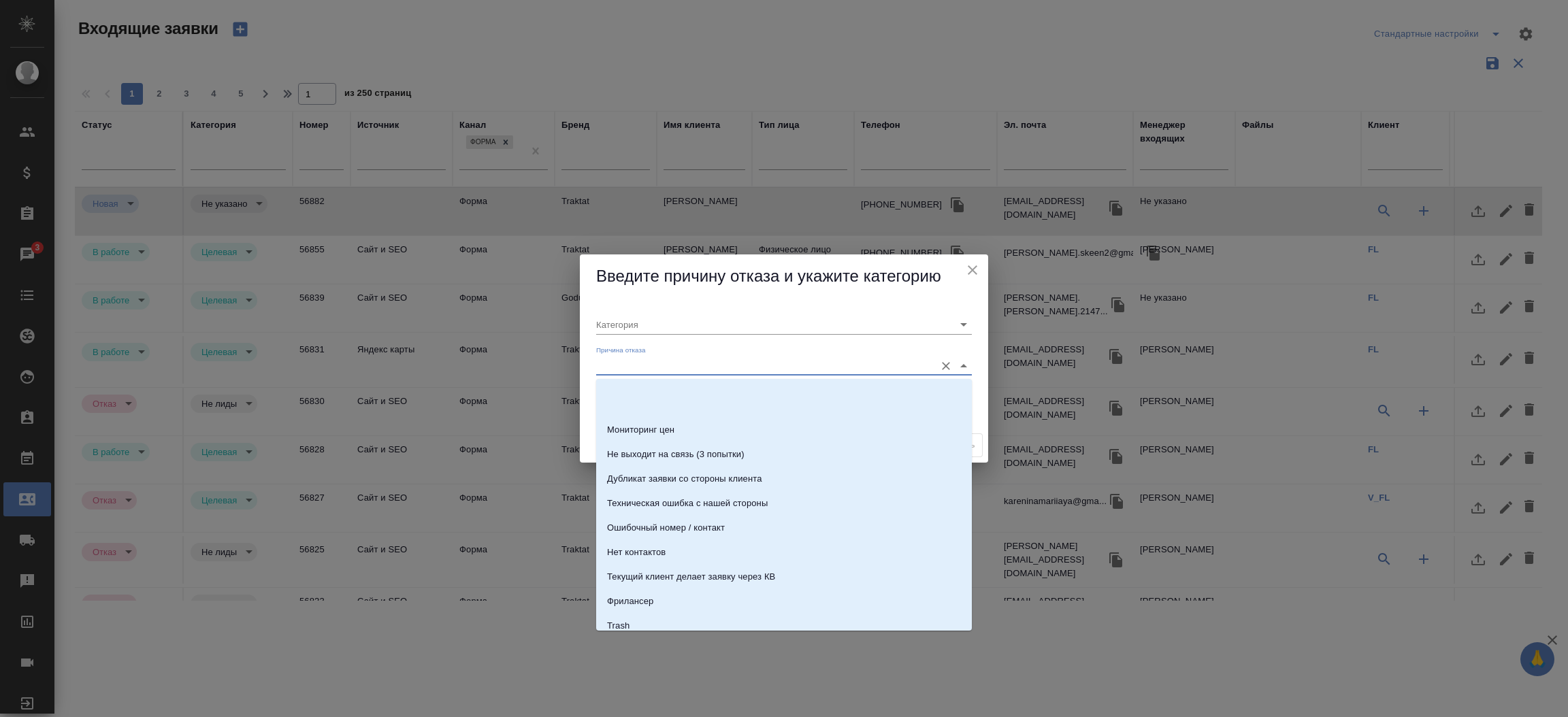
scroll to position [413, 0]
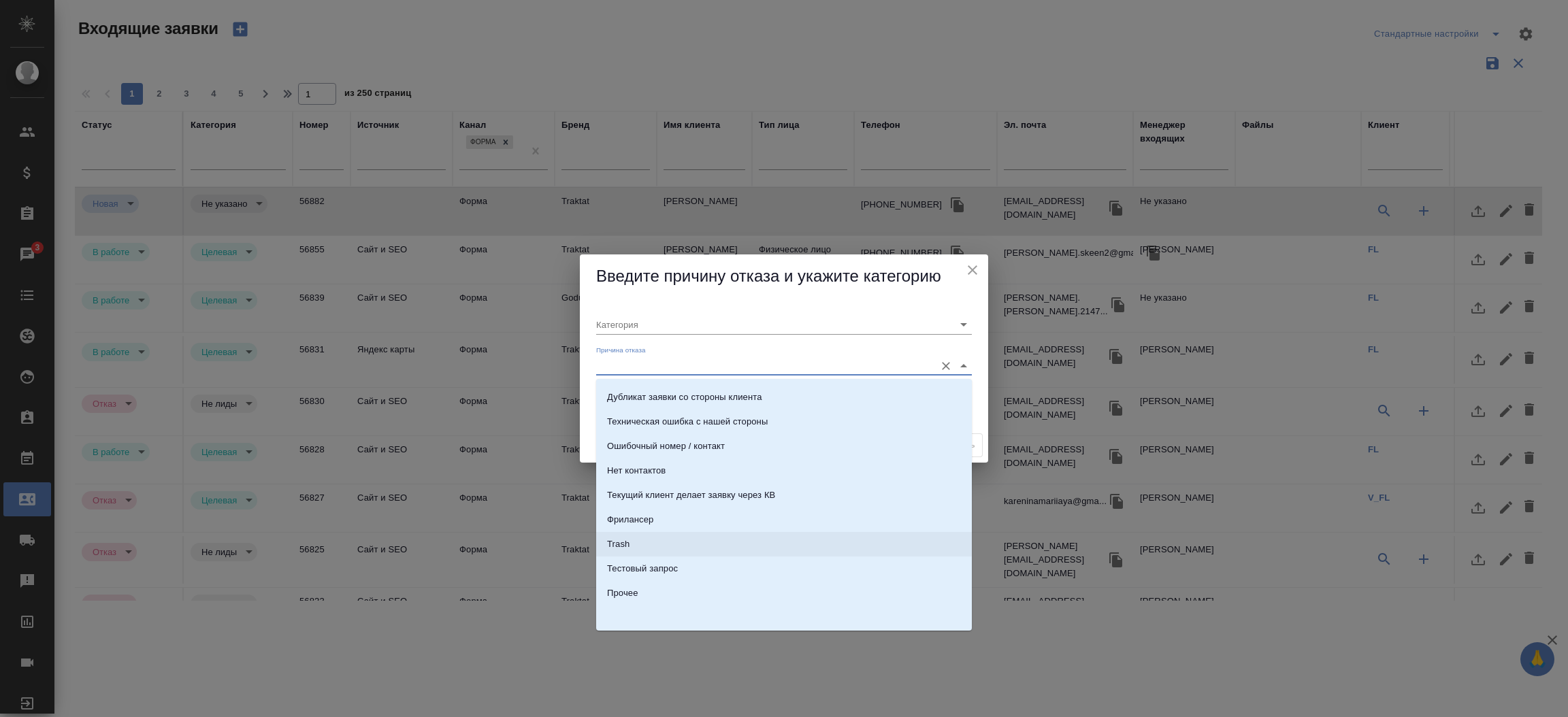
click at [754, 550] on li "Trash" at bounding box center [784, 544] width 376 height 25
type input "Не лиды"
type input "Trash"
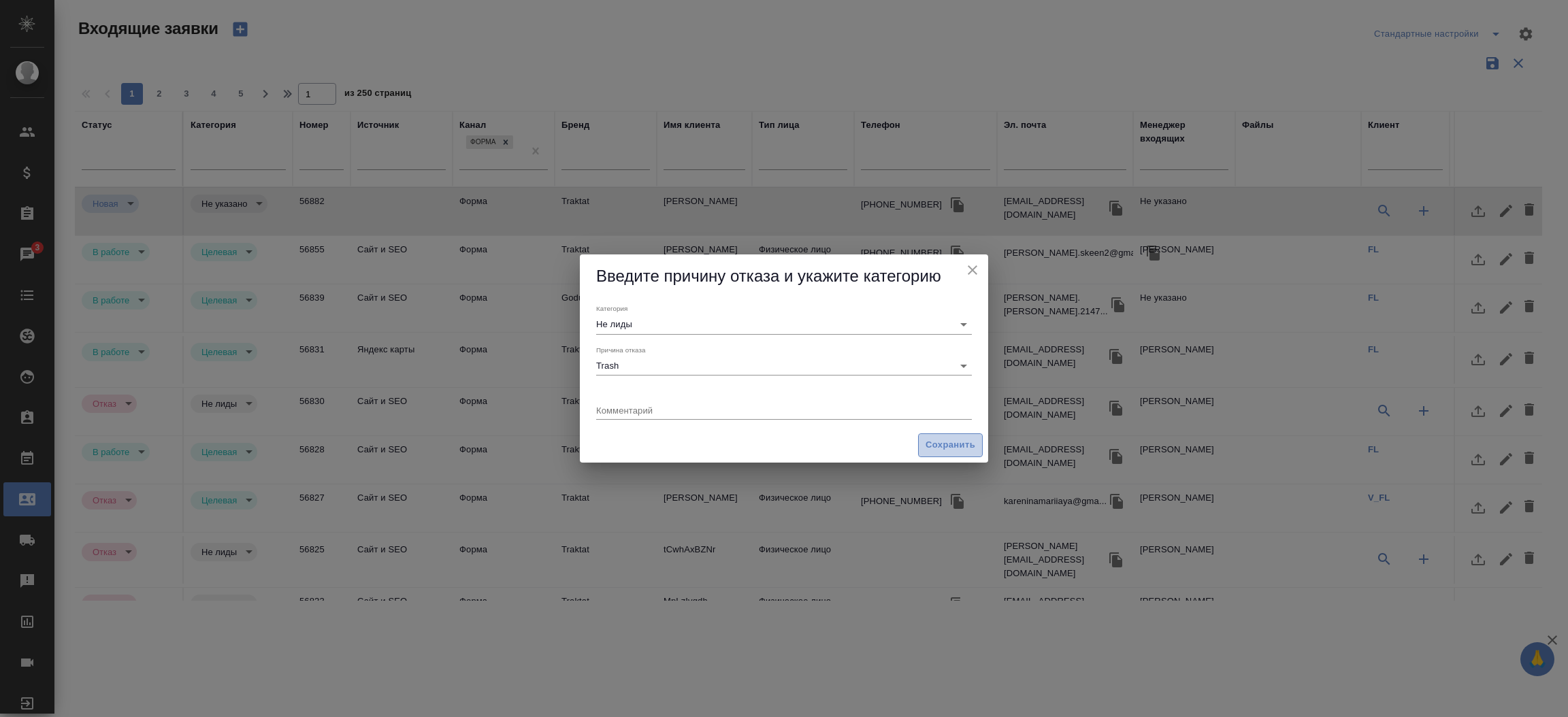
click at [941, 451] on span "Сохранить" at bounding box center [950, 445] width 50 height 15
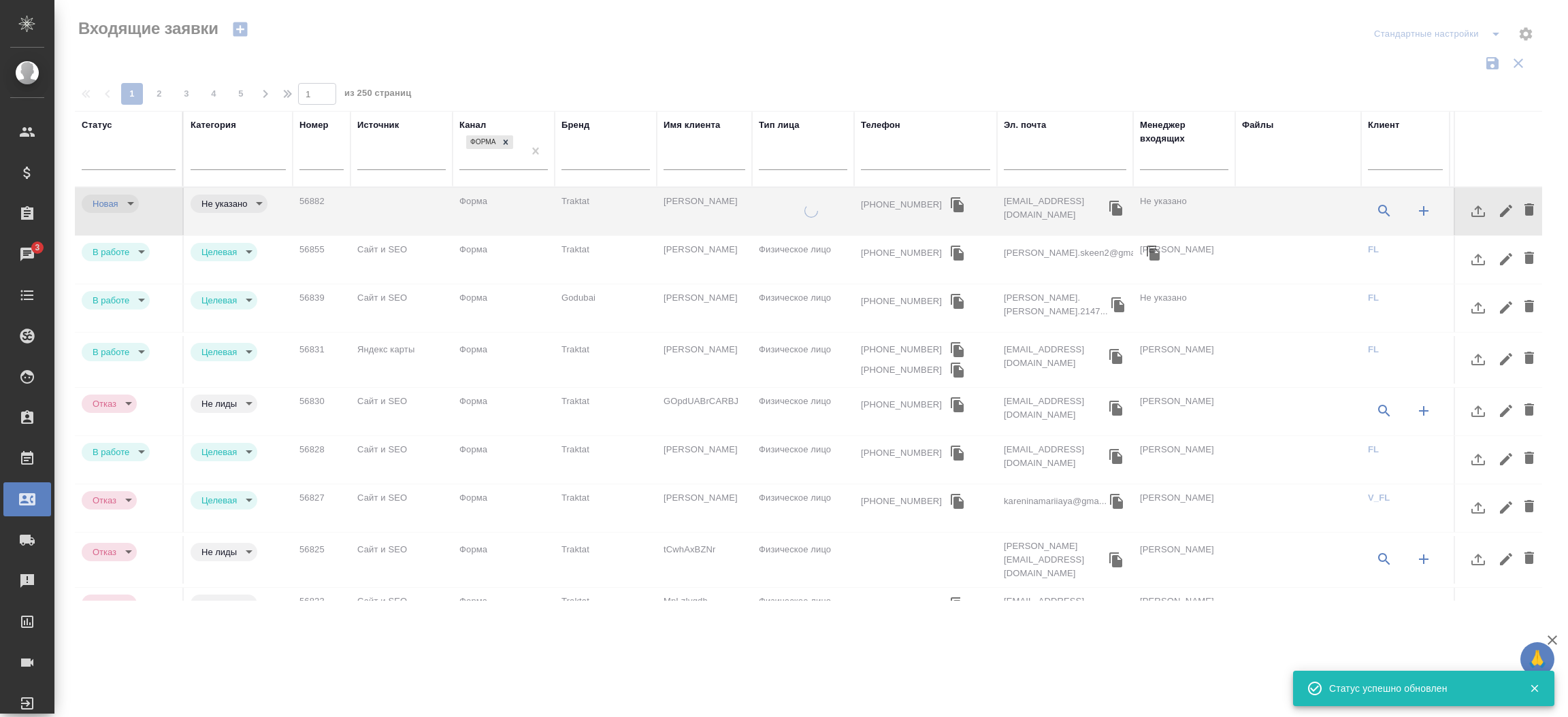
type input "rejection"
type input "notLead"
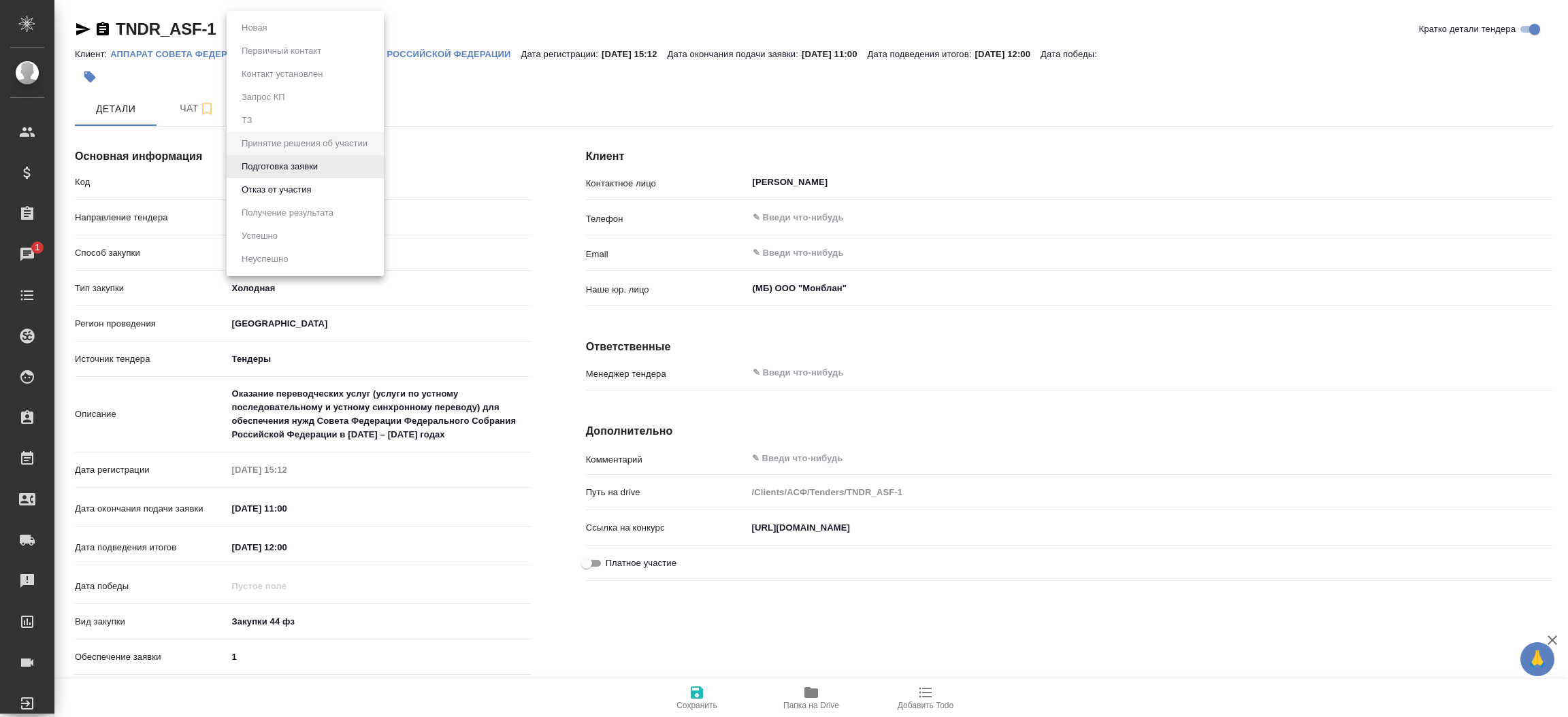
click at [331, 30] on body "🙏 .cls-1 fill:#fff; AWATERA [PERSON_NAME][PERSON_NAME] Спецификации Заказы 1 Ча…" at bounding box center [784, 358] width 1568 height 717
click at [305, 183] on button "Отказ от участия" at bounding box center [276, 190] width 77 height 15
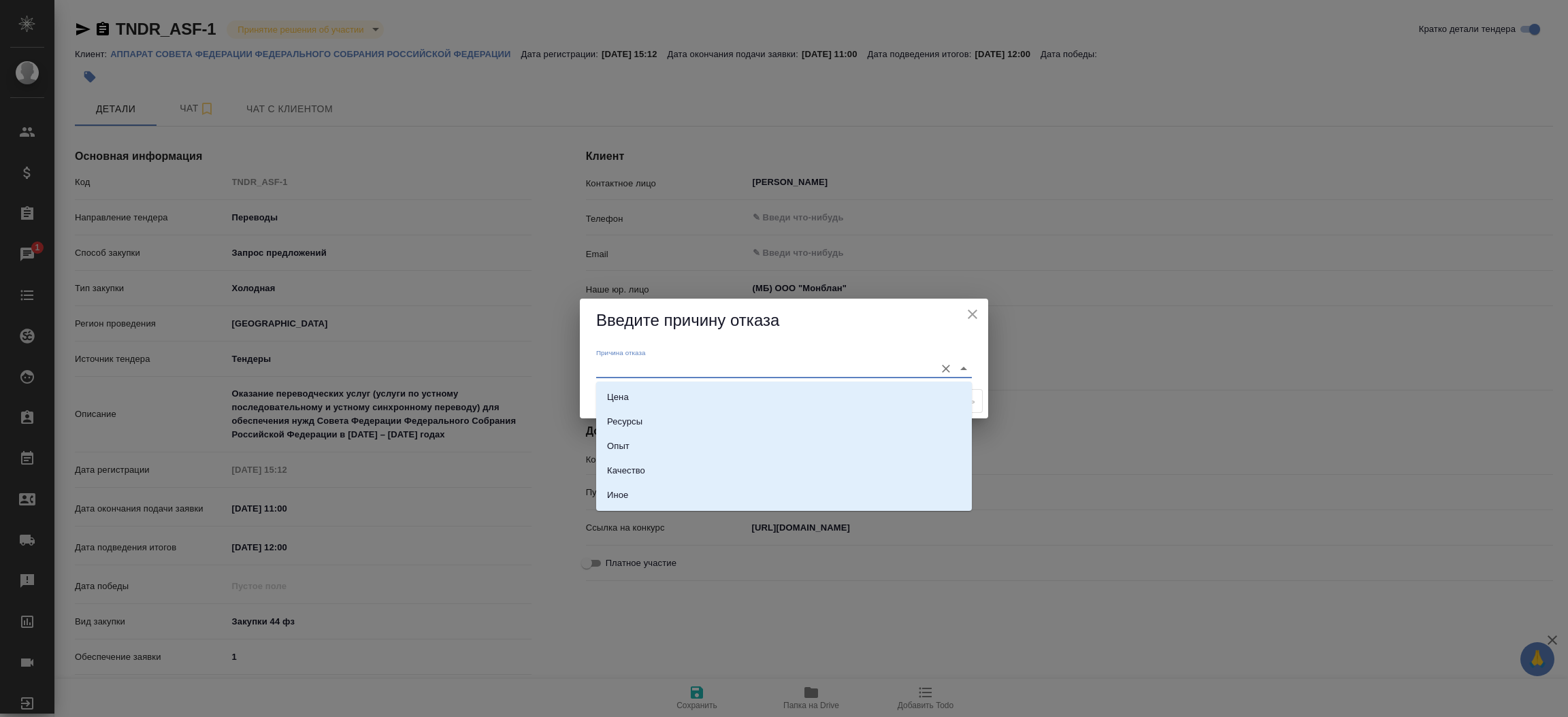
click at [623, 367] on input "Причина отказа" at bounding box center [762, 368] width 332 height 18
click at [632, 401] on li "Цена" at bounding box center [784, 397] width 376 height 25
type input "Цена"
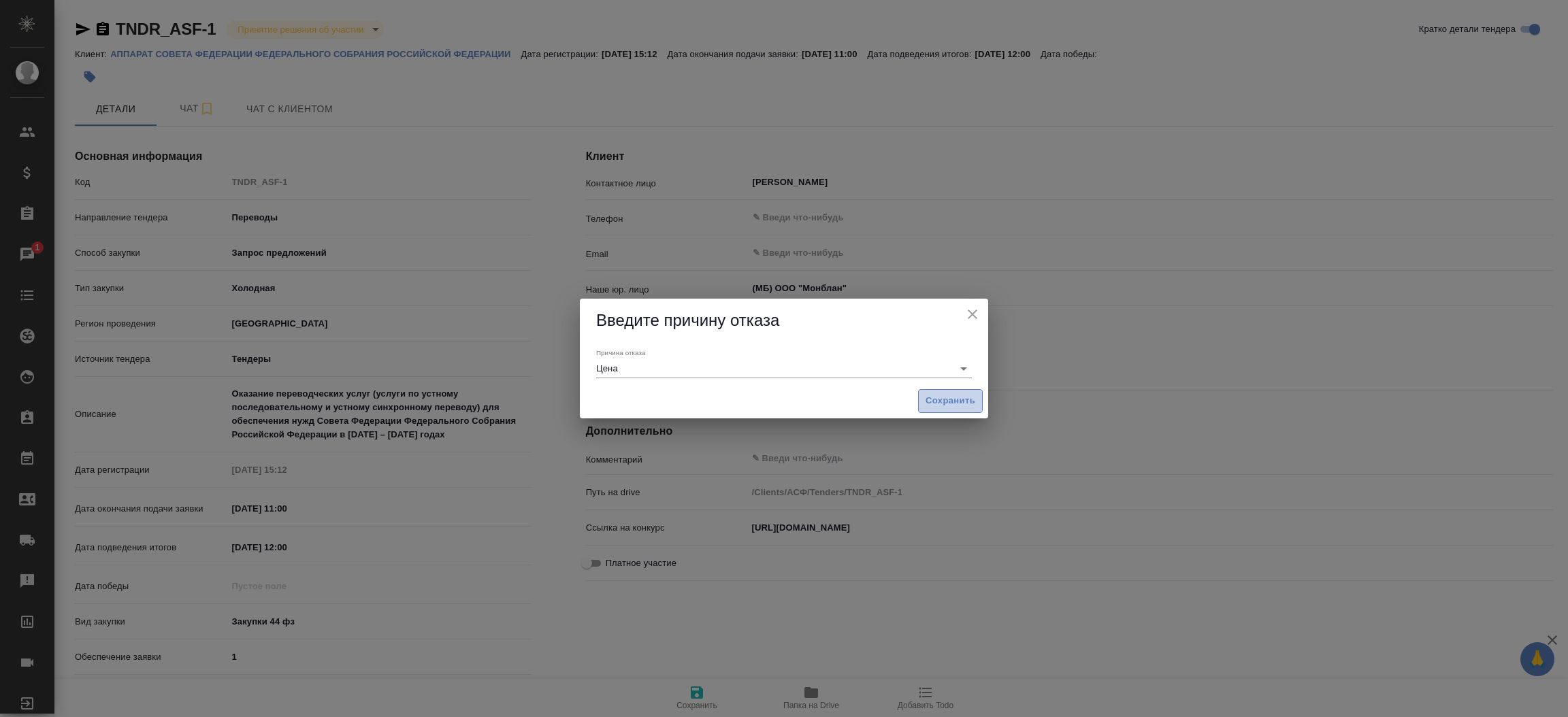
click at [930, 407] on span "Сохранить" at bounding box center [950, 401] width 50 height 15
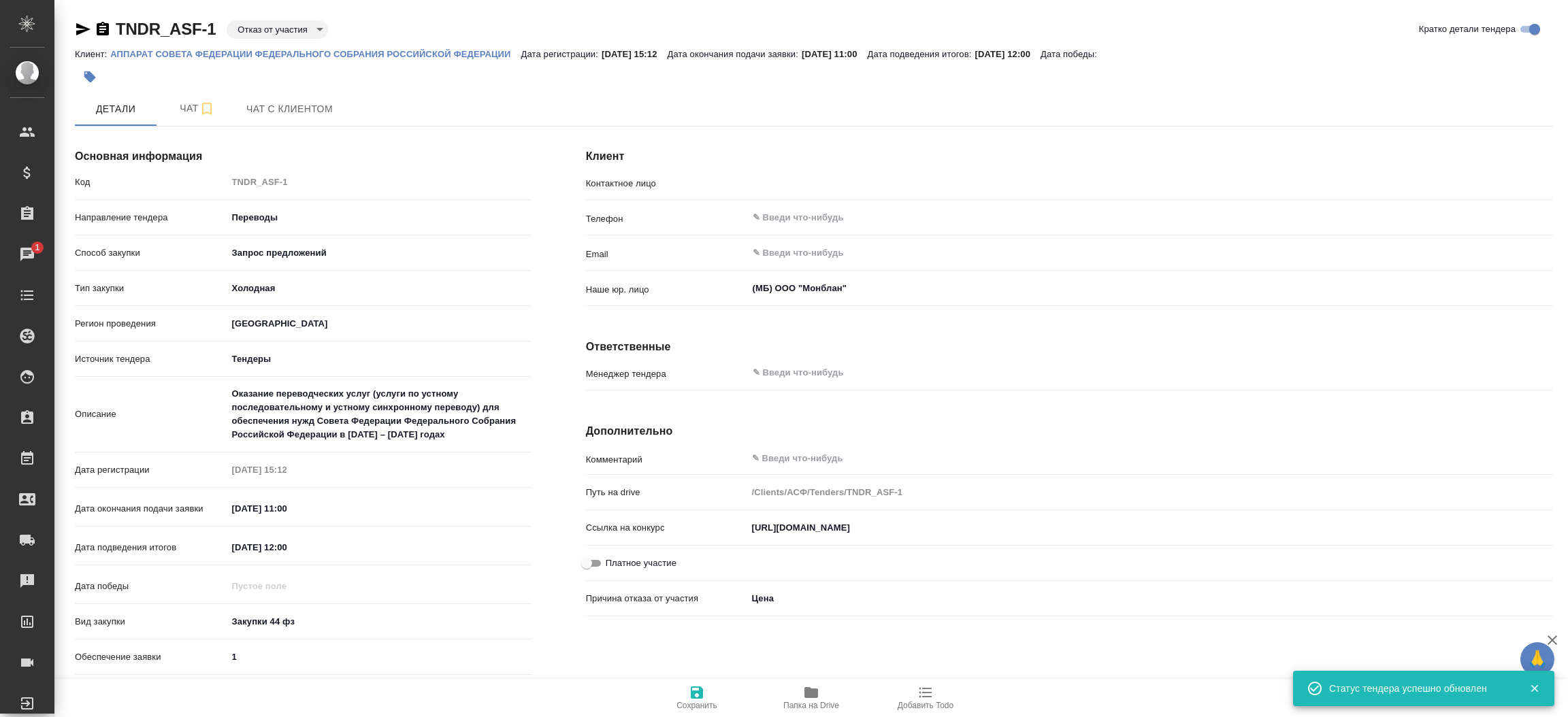
type input "Быков А. И."
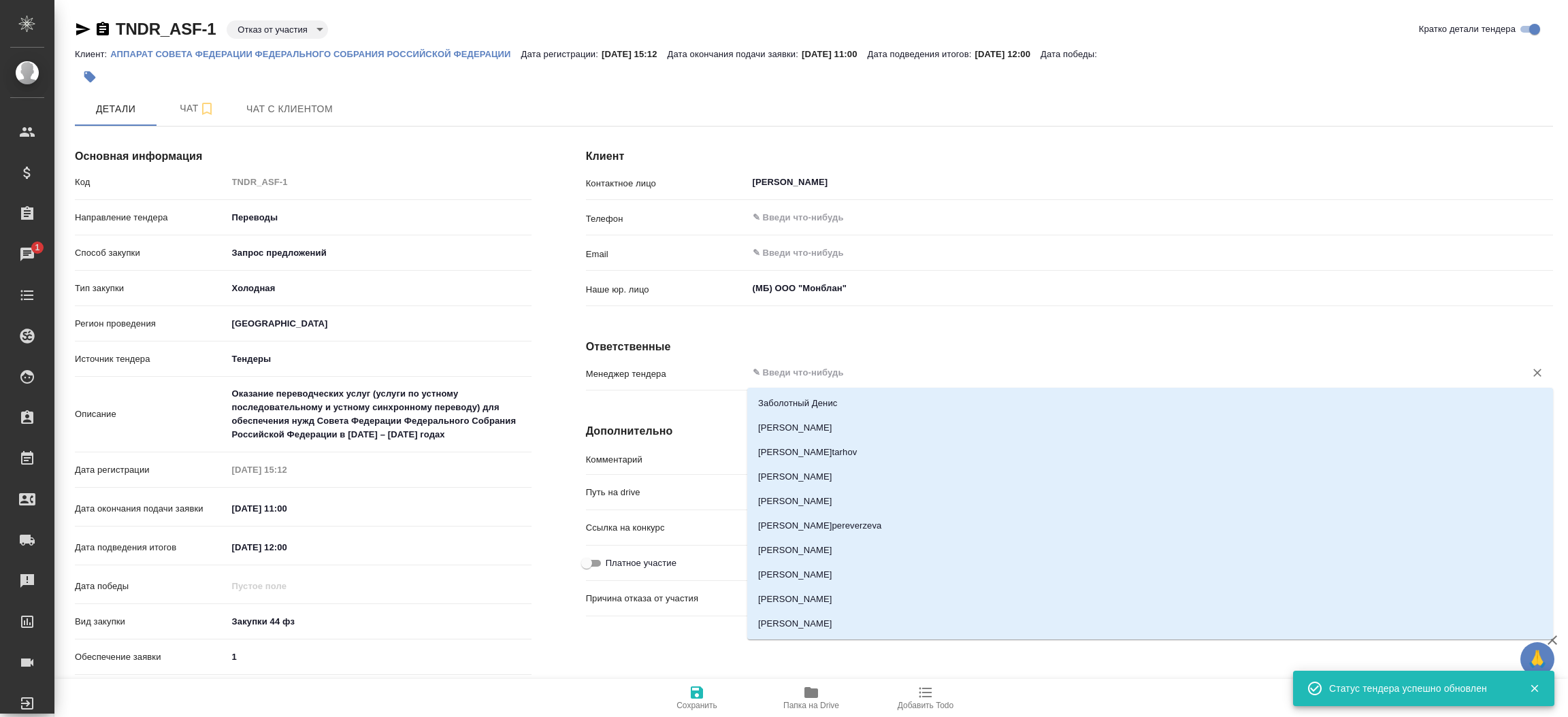
click at [799, 370] on input "text" at bounding box center [1127, 372] width 752 height 16
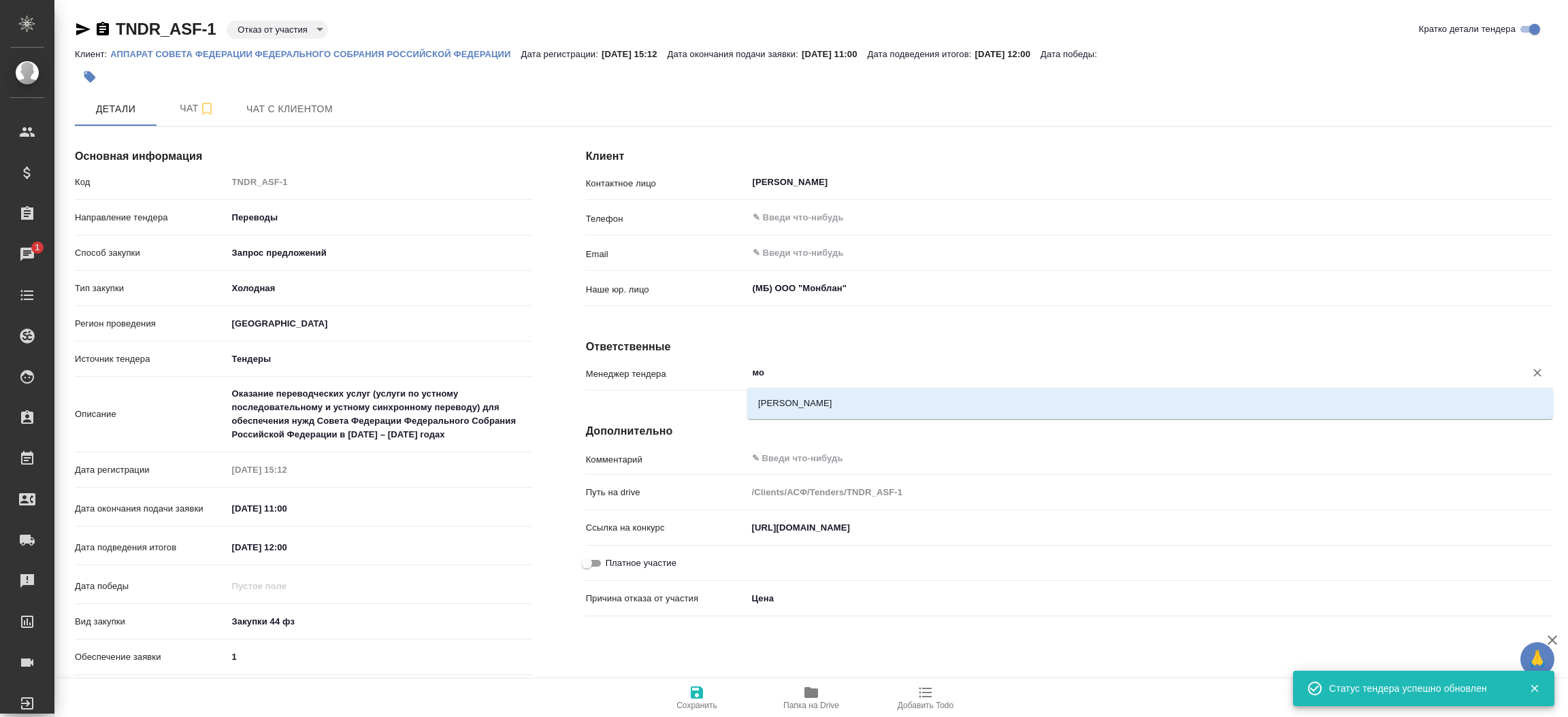
type input "мос"
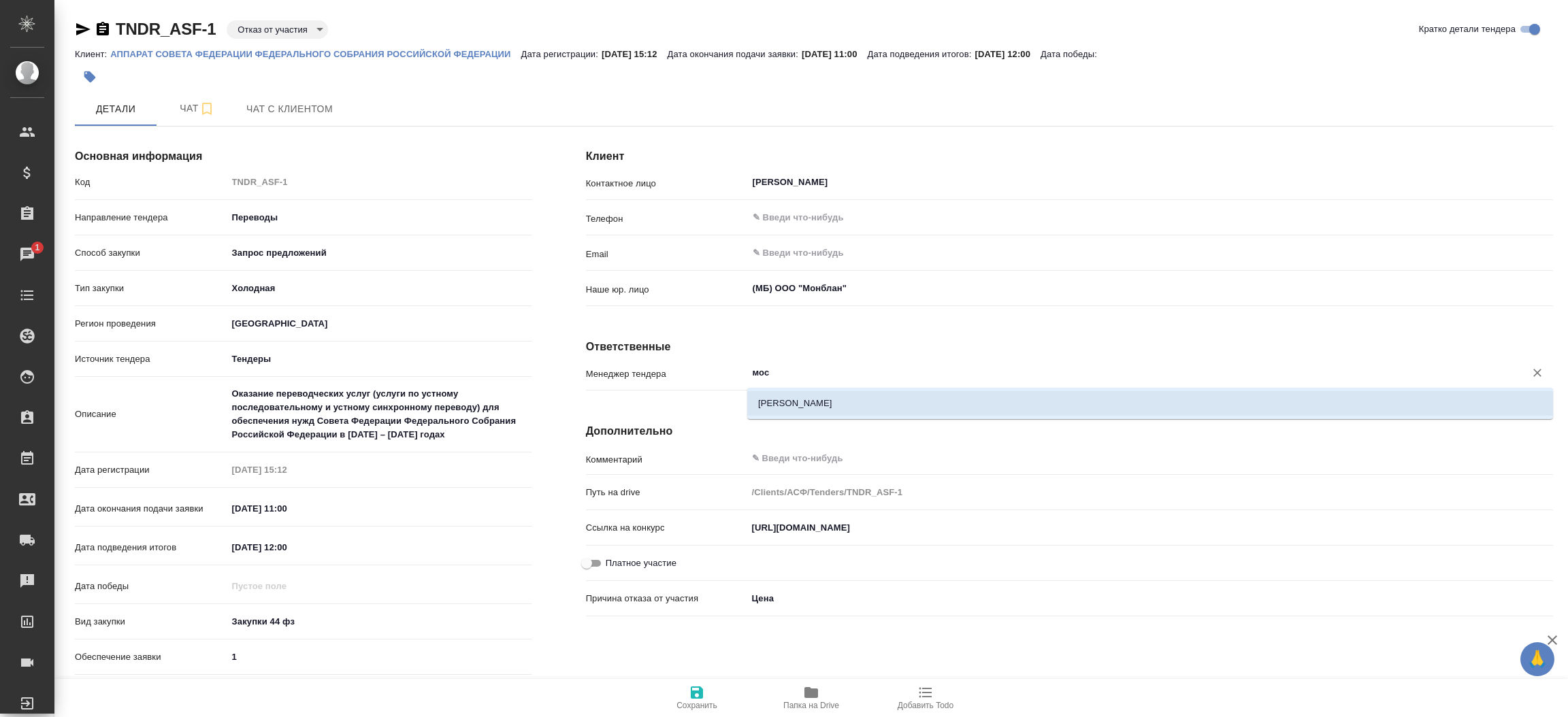
click at [782, 402] on li "Мосина Ирина" at bounding box center [1150, 403] width 805 height 25
type textarea "x"
type input "Мосина Ирина"
type textarea "x"
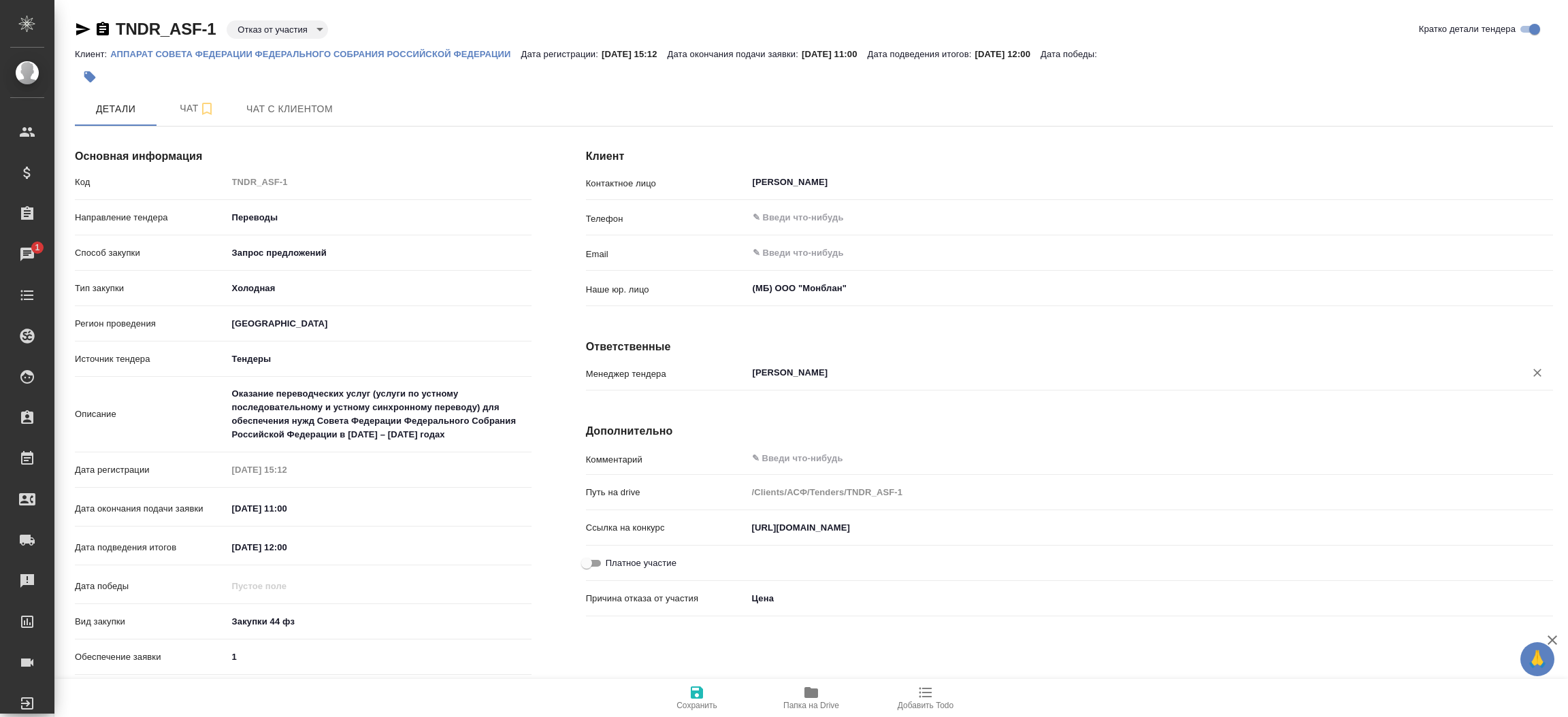
type input "Мосина Ирина"
click at [697, 693] on icon "button" at bounding box center [697, 692] width 12 height 12
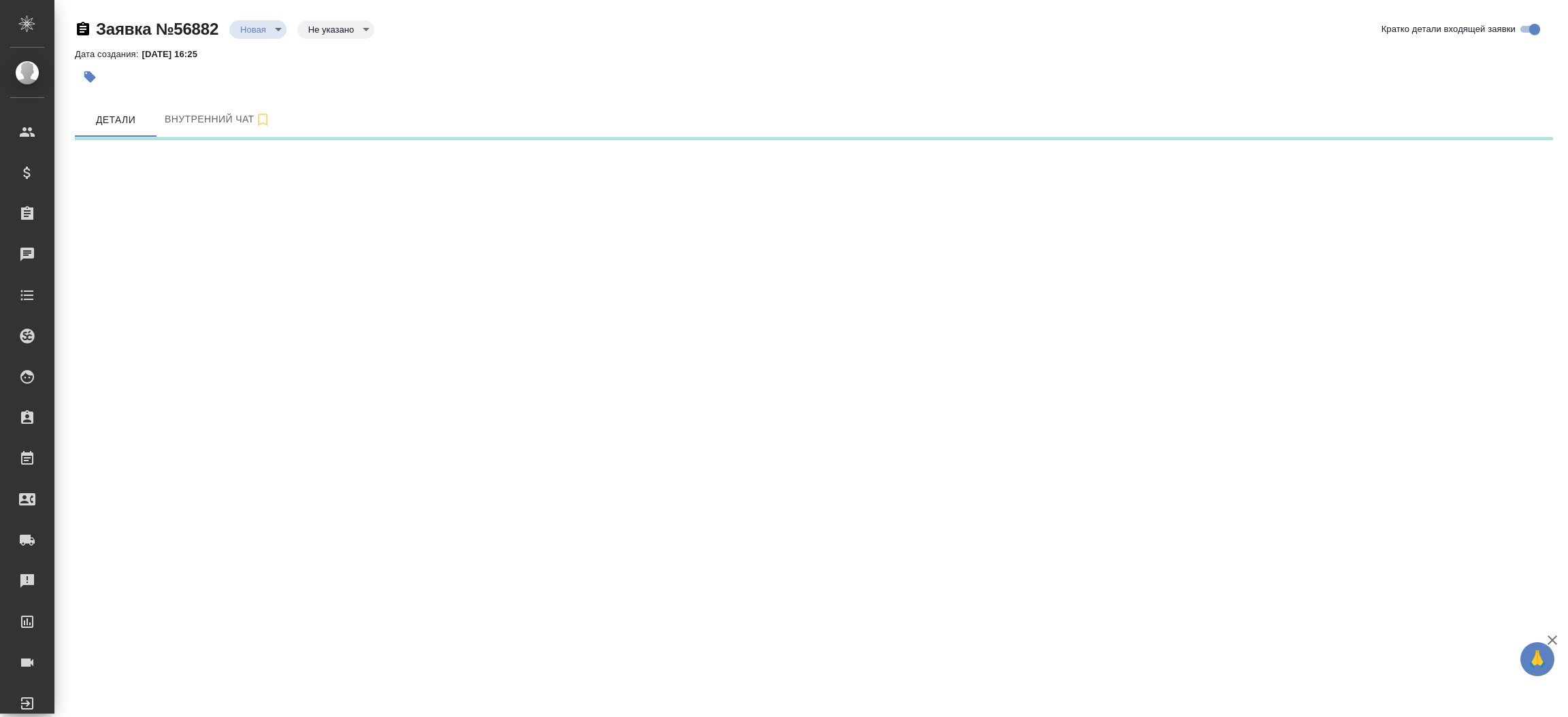
select select "RU"
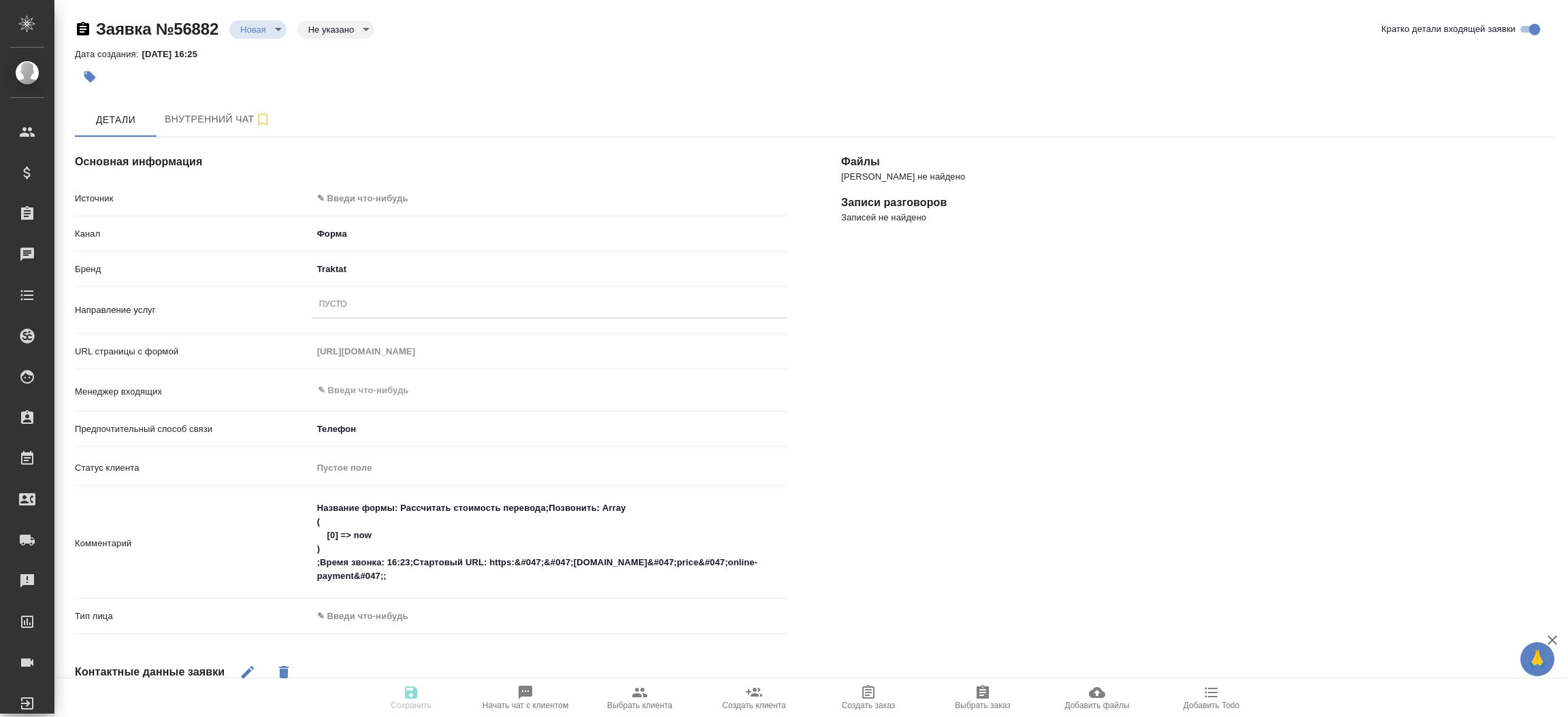
type textarea "x"
click at [495, 197] on body "🙏 .cls-1 fill:#fff; AWATERA [PERSON_NAME]prutko Клиенты Спецификации Заказы Чат…" at bounding box center [784, 358] width 1568 height 717
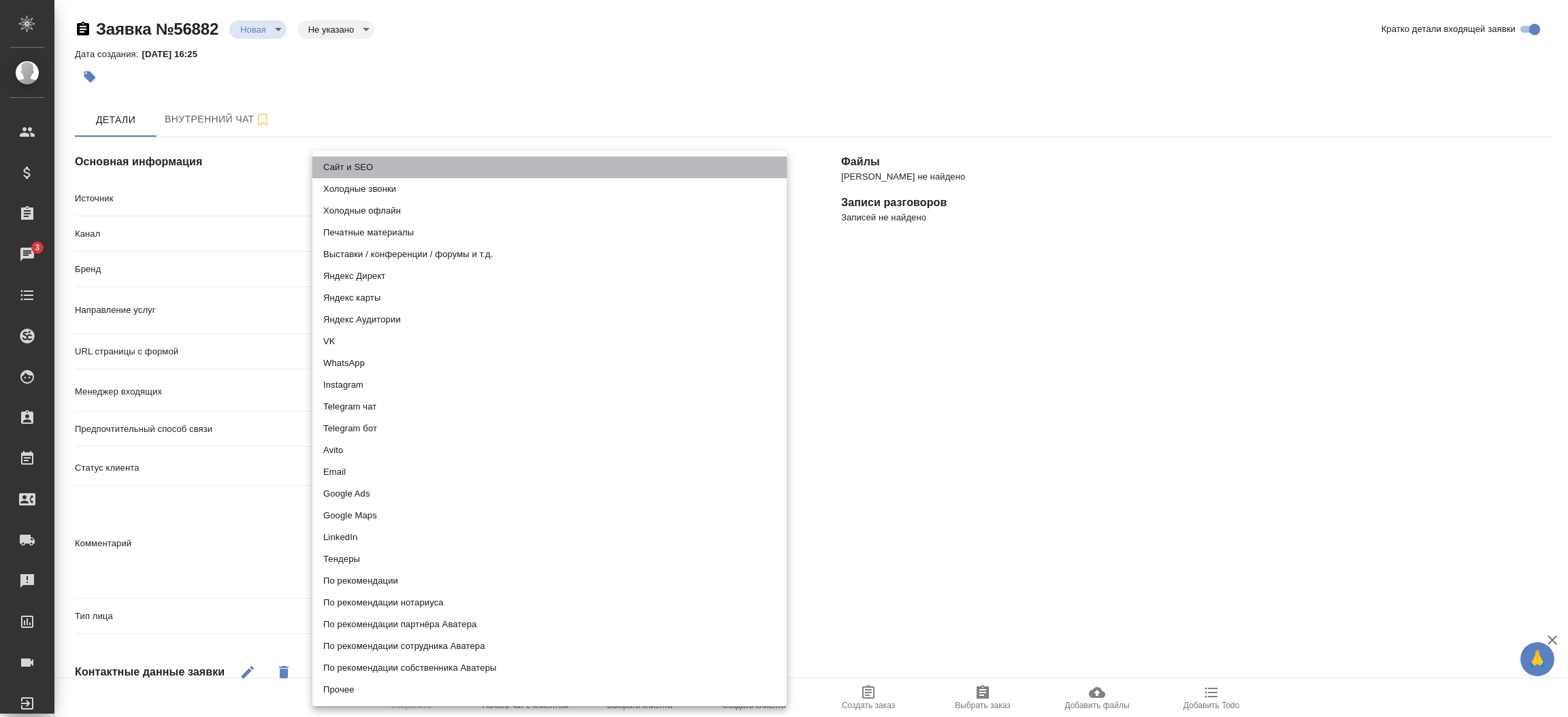
click at [495, 167] on li "Сайт и SEO" at bounding box center [549, 167] width 474 height 21
type input "seo"
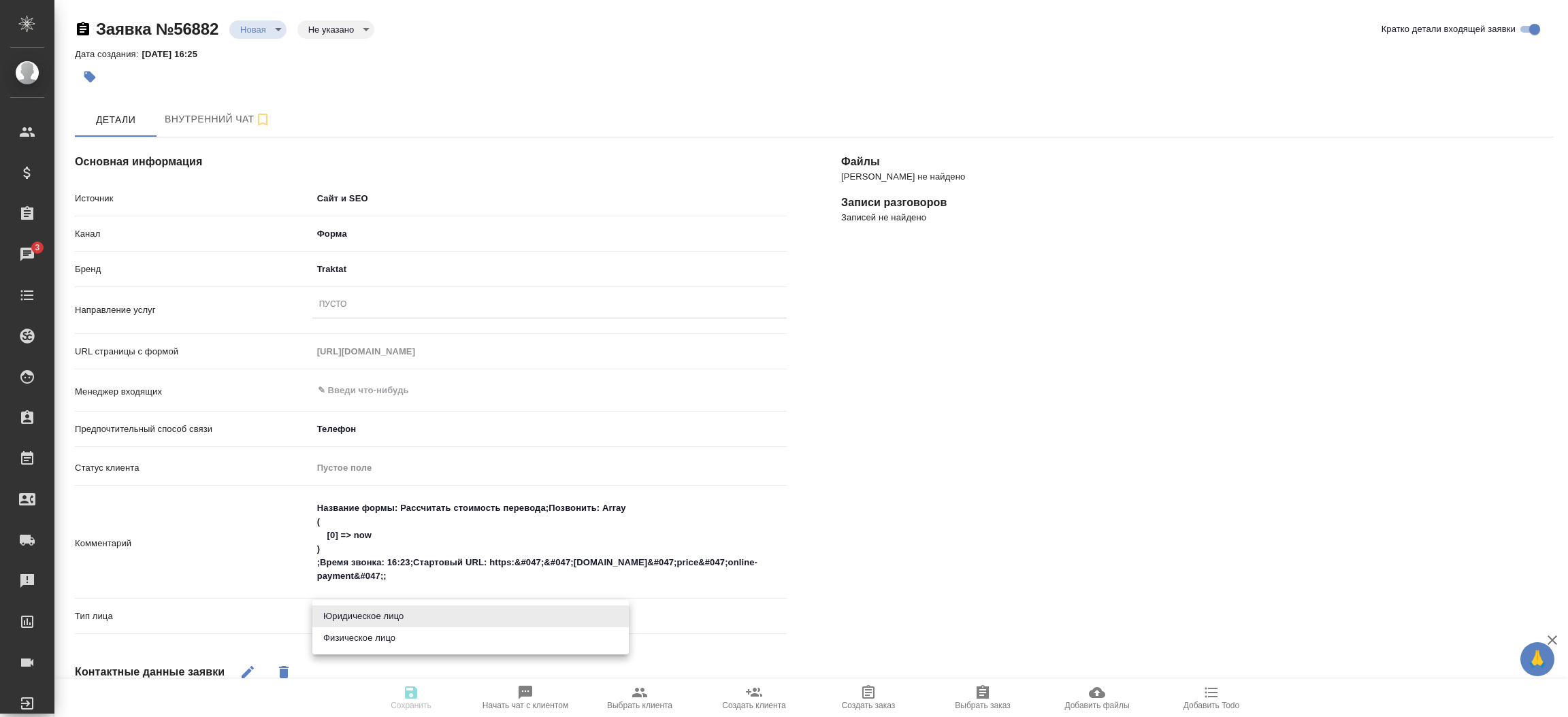
click at [413, 623] on body "🙏 .cls-1 fill:#fff; AWATERA [PERSON_NAME]prutko Клиенты Спецификации Заказы 3 Ч…" at bounding box center [784, 358] width 1568 height 717
click at [407, 636] on li "Физическое лицо" at bounding box center [470, 638] width 317 height 21
type textarea "x"
type input "private"
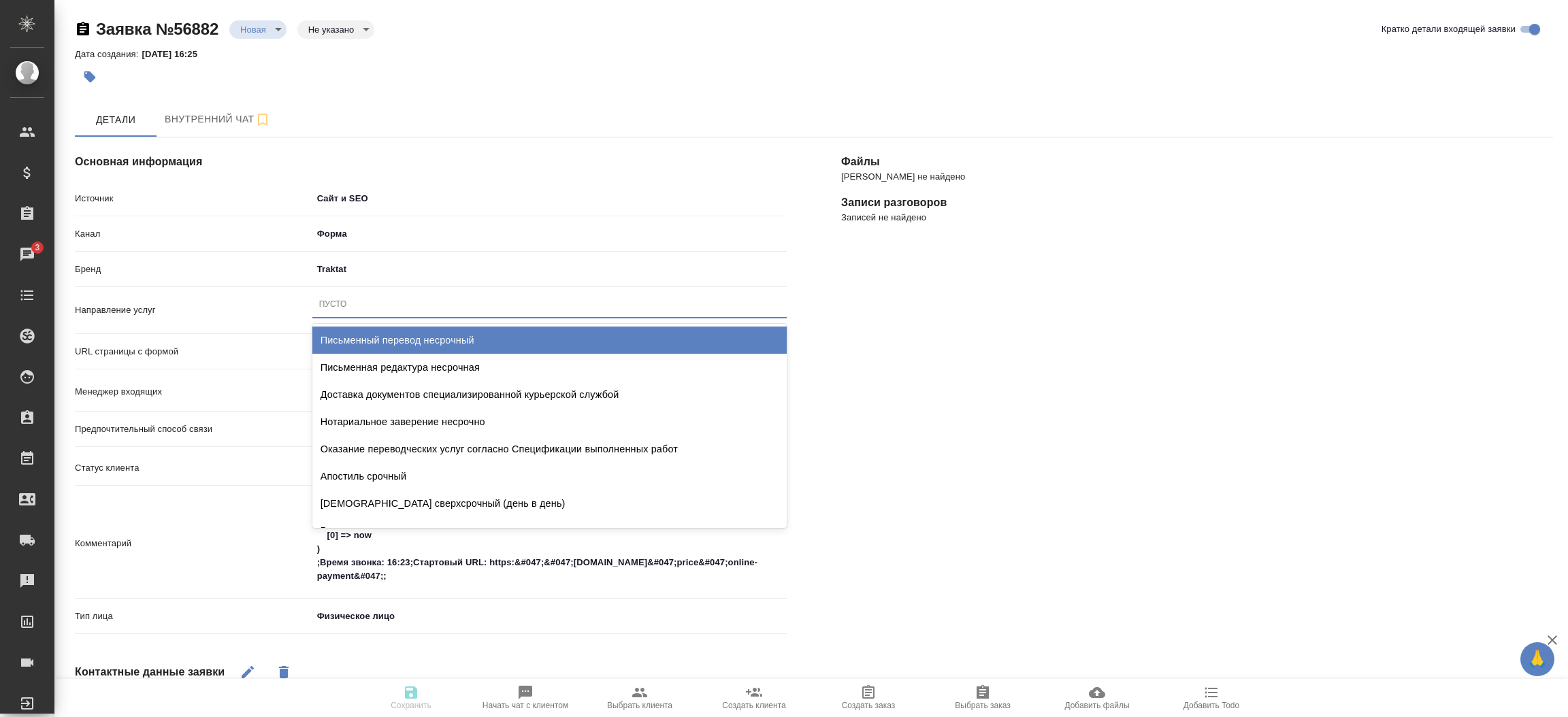
click at [375, 305] on div "Пусто" at bounding box center [549, 304] width 474 height 20
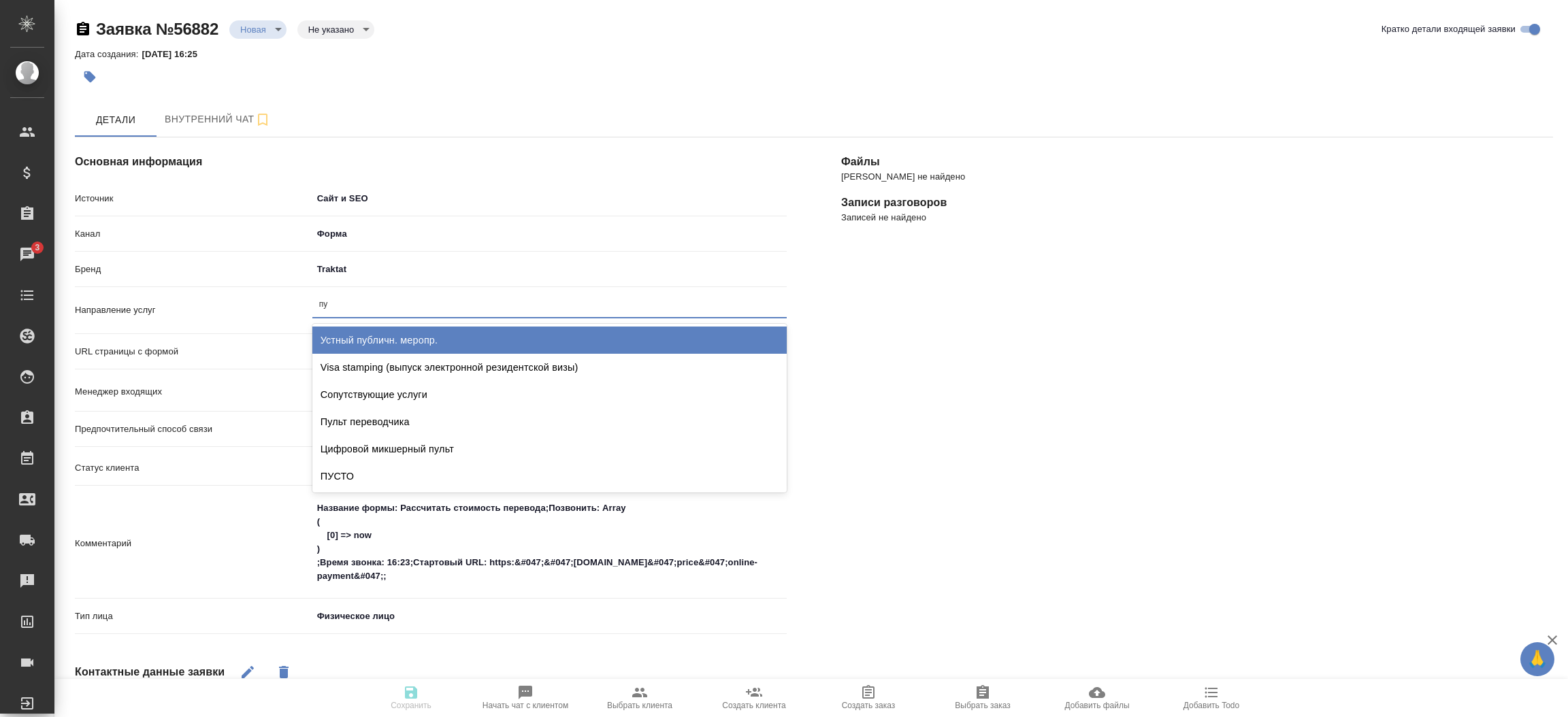
type input "пус"
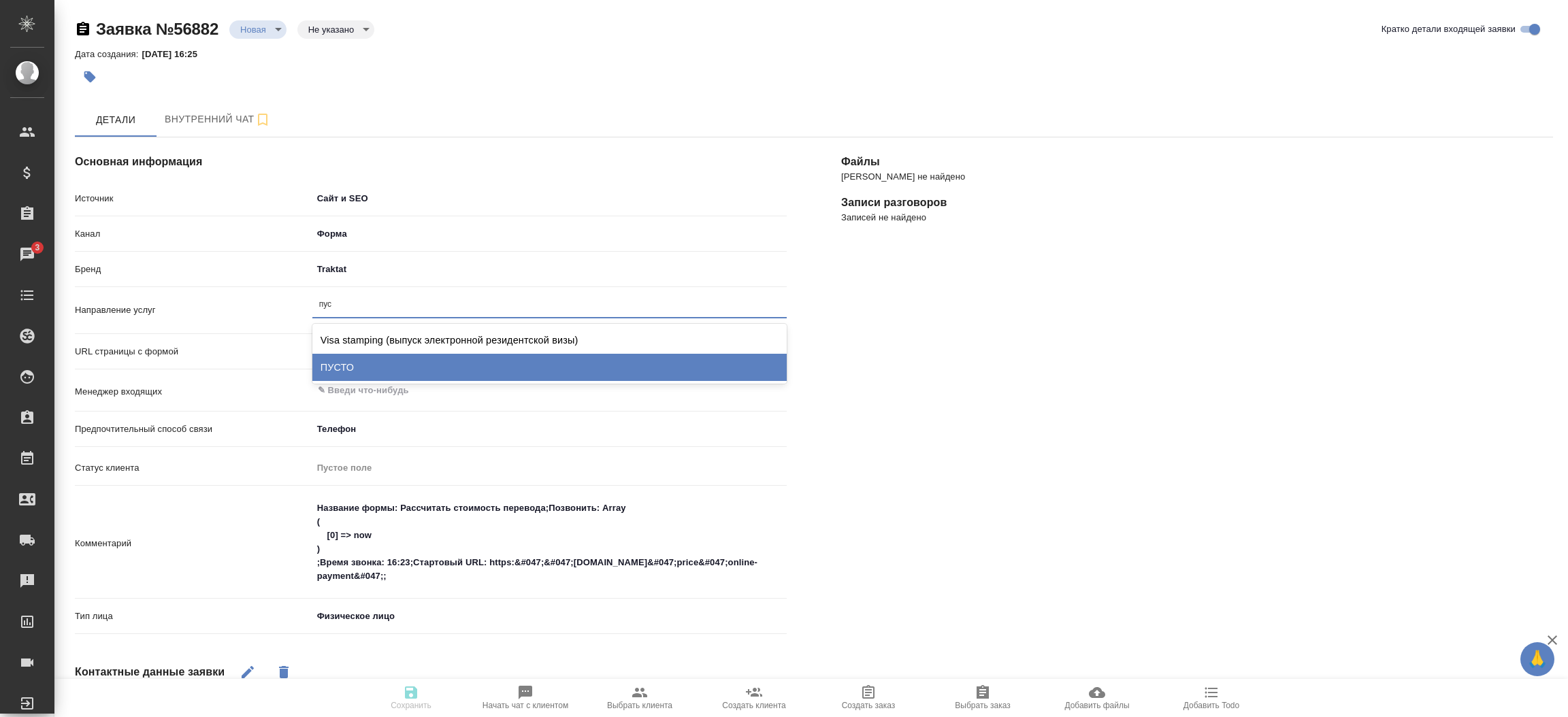
click at [383, 363] on div "ПУСТО" at bounding box center [549, 367] width 474 height 27
type textarea "x"
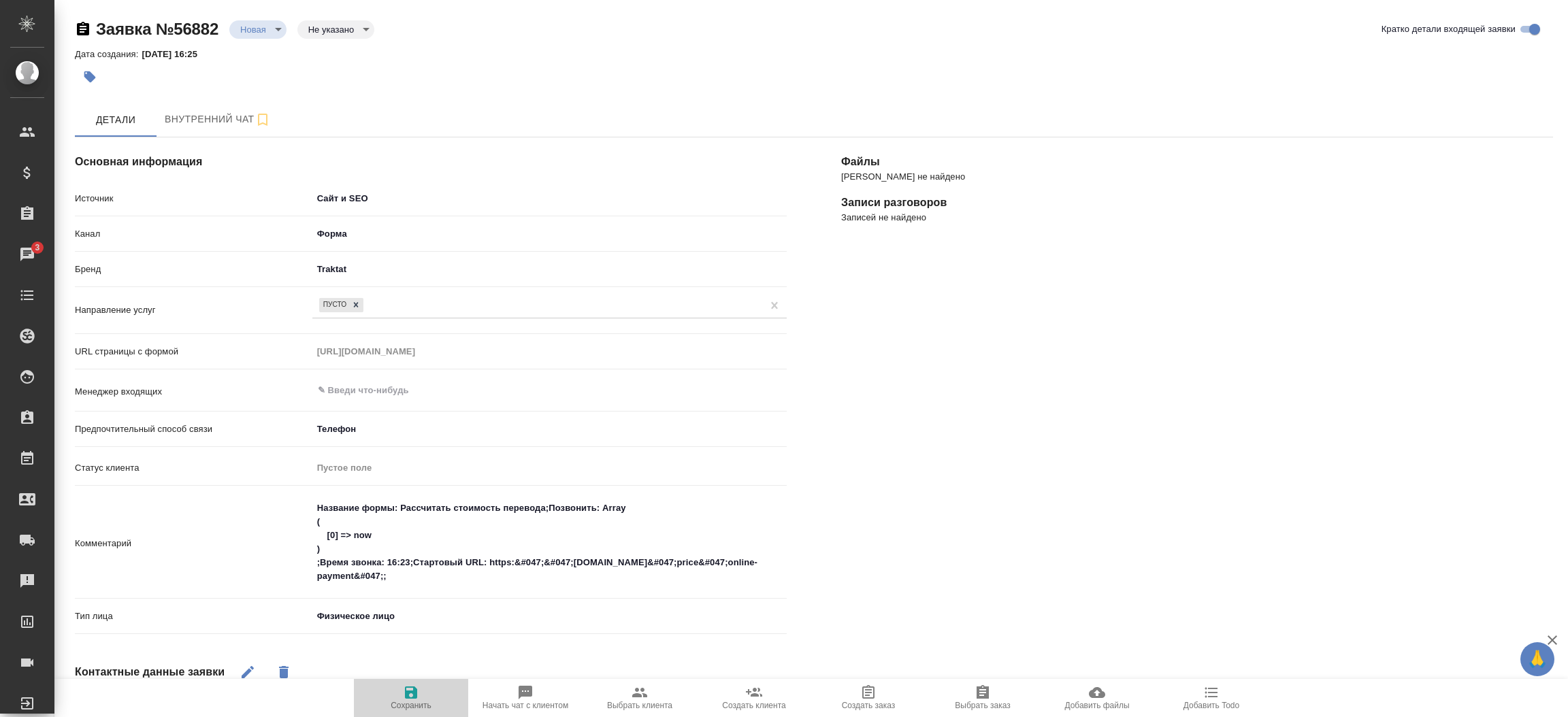
click at [416, 679] on button "Сохранить" at bounding box center [410, 698] width 114 height 38
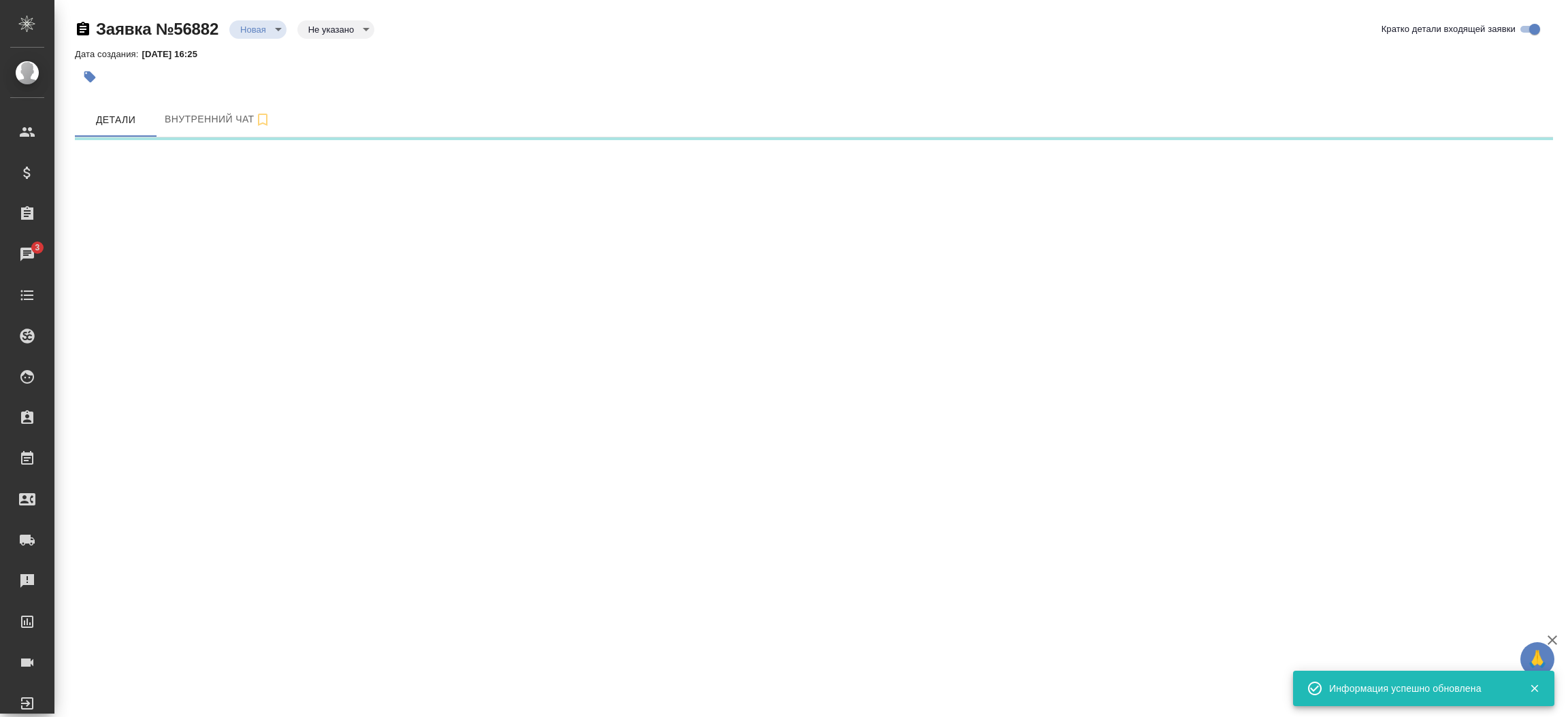
select select "RU"
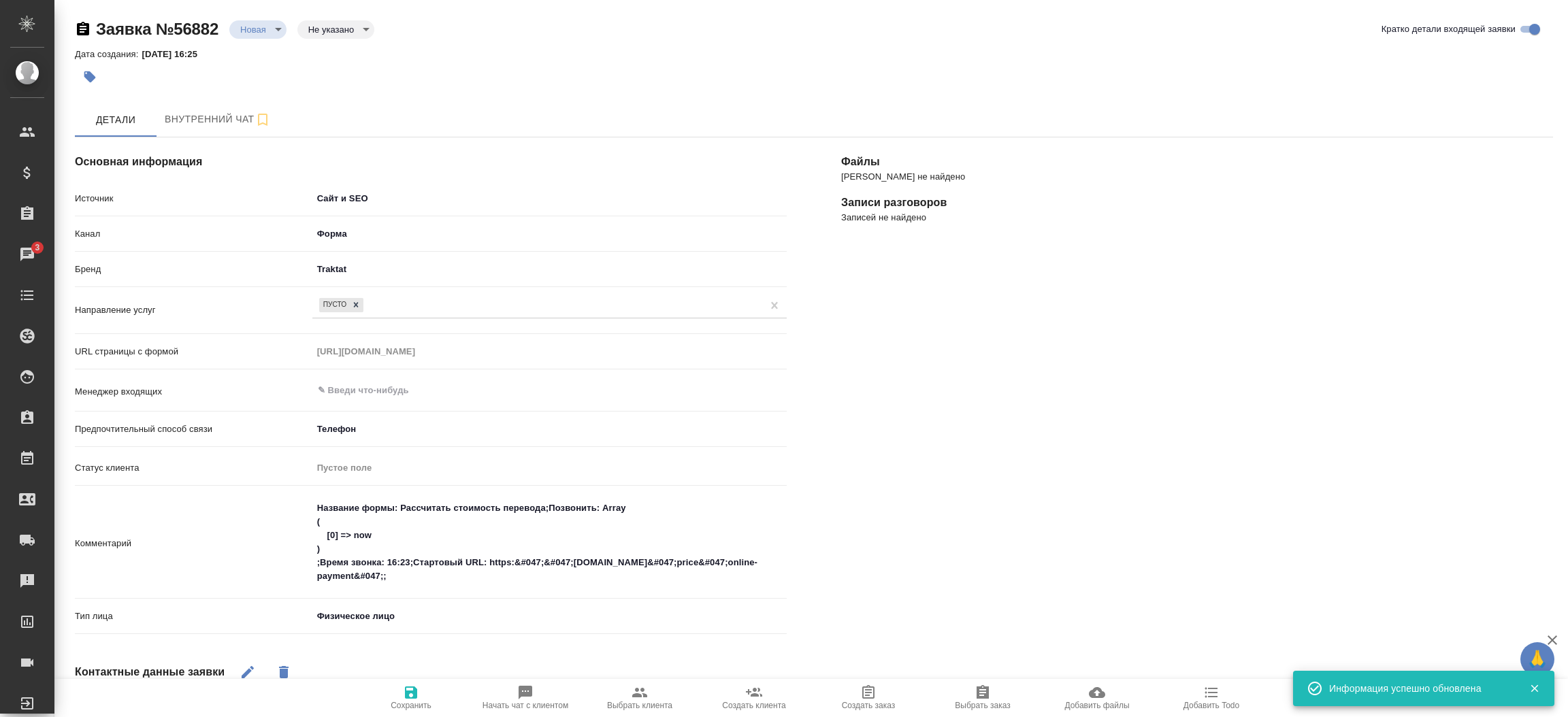
click at [1023, 579] on div "[PERSON_NAME] не найдено Записи разговоров Записей не найдено" at bounding box center [1197, 560] width 766 height 899
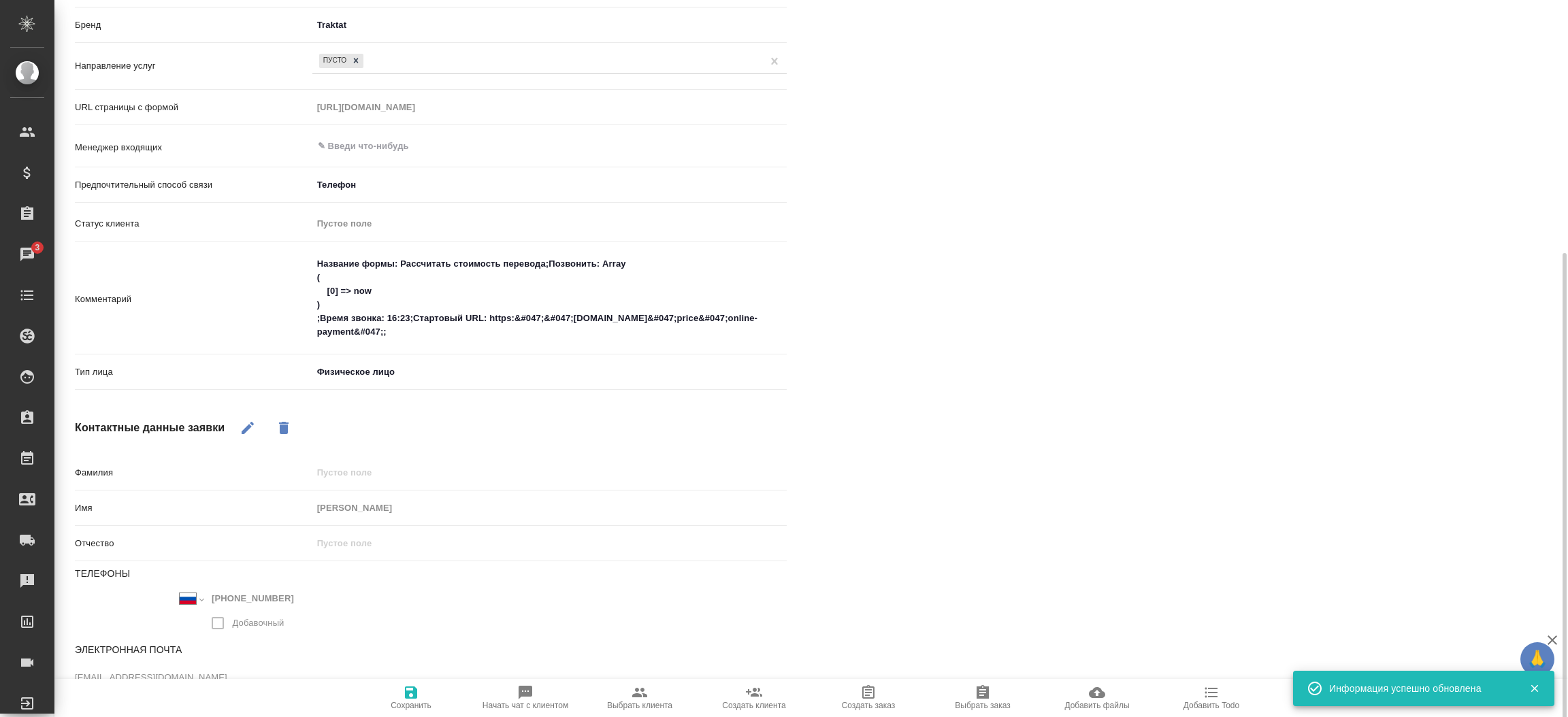
scroll to position [291, 0]
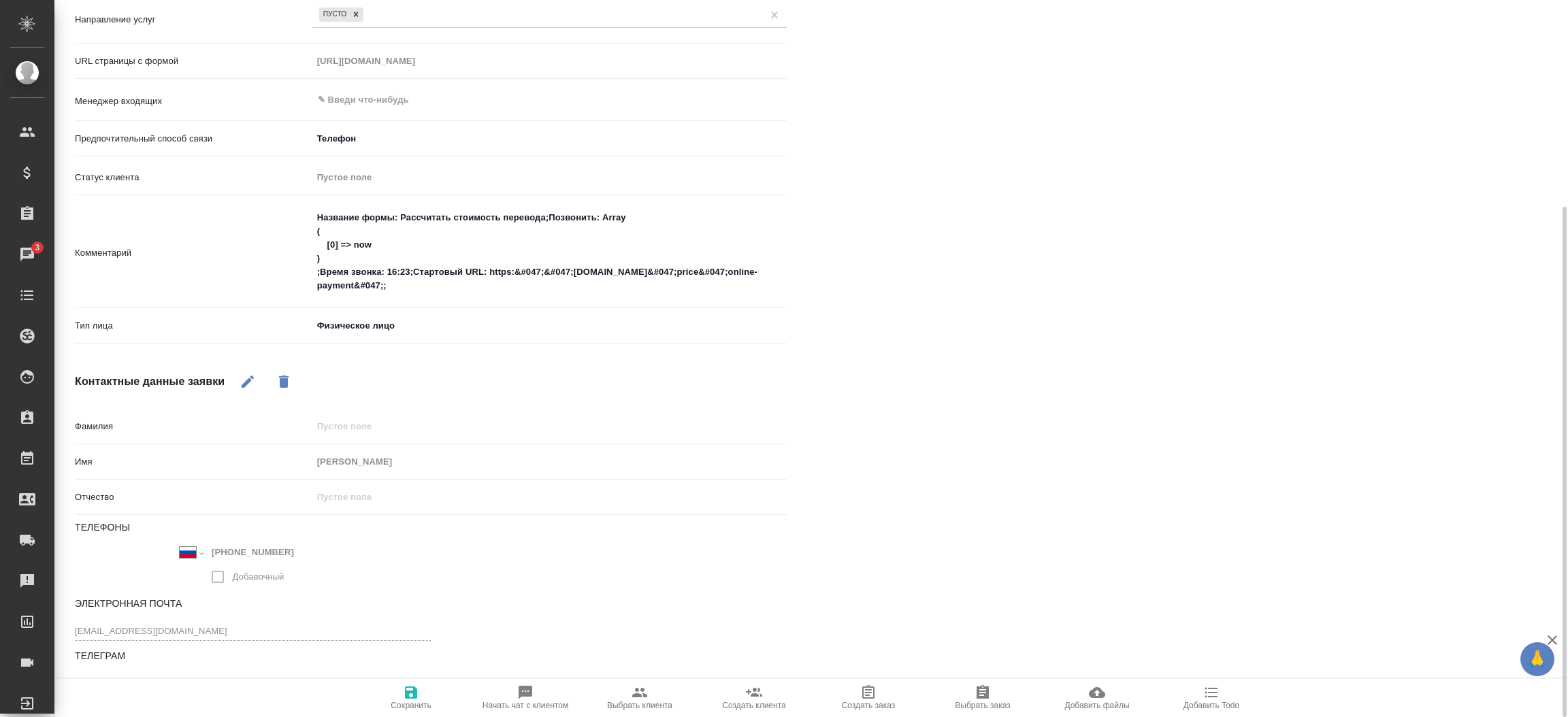
type textarea "x"
click at [397, 688] on span "Сохранить" at bounding box center [411, 697] width 98 height 26
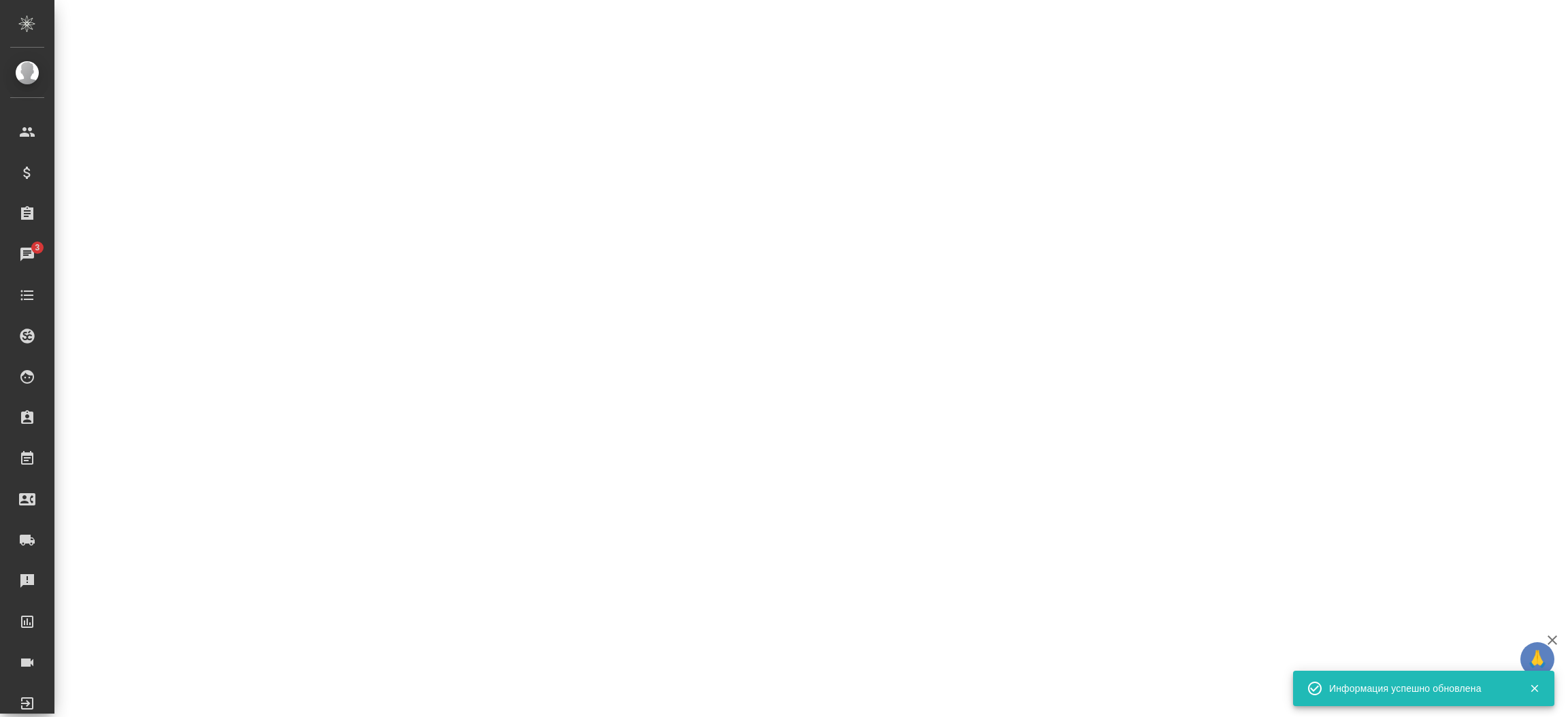
select select "RU"
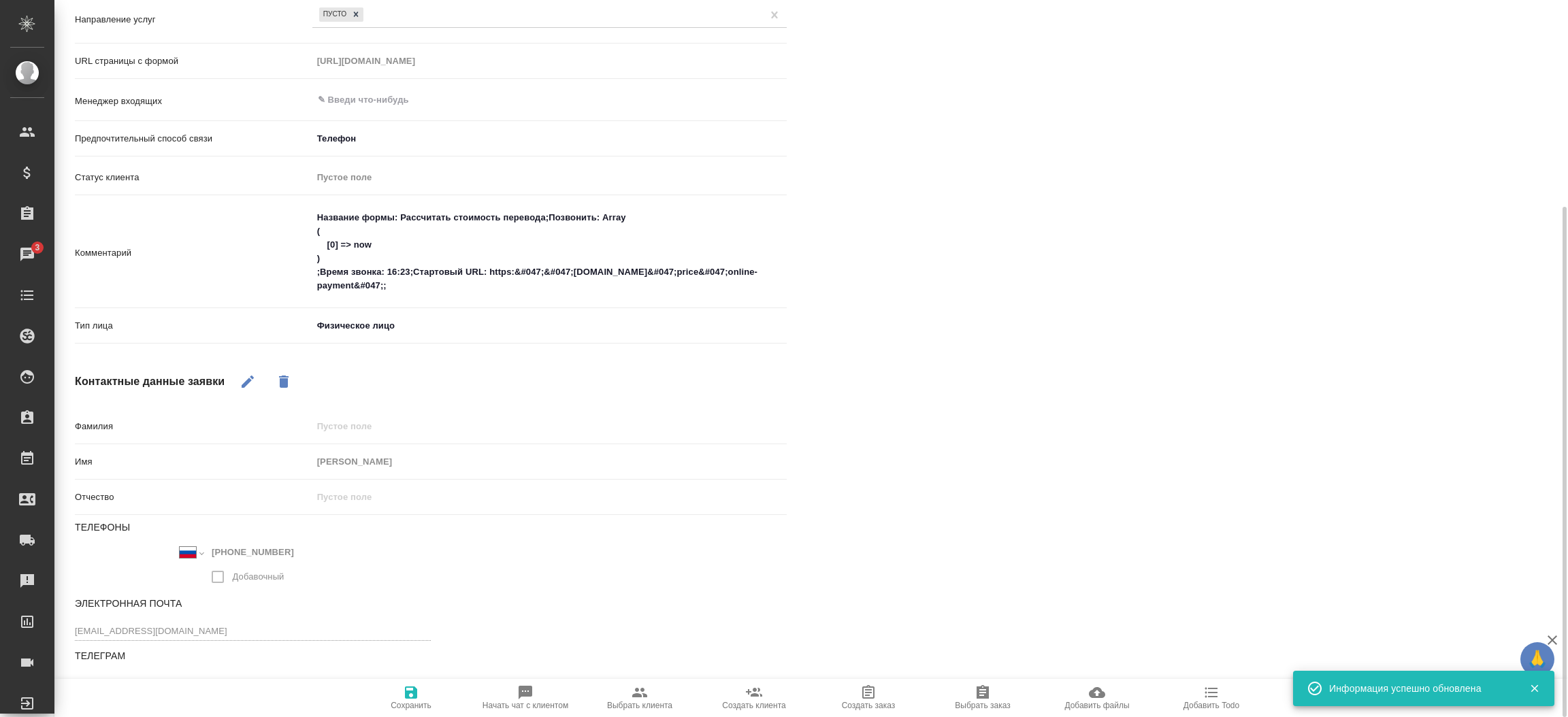
type textarea "x"
